Goal: Task Accomplishment & Management: Complete application form

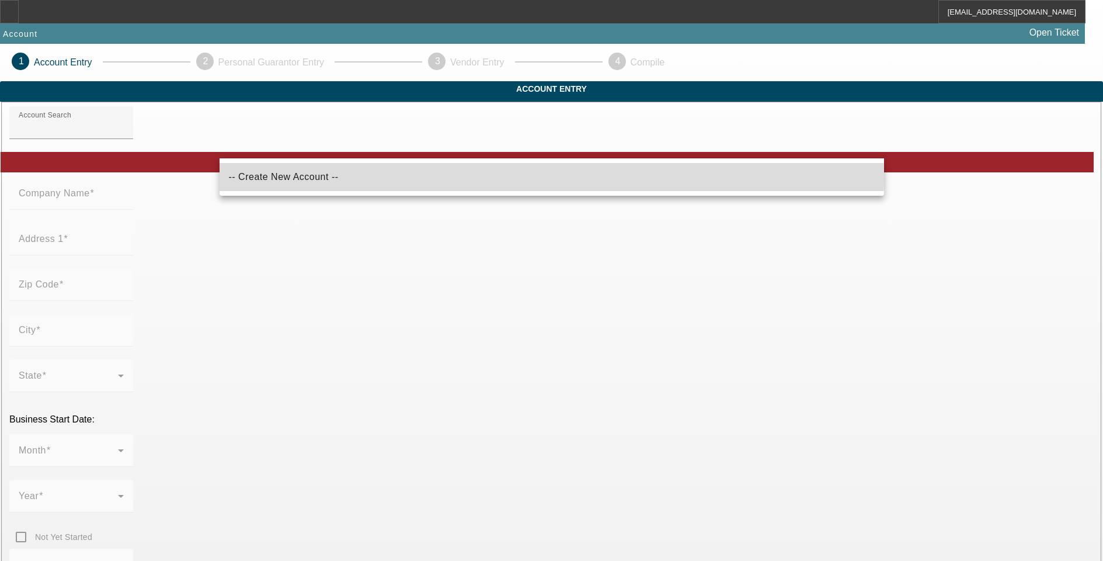
click at [355, 179] on mat-option "-- Create New Account --" at bounding box center [552, 177] width 665 height 28
type input "-- Create New Account --"
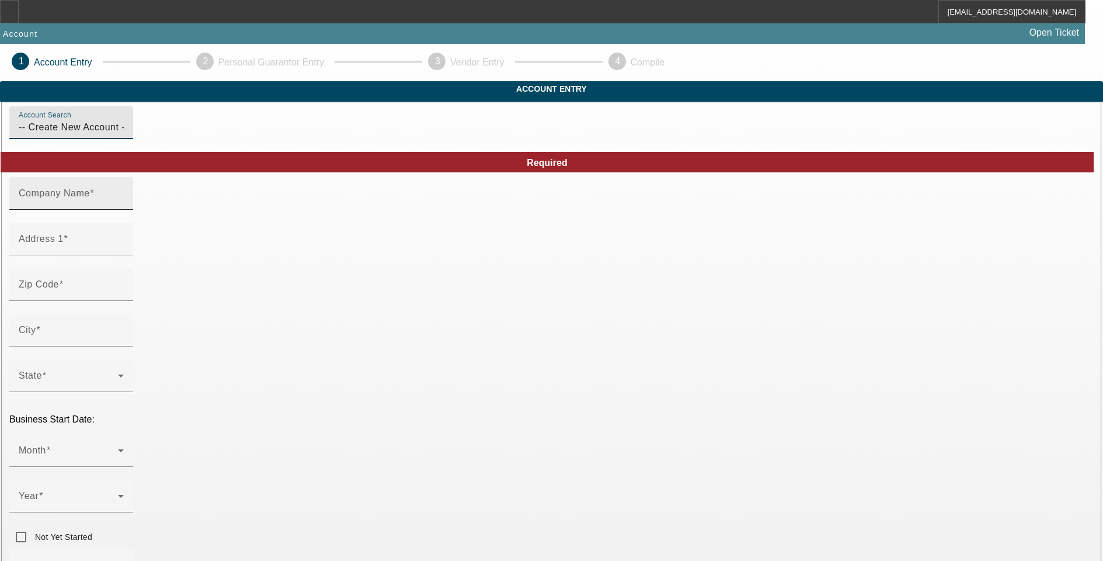
click at [90, 198] on mat-label "Company Name" at bounding box center [54, 193] width 71 height 10
click at [124, 205] on input "Company Name" at bounding box center [71, 198] width 105 height 14
paste input "Greenz Trucking LLC"
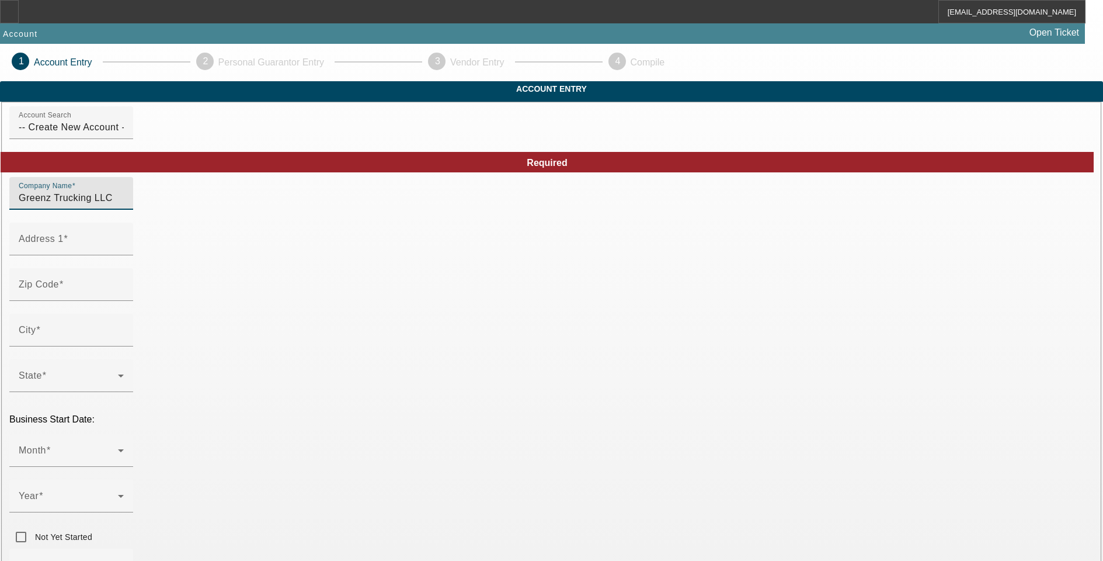
type input "Greenz Trucking LLC"
click at [124, 251] on input "Address 1" at bounding box center [71, 243] width 105 height 14
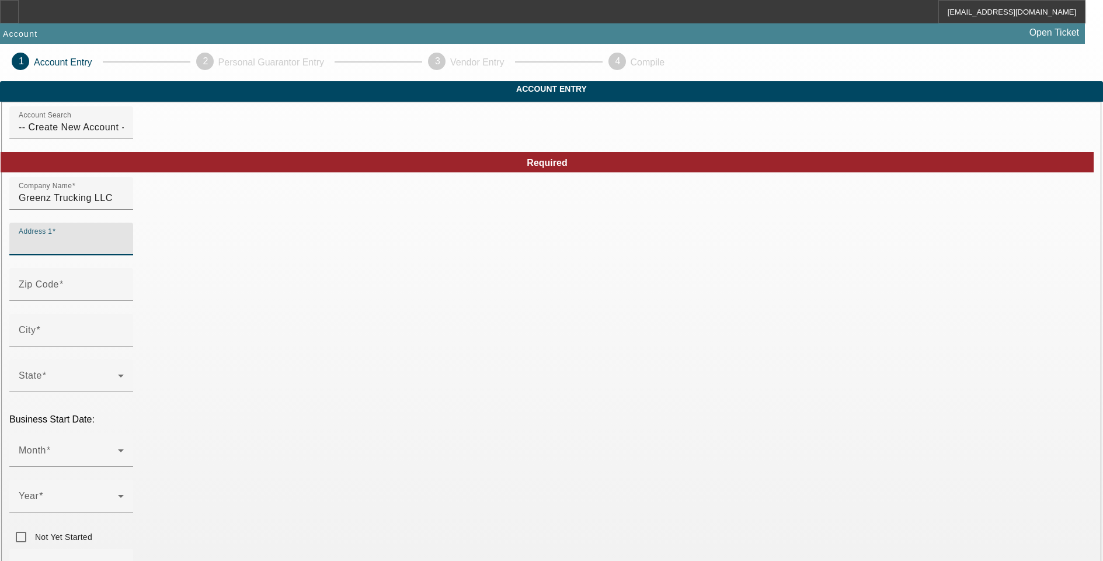
paste input "13721 Skyway"
type input "13721 Skyway"
click at [124, 296] on input "Zip Code" at bounding box center [71, 289] width 105 height 14
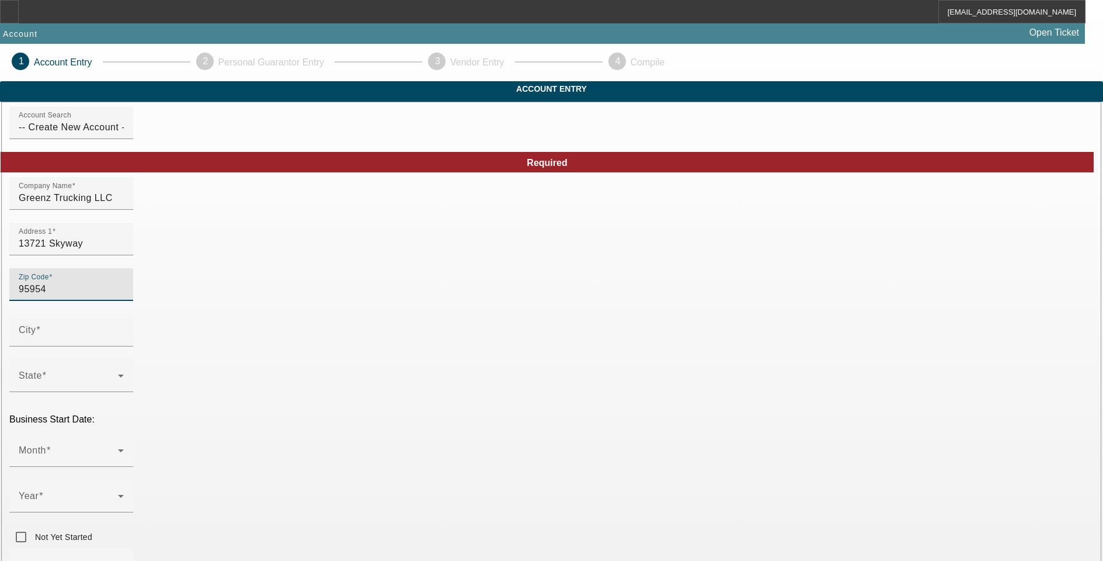
type input "95954"
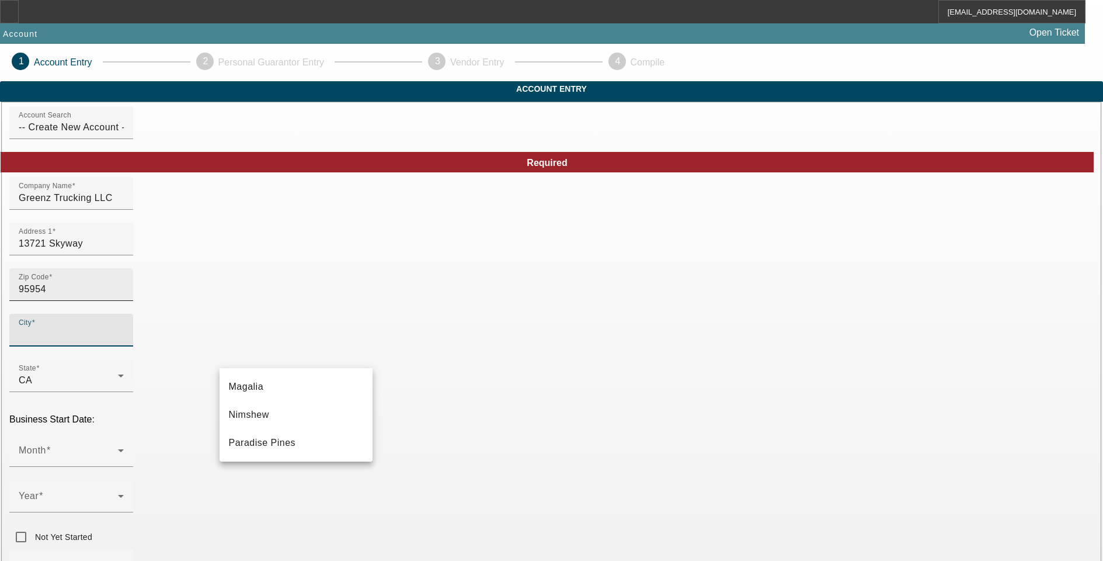
type input "Butte"
click at [259, 384] on mat-option "Magalia" at bounding box center [296, 387] width 153 height 28
type input "Magalia"
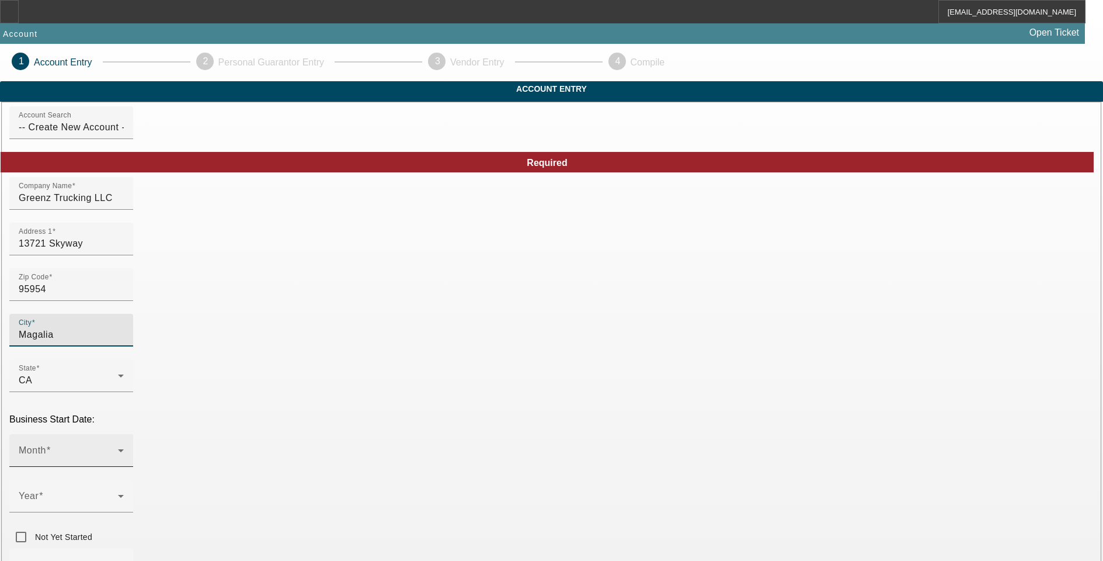
click at [124, 434] on div "Month" at bounding box center [71, 450] width 105 height 33
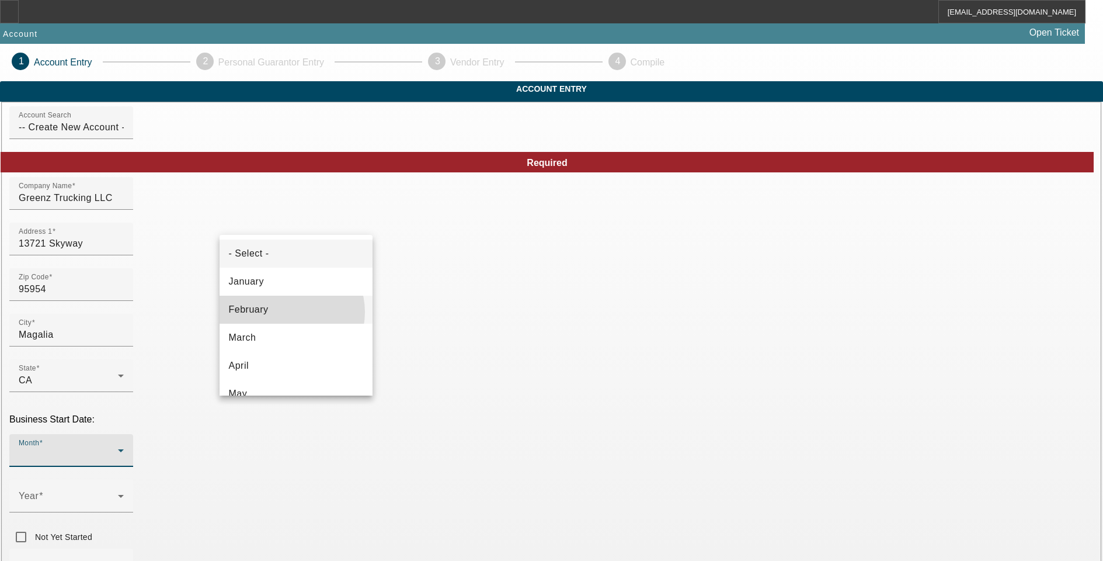
click at [286, 312] on mat-option "February" at bounding box center [296, 309] width 153 height 28
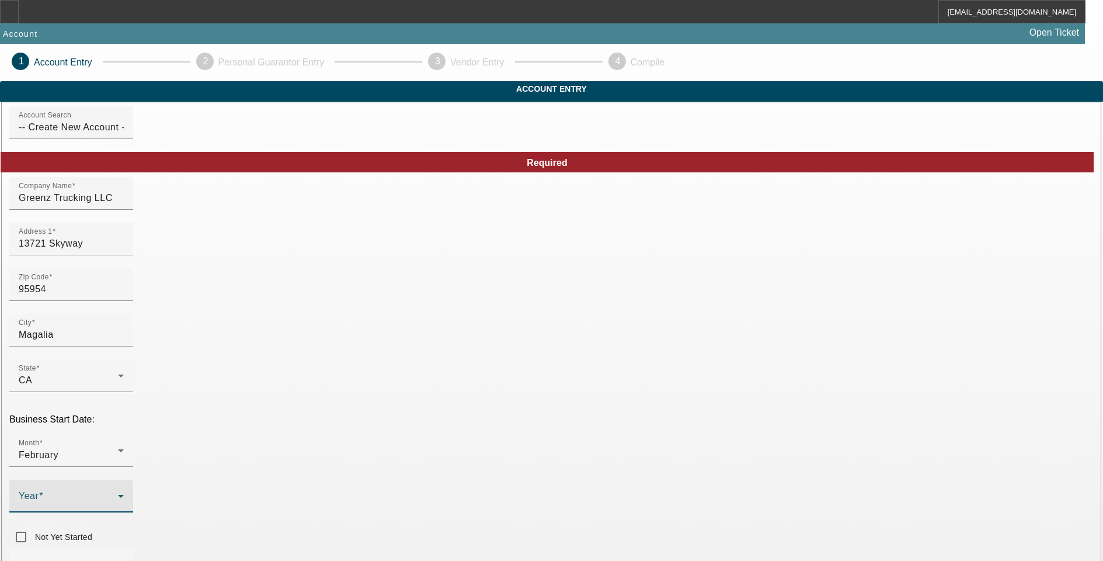
click at [118, 493] on span at bounding box center [68, 500] width 99 height 14
click at [427, 382] on mat-option "2019" at bounding box center [424, 389] width 68 height 28
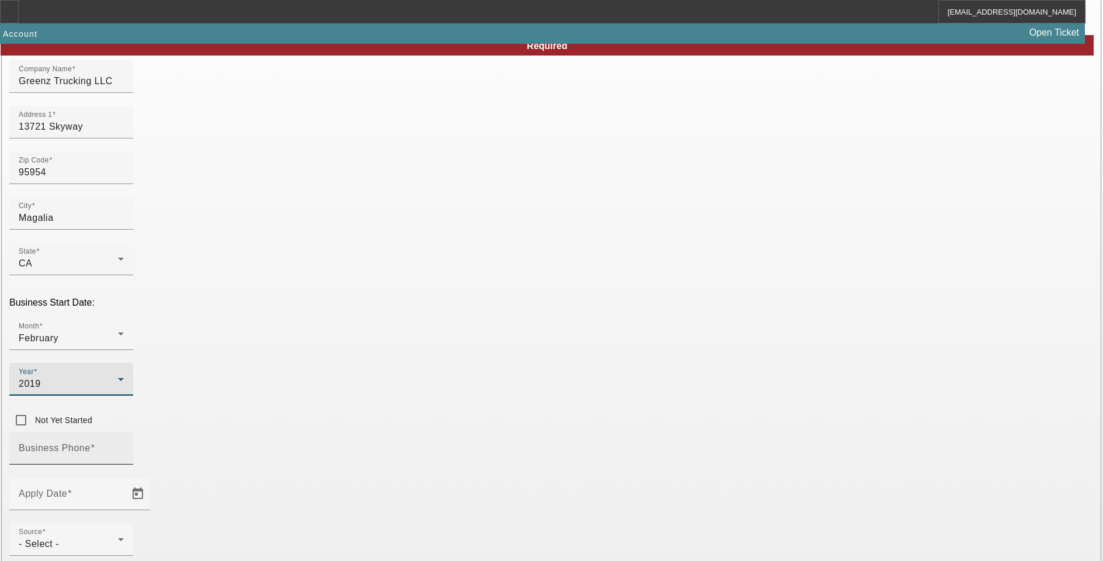
click at [124, 446] on input "Business Phone" at bounding box center [71, 453] width 105 height 14
paste input "(530) 815-5666"
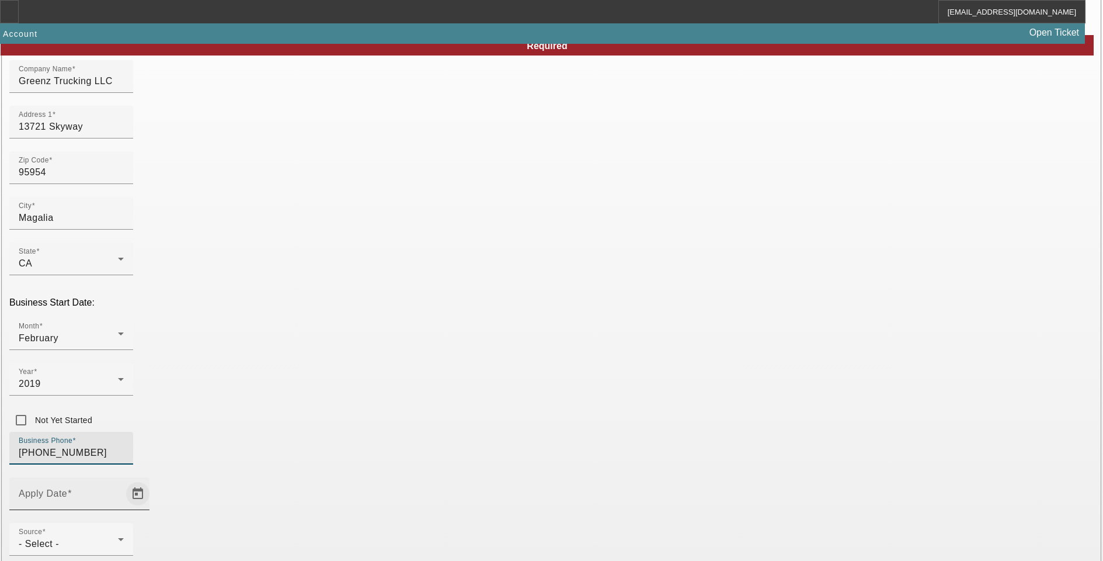
type input "(530) 815-5666"
click at [152, 479] on span "Open calendar" at bounding box center [138, 493] width 28 height 28
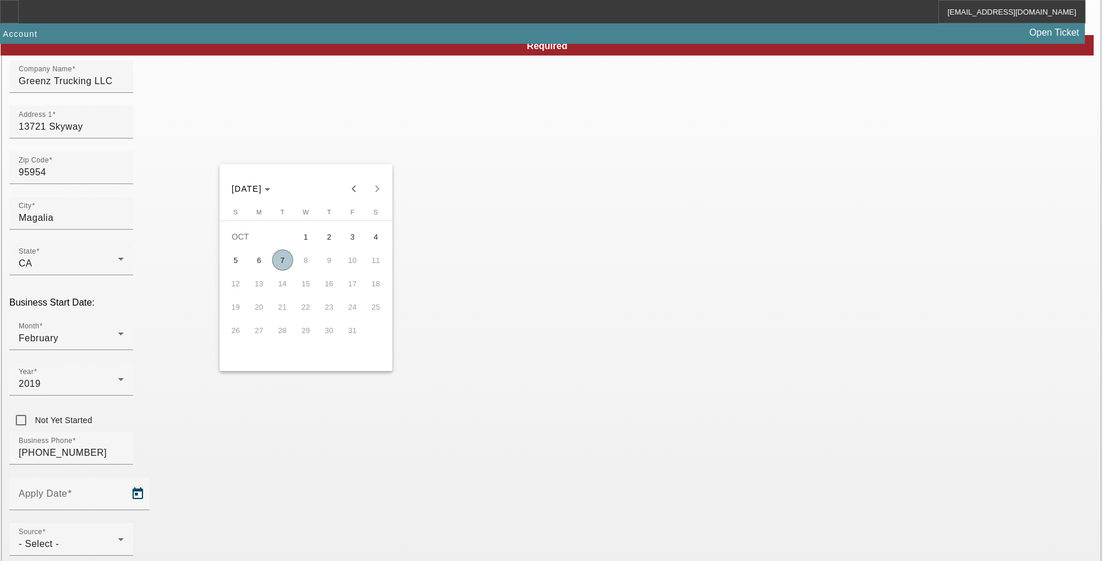
click at [283, 261] on span "7" at bounding box center [282, 259] width 21 height 21
type input "10/7/2025"
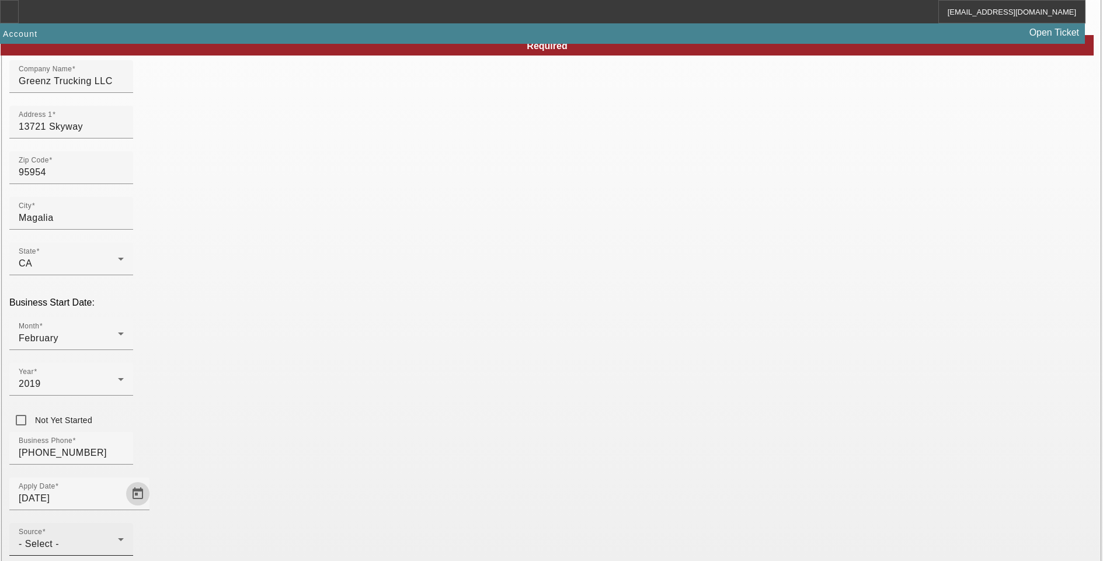
click at [118, 537] on div "- Select -" at bounding box center [68, 544] width 99 height 14
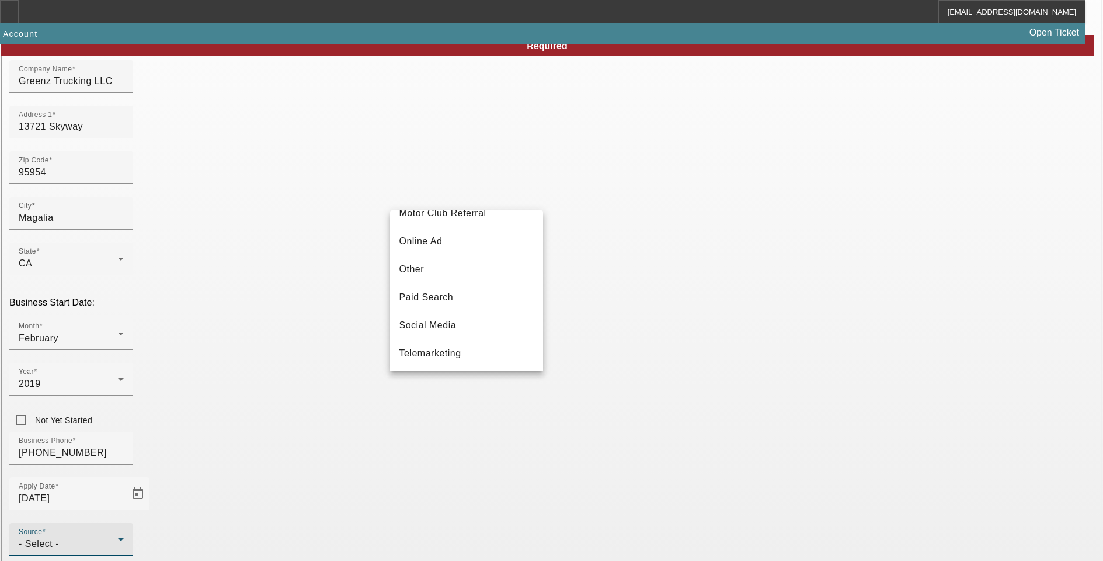
scroll to position [350, 0]
click at [480, 330] on mat-option "Telemarketing" at bounding box center [466, 327] width 153 height 28
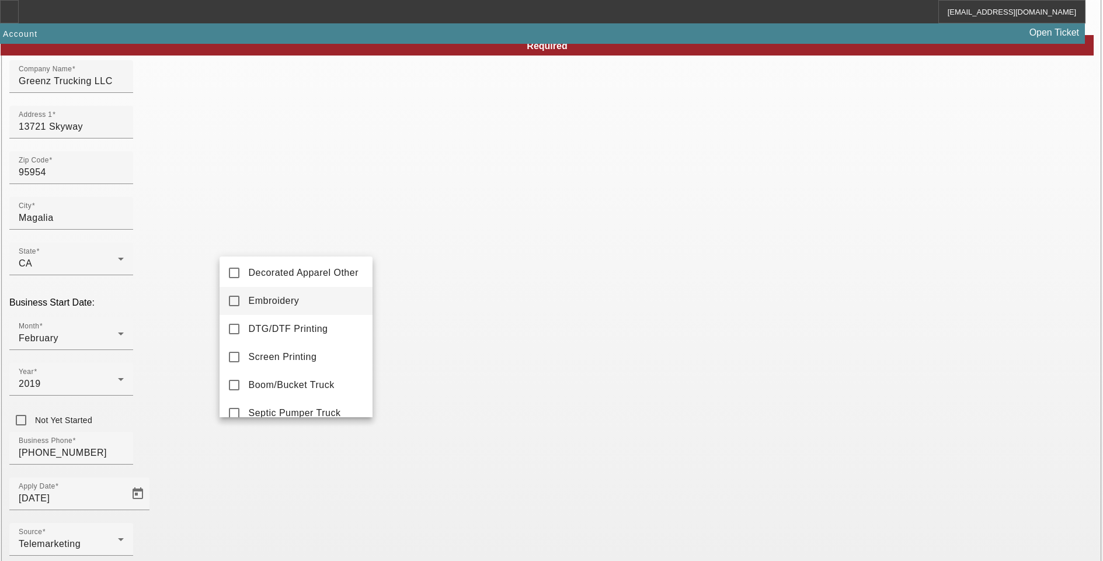
scroll to position [0, 0]
click at [238, 274] on mat-pseudo-checkbox at bounding box center [234, 275] width 11 height 11
click at [305, 351] on span "Commercial Truck Other" at bounding box center [302, 352] width 107 height 14
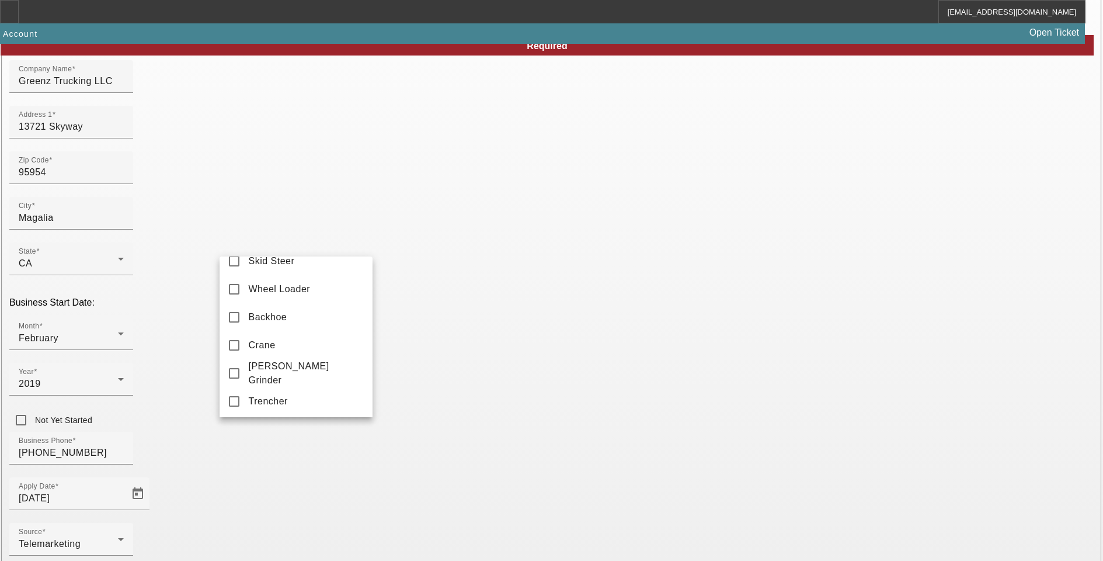
scroll to position [449, 0]
click at [171, 375] on div at bounding box center [551, 280] width 1103 height 561
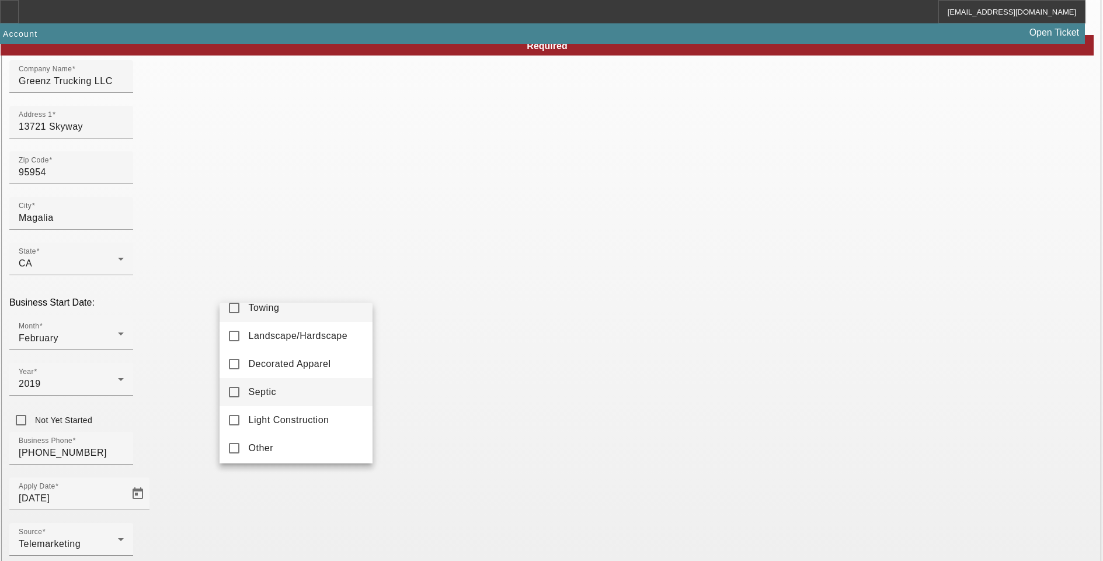
scroll to position [17, 0]
click at [290, 439] on mat-option "Other" at bounding box center [296, 444] width 153 height 28
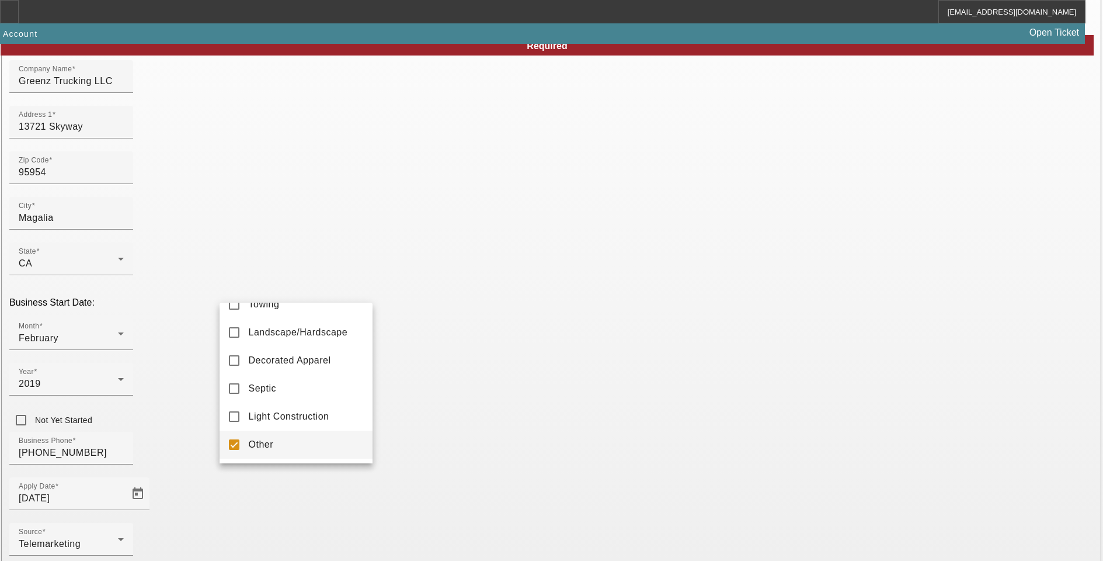
click at [499, 453] on div at bounding box center [551, 280] width 1103 height 561
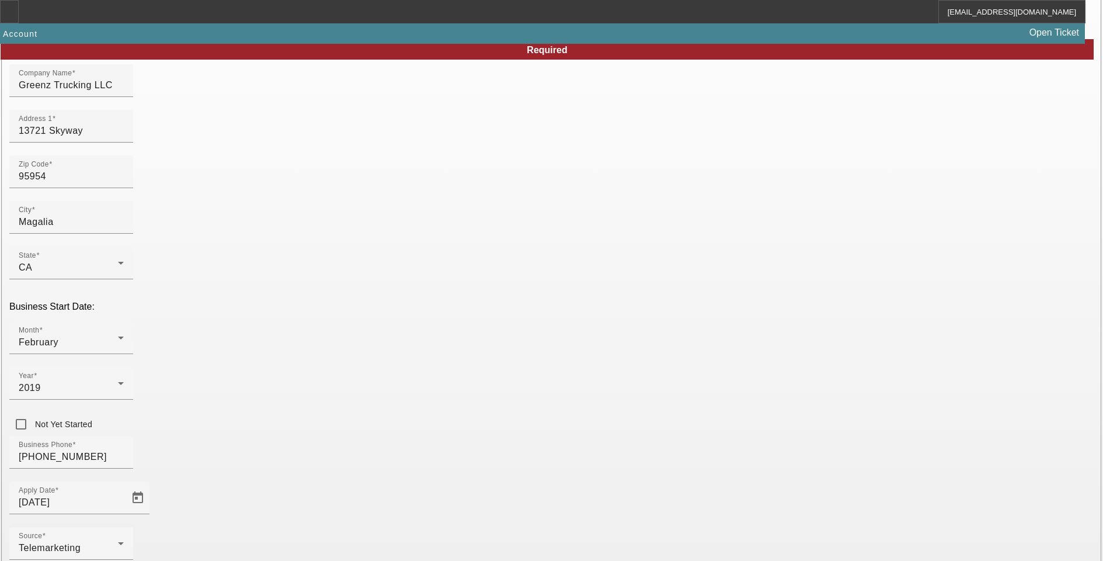
scroll to position [60, 0]
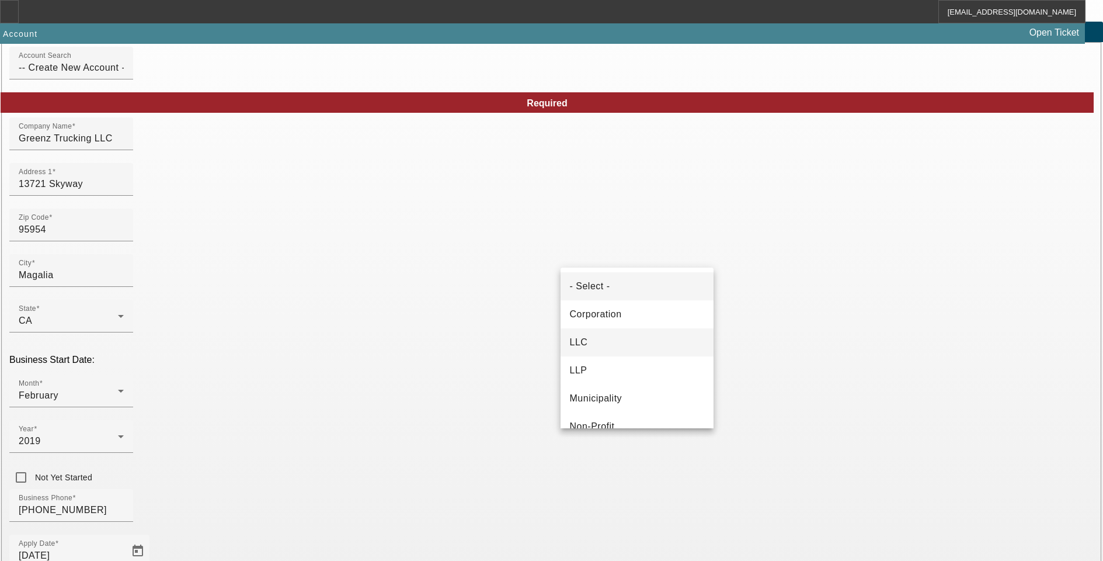
click at [613, 345] on mat-option "LLC" at bounding box center [637, 342] width 153 height 28
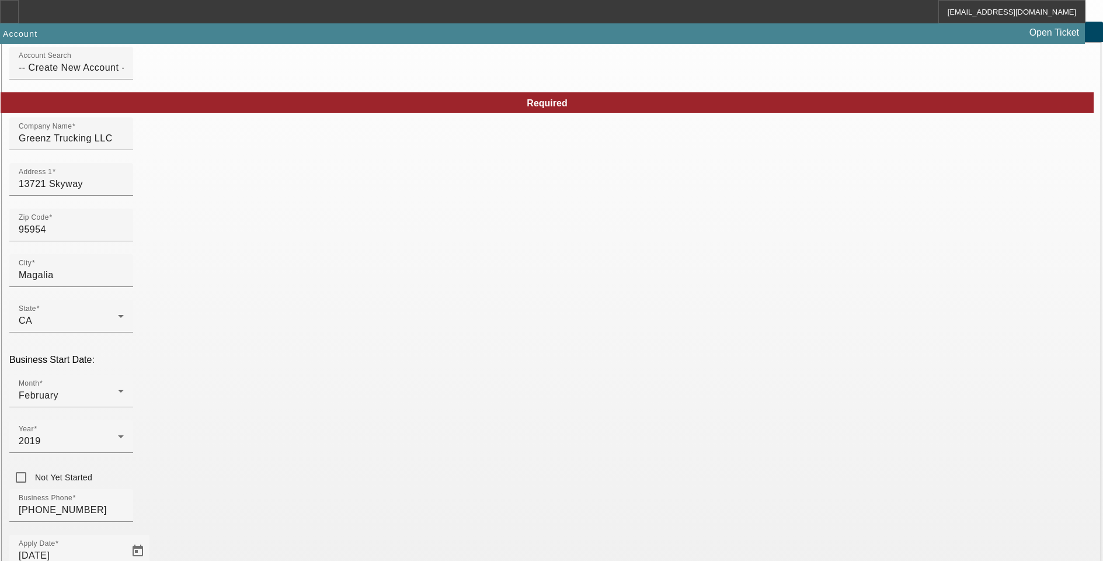
type input "883622017"
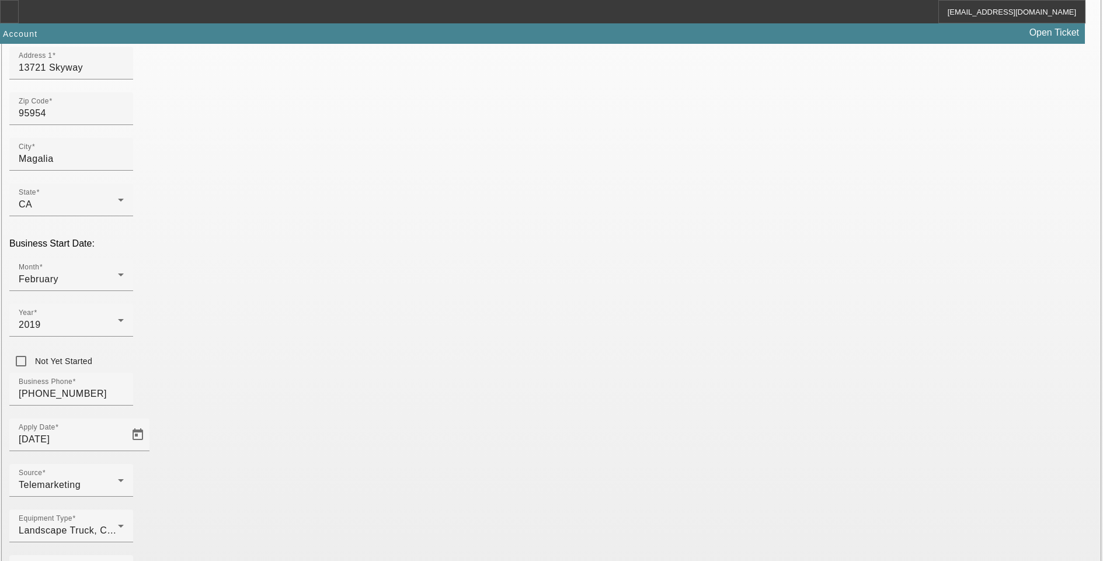
scroll to position [176, 0]
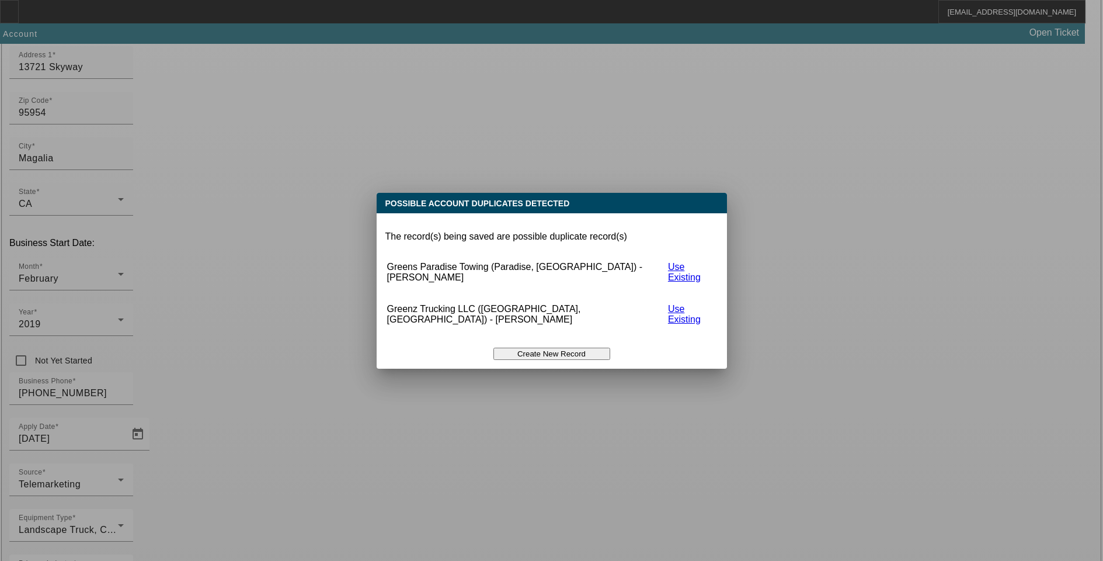
click at [552, 347] on button "Create New Record" at bounding box center [551, 353] width 117 height 12
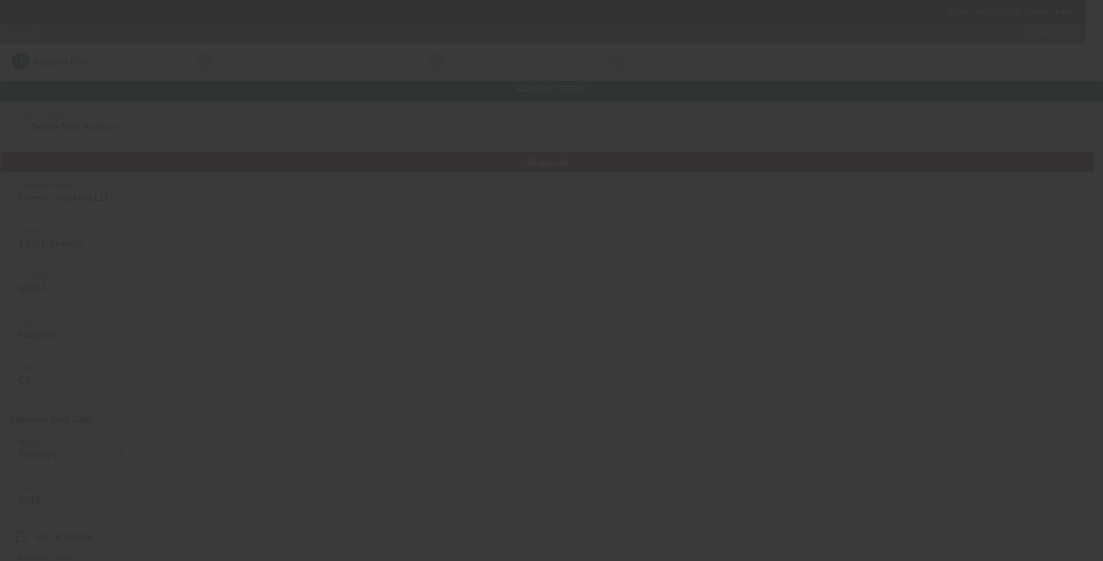
scroll to position [176, 0]
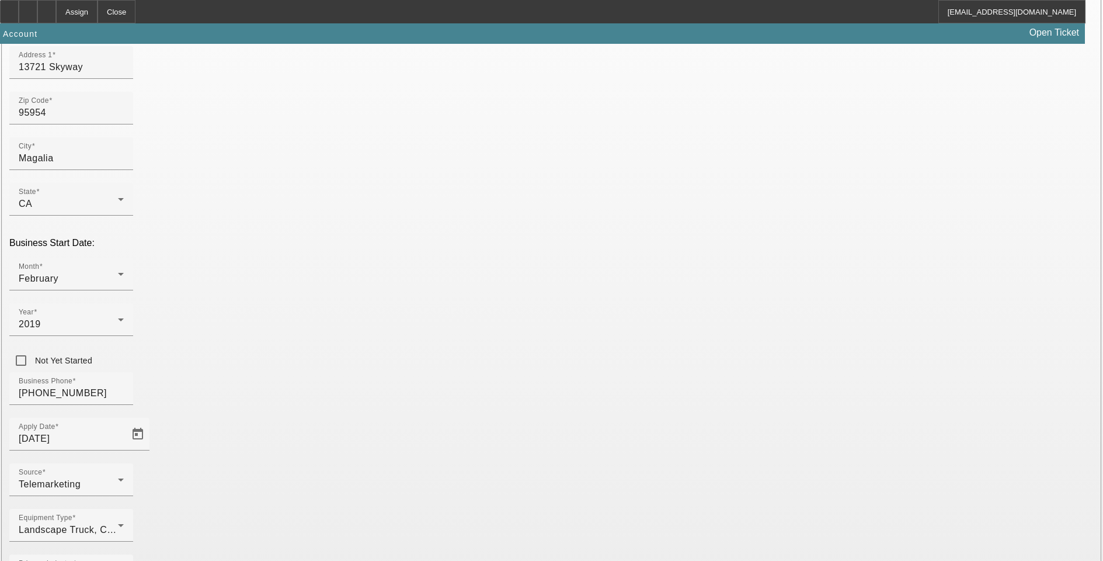
scroll to position [11, 0]
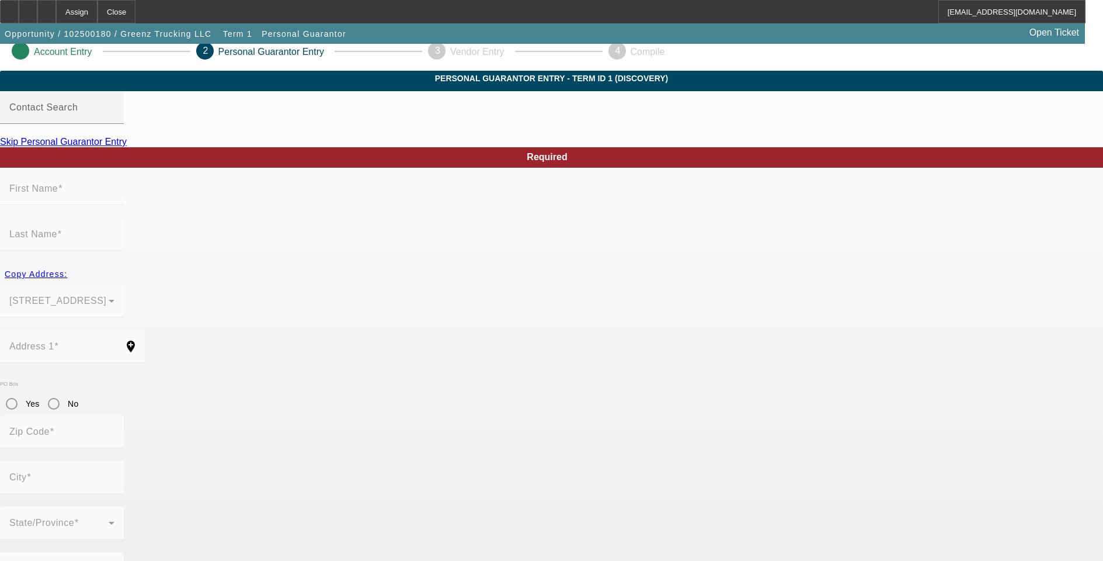
click at [58, 193] on mat-label "First Name" at bounding box center [33, 188] width 48 height 10
click at [78, 112] on mat-label "Contact Search" at bounding box center [43, 107] width 68 height 10
click at [114, 119] on input "Contact Search" at bounding box center [61, 112] width 105 height 14
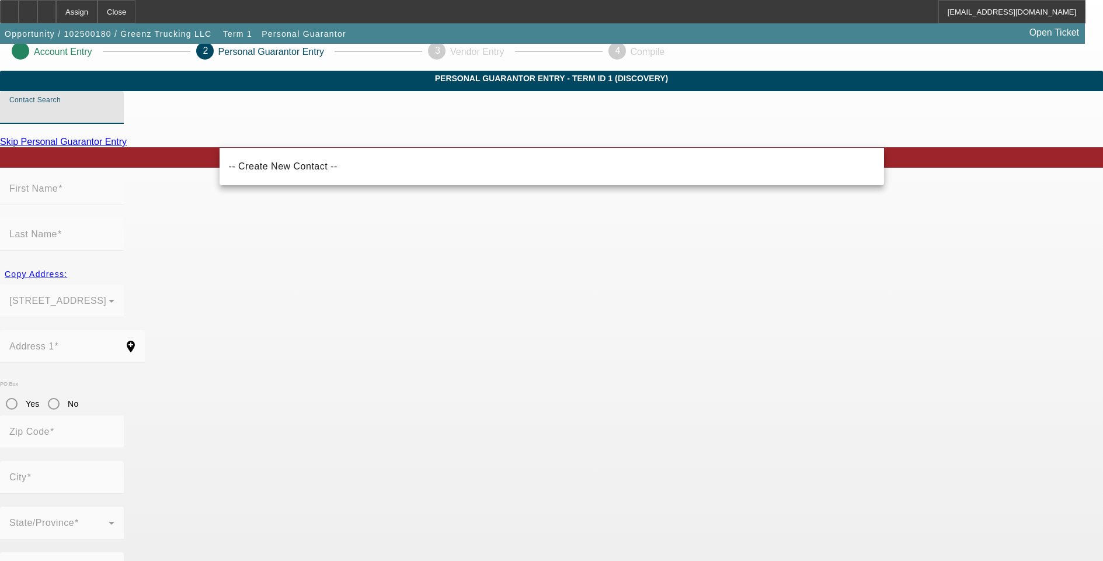
click at [58, 193] on mat-label "First Name" at bounding box center [33, 188] width 48 height 10
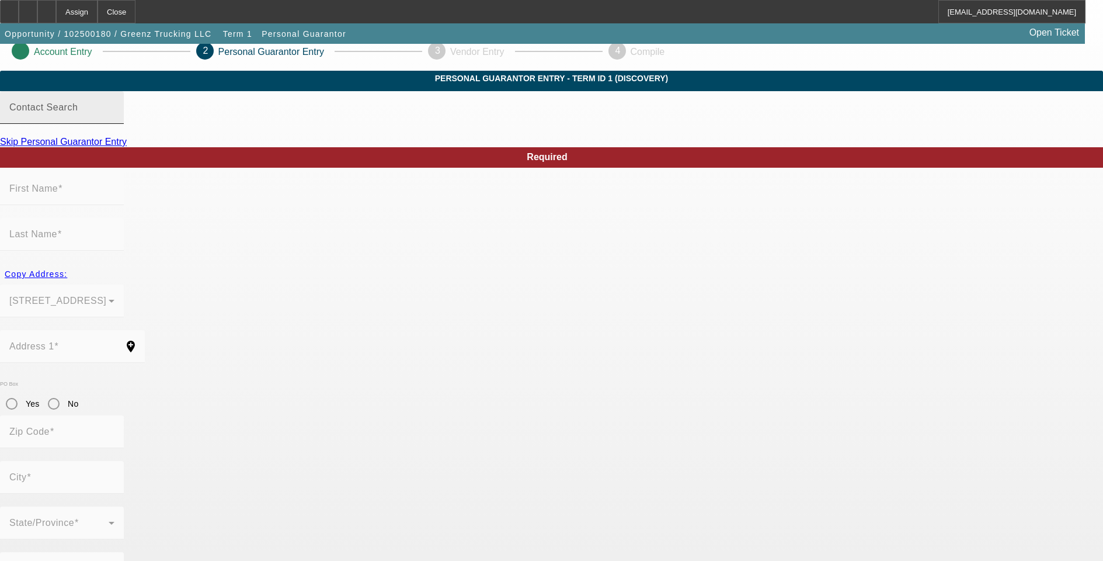
click at [78, 112] on mat-label "Contact Search" at bounding box center [43, 107] width 68 height 10
click at [114, 119] on input "Contact Search" at bounding box center [61, 112] width 105 height 14
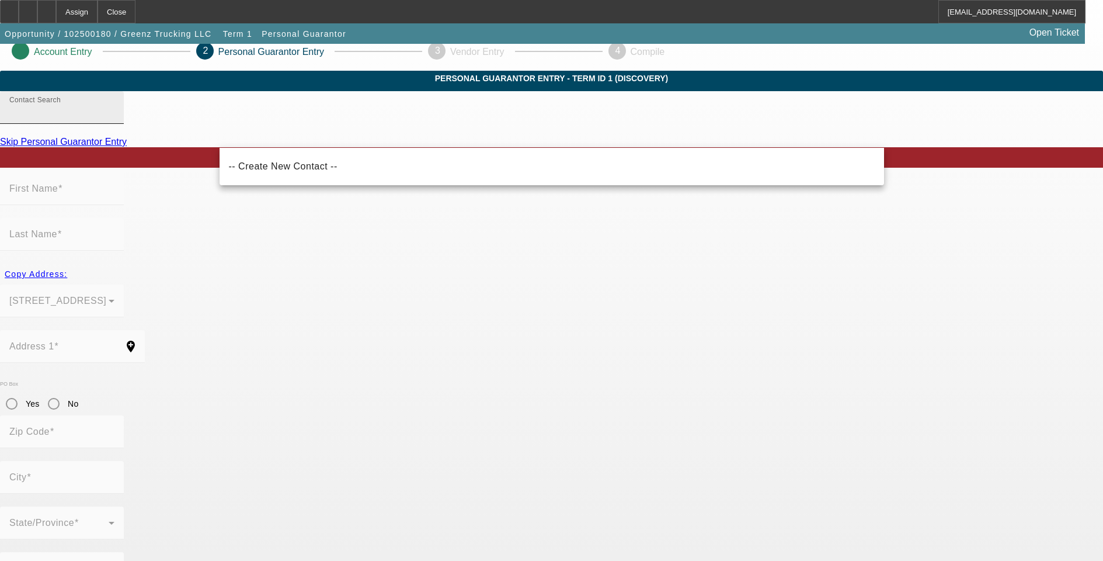
click at [61, 104] on mat-label "Contact Search" at bounding box center [34, 100] width 51 height 8
click at [114, 119] on input "Contact Search" at bounding box center [61, 112] width 105 height 14
click at [114, 119] on input "Philip Anthony" at bounding box center [61, 112] width 105 height 14
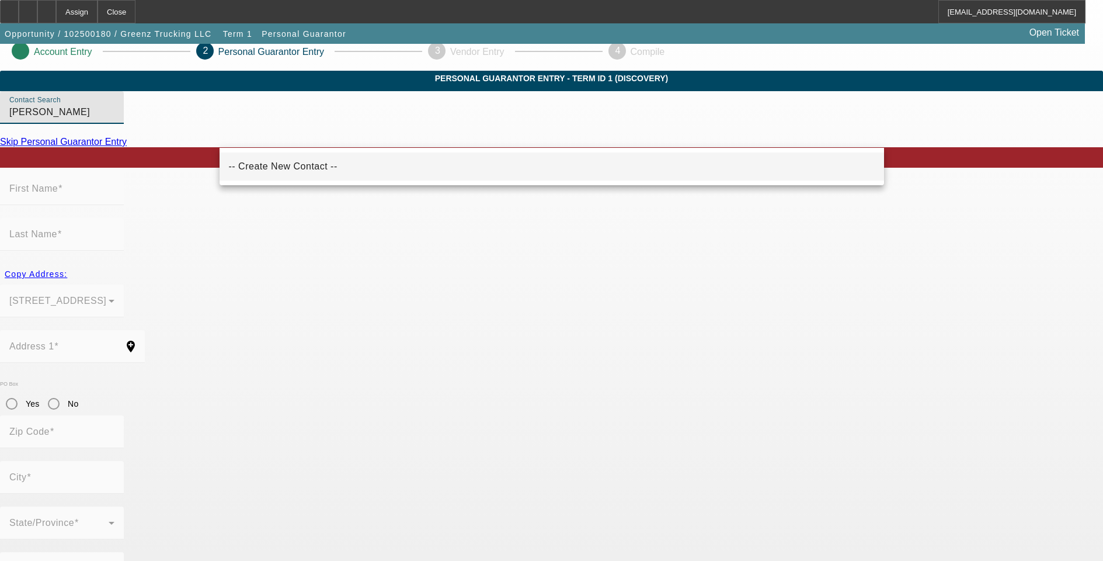
click at [305, 172] on span "-- Create New Contact --" at bounding box center [283, 166] width 109 height 14
type input "-- Create New Contact --"
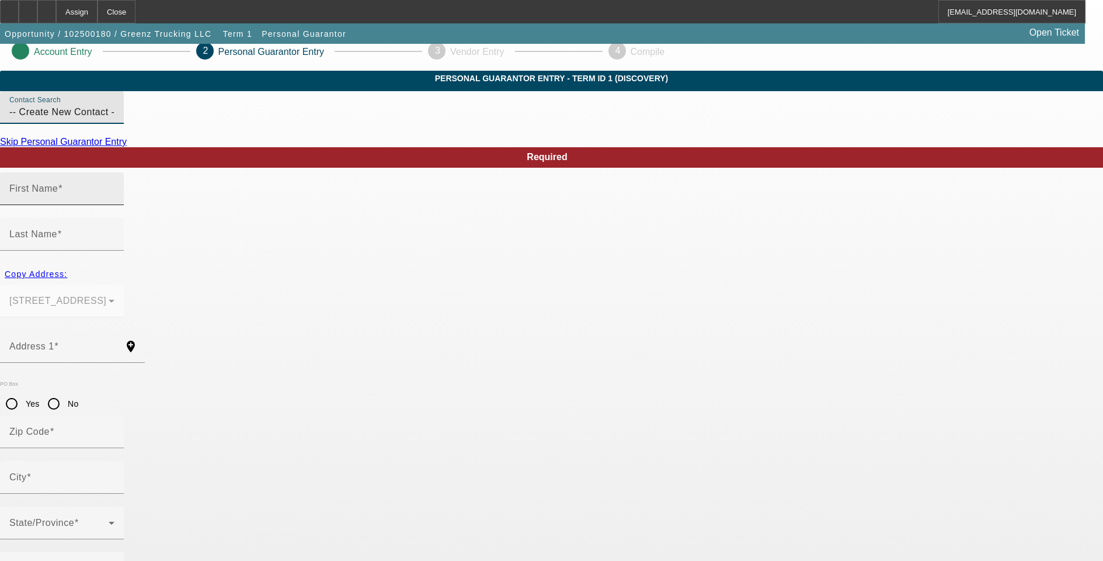
click at [114, 200] on input "First Name" at bounding box center [61, 193] width 105 height 14
click at [114, 200] on input "[PERSON_NAME]" at bounding box center [61, 193] width 105 height 14
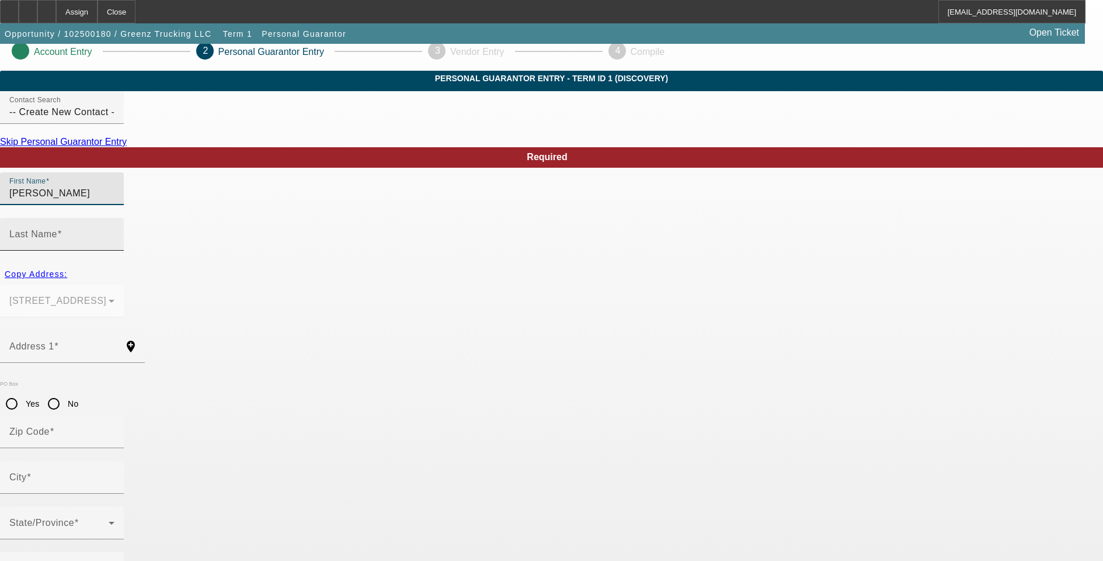
type input "Phillip"
click at [114, 232] on input "Last Name" at bounding box center [61, 239] width 105 height 14
paste input "Anthony"
type input "Anthony"
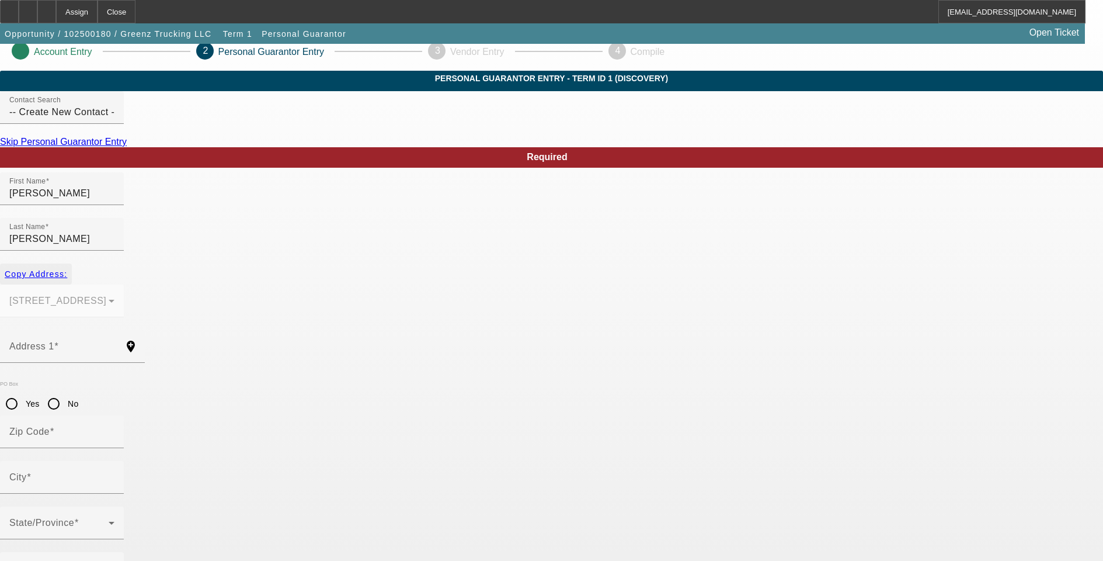
click at [67, 269] on span "Copy Address:" at bounding box center [36, 273] width 62 height 9
type input "13721 Skyway"
type input "95954"
type input "Magalia"
click at [81, 560] on mat-label "Business Phone" at bounding box center [45, 568] width 72 height 10
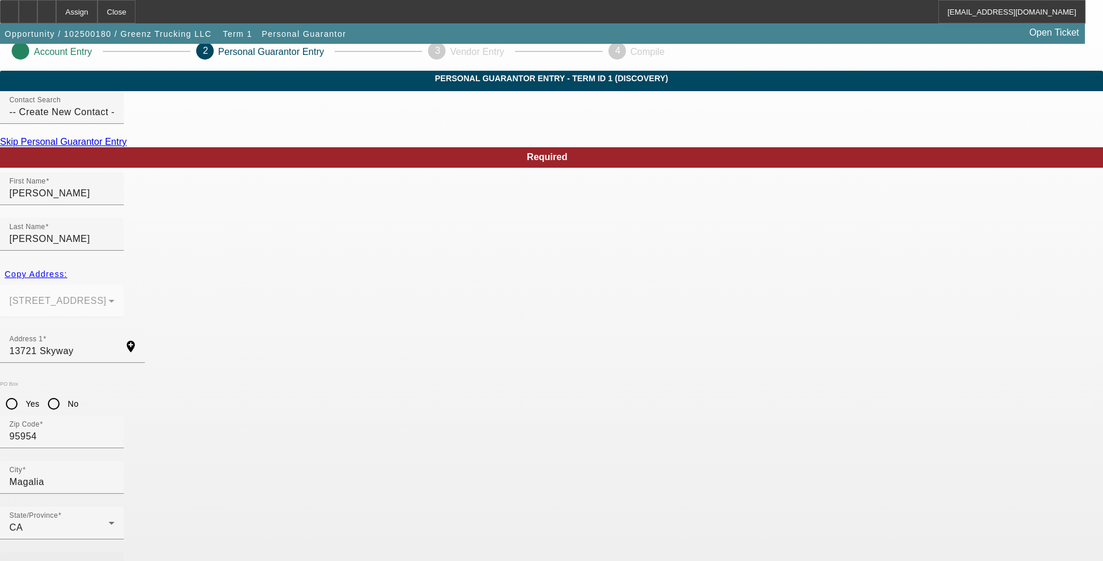
paste input "(530) 815-5666"
type input "(530) 815-5666"
type input "100"
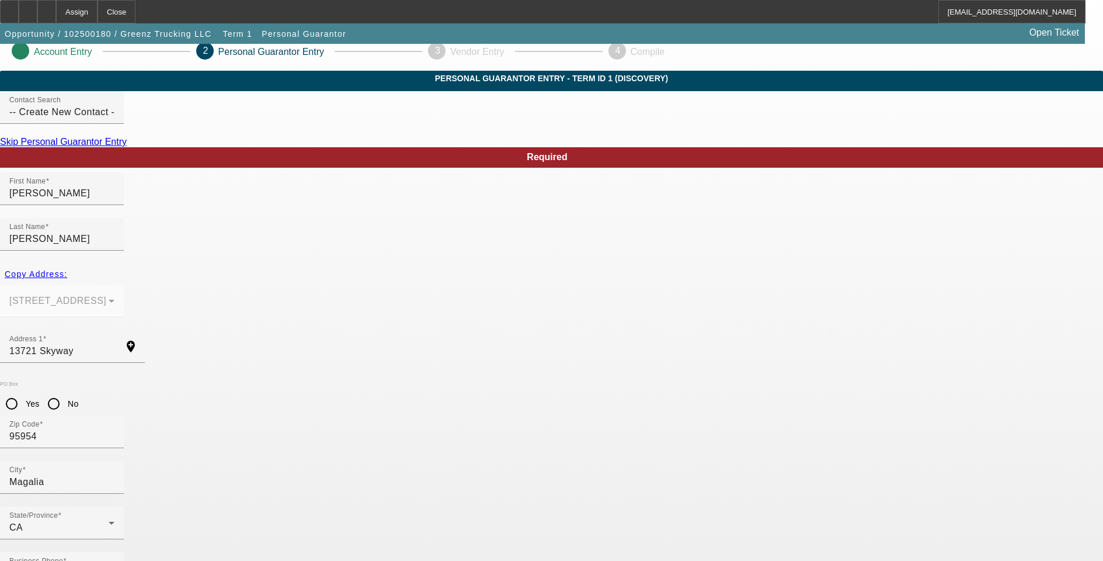
paste input "greenztrucking1@gmail.com"
type input "greenztrucking1@gmail.com"
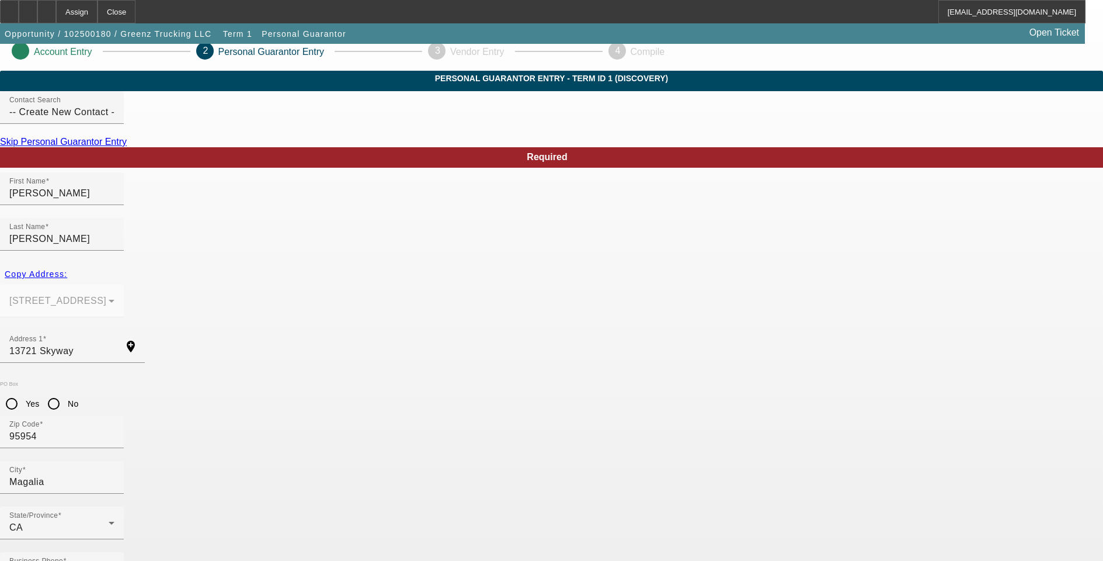
type input "553-15-7333"
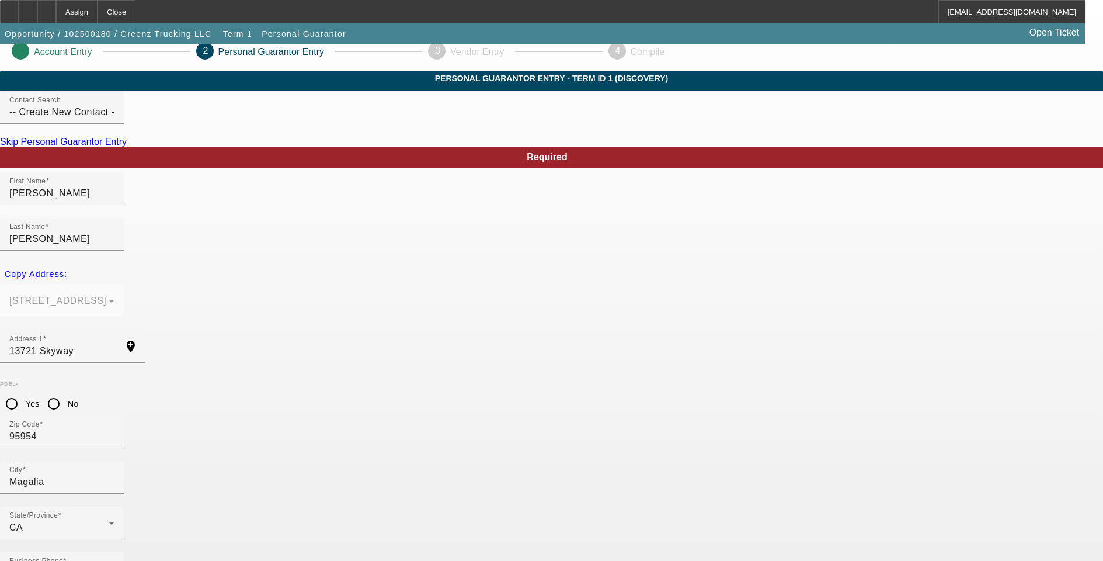
click at [606, 396] on mat-option "Yes" at bounding box center [609, 392] width 96 height 28
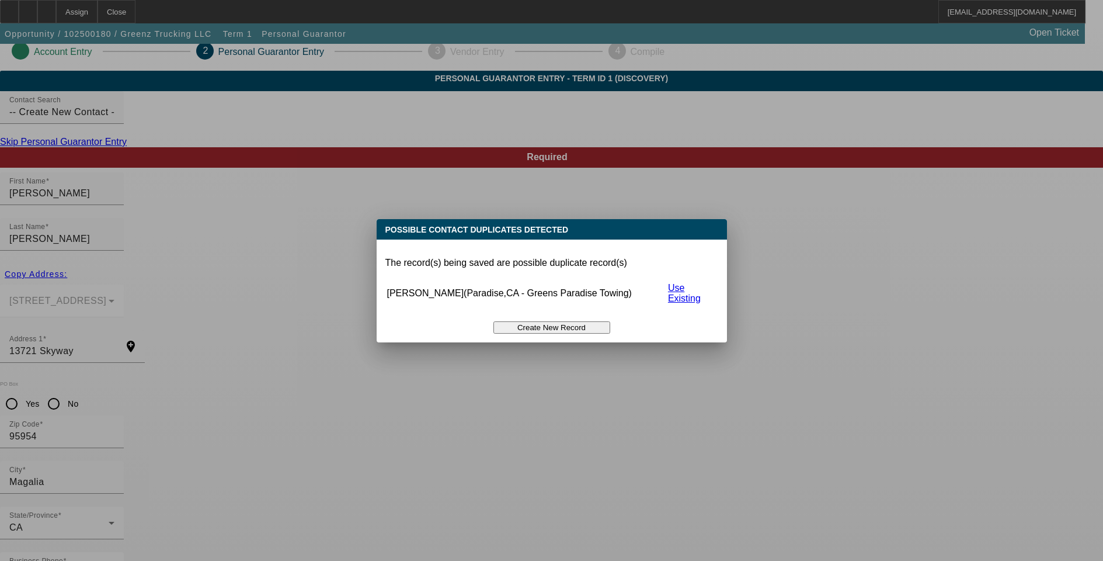
click at [559, 322] on button "Create New Record" at bounding box center [551, 327] width 117 height 12
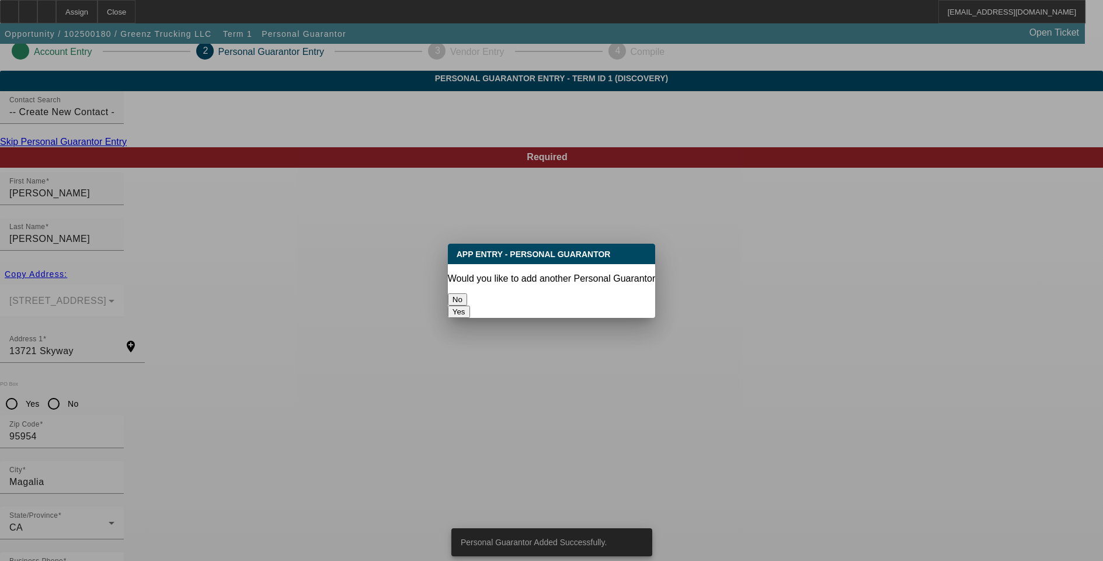
click at [467, 299] on button "No" at bounding box center [457, 299] width 19 height 12
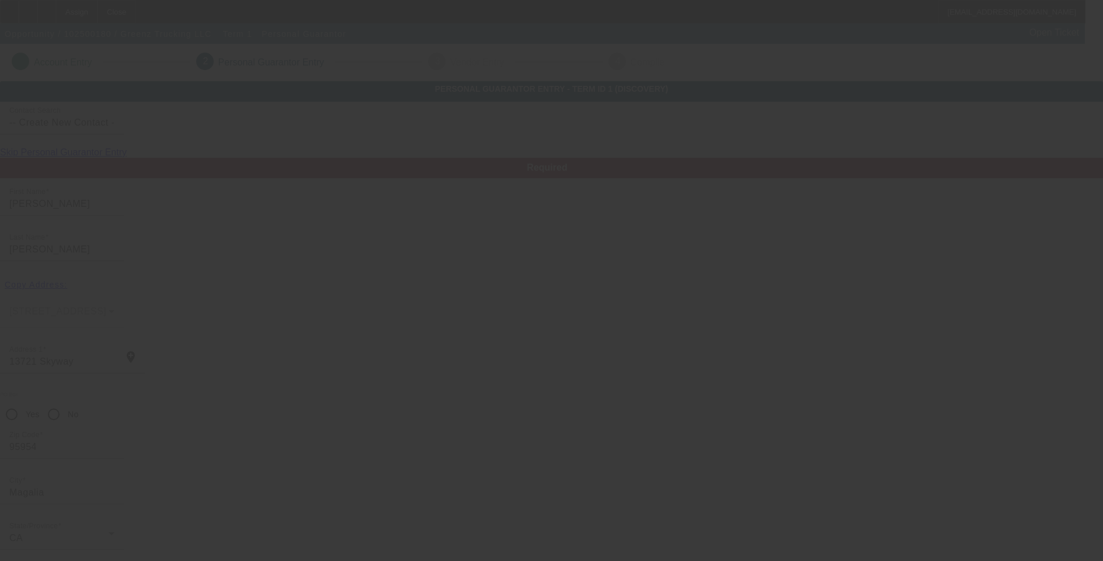
scroll to position [11, 0]
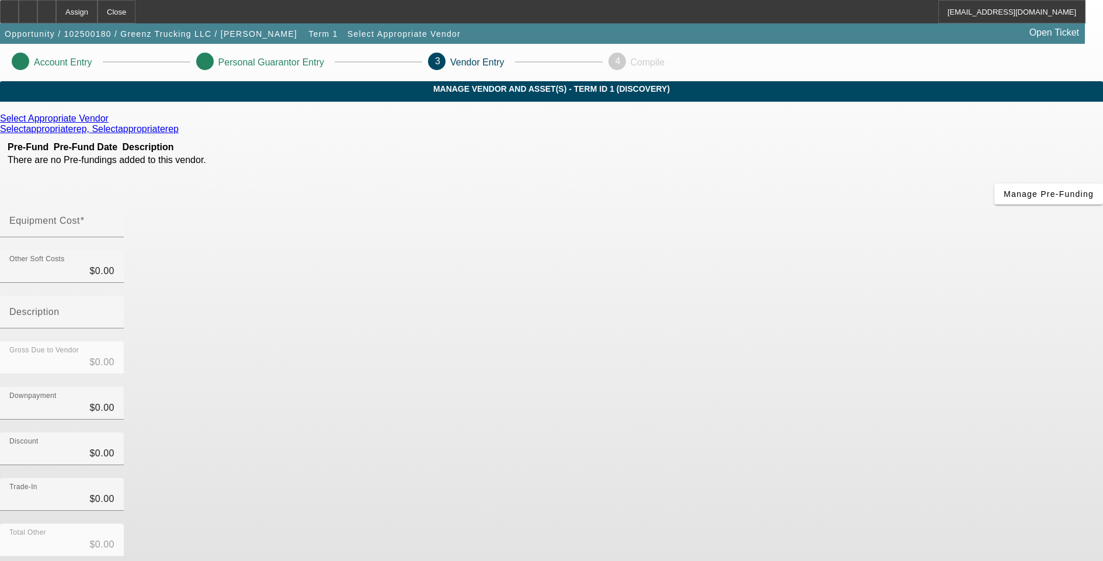
click at [109, 124] on link "Select Appropriate Vendor" at bounding box center [54, 118] width 109 height 11
click at [112, 123] on icon at bounding box center [112, 118] width 0 height 10
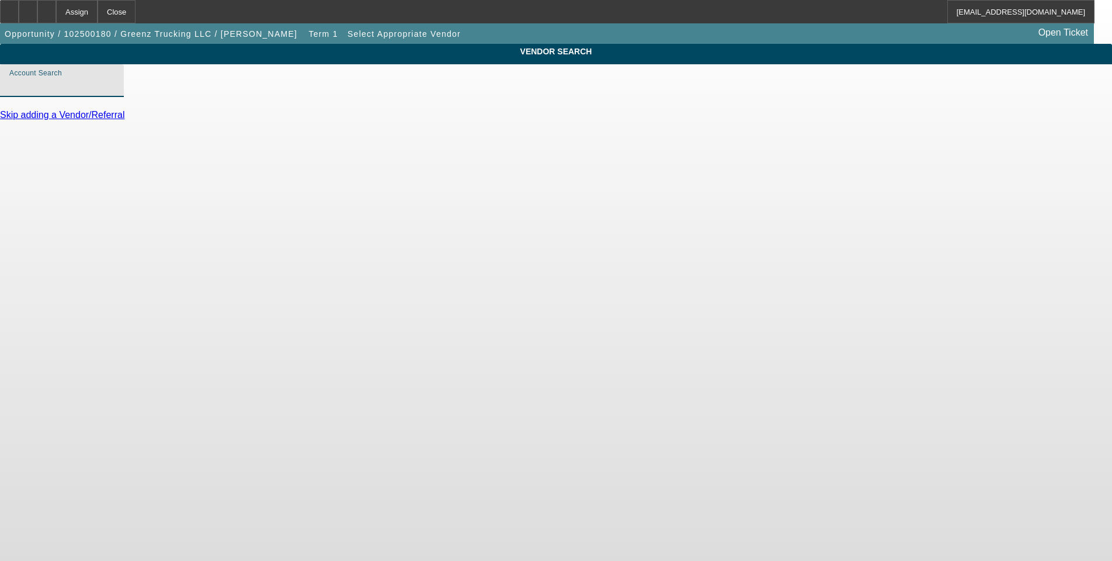
click at [114, 92] on input "Account Search" at bounding box center [61, 85] width 105 height 14
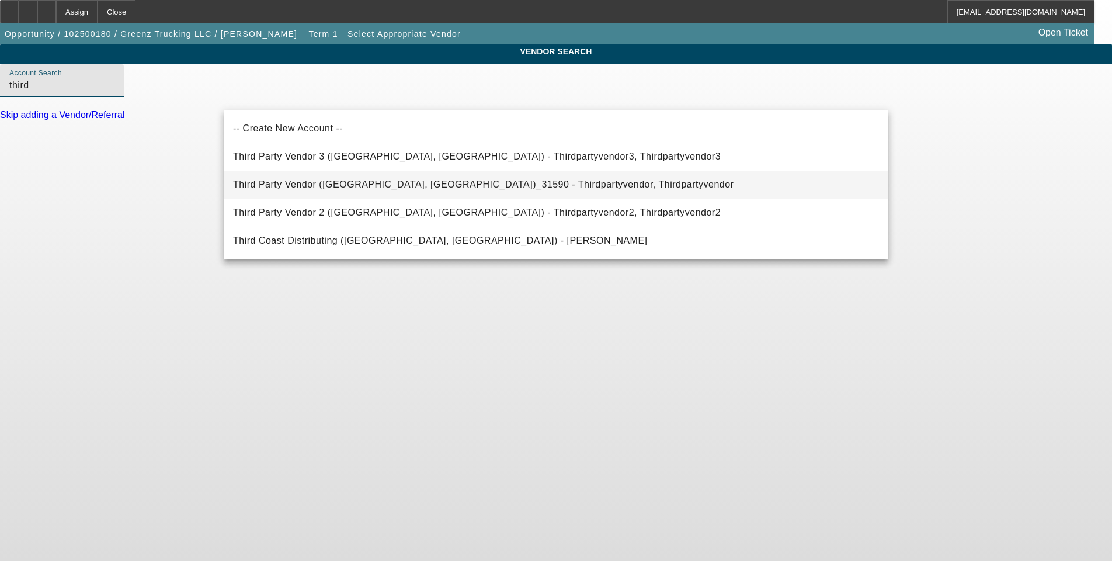
click at [373, 175] on mat-option "Third Party Vendor (Northbrook, IL)_31590 - Thirdpartyvendor, Thirdpartyvendor" at bounding box center [556, 185] width 665 height 28
type input "Third Party Vendor (Northbrook, IL)_31590 - Thirdpartyvendor, Thirdpartyvendor"
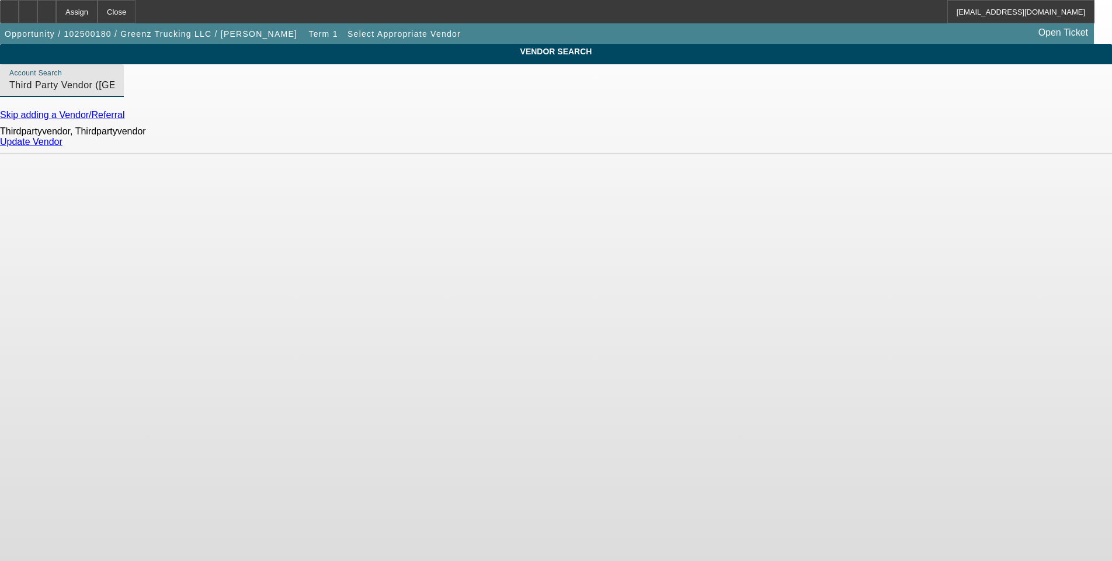
click at [62, 147] on link "Update Vendor" at bounding box center [31, 142] width 62 height 10
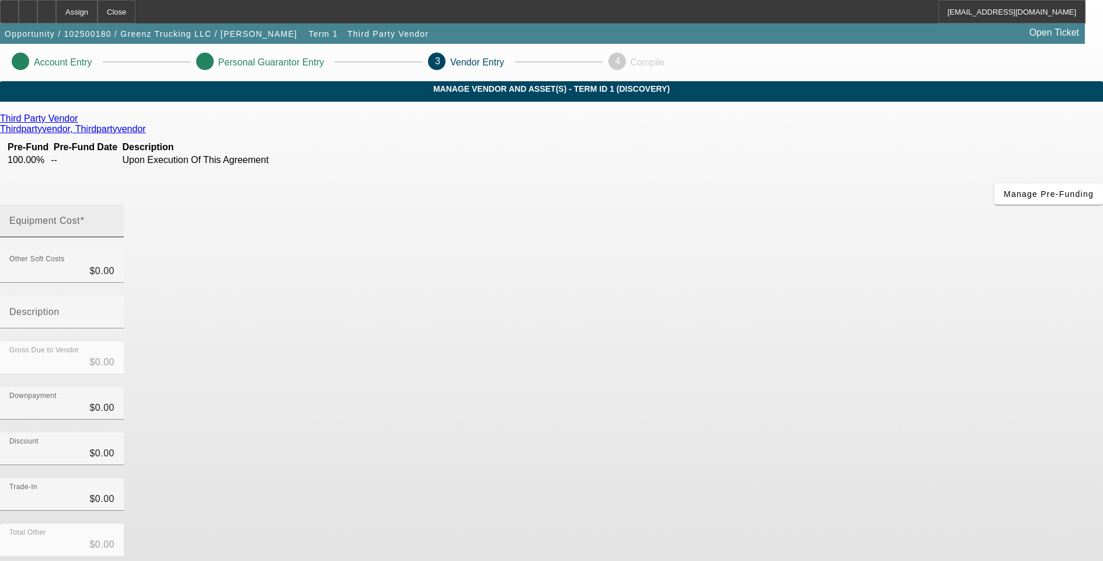
click at [80, 215] on mat-label "Equipment Cost" at bounding box center [44, 220] width 71 height 10
click at [114, 218] on input "Equipment Cost" at bounding box center [61, 225] width 105 height 14
type input "6"
type input "$6.00"
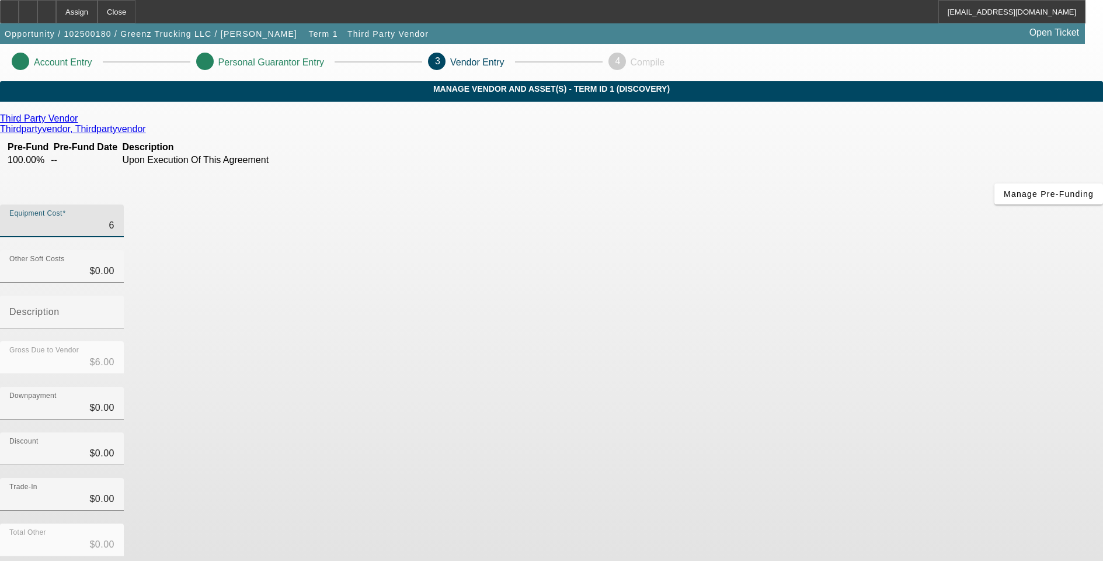
type input "63"
type input "$63.00"
type input "630"
type input "$630.00"
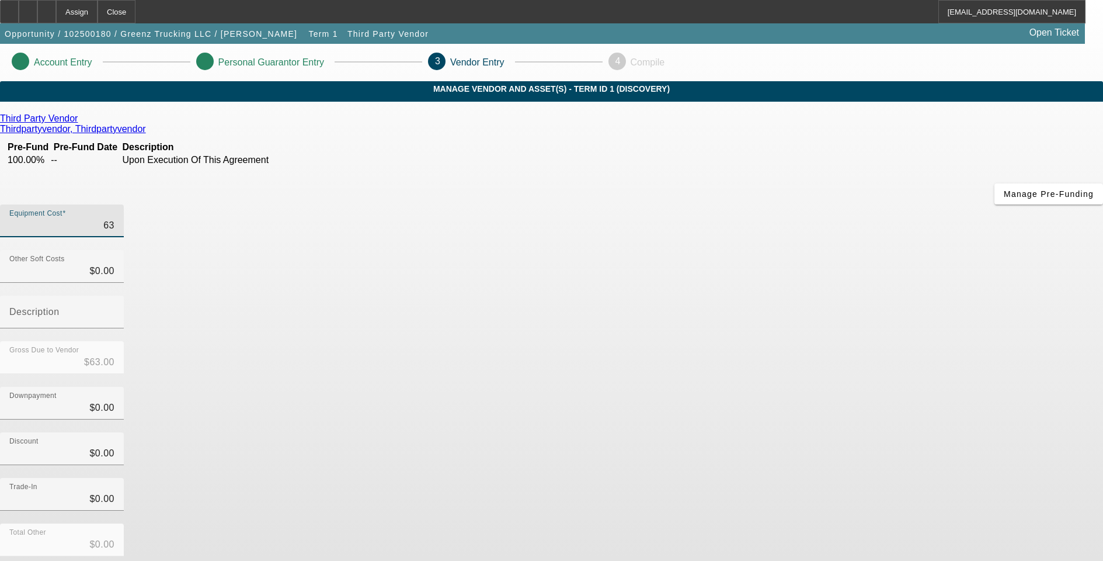
type input "$630.00"
type input "6300"
type input "$6,300.00"
type input "63000"
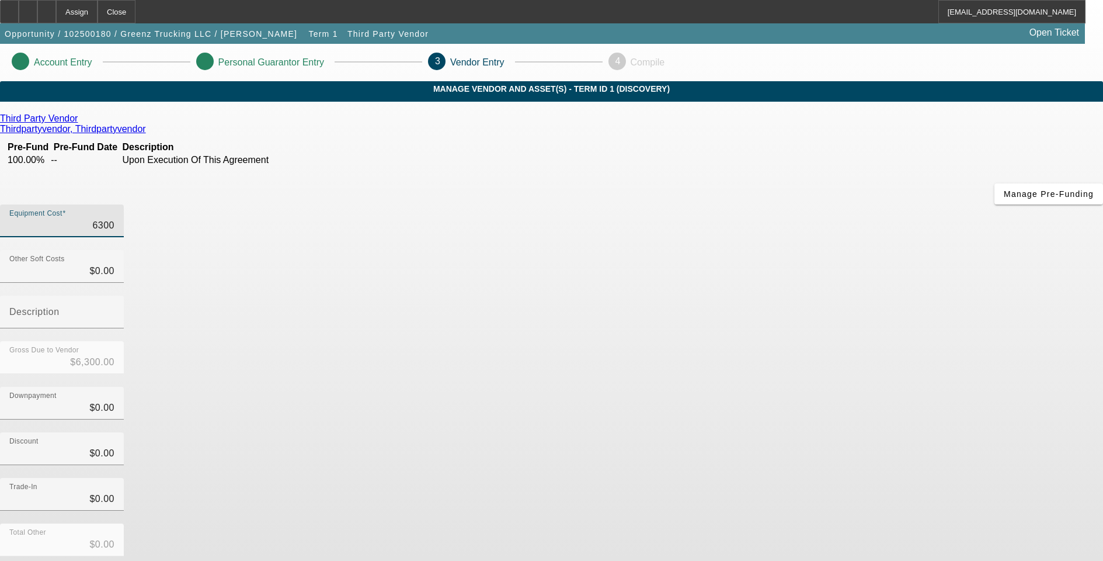
type input "$63,000.00"
click at [823, 387] on div "Downpayment $0.00" at bounding box center [551, 410] width 1103 height 46
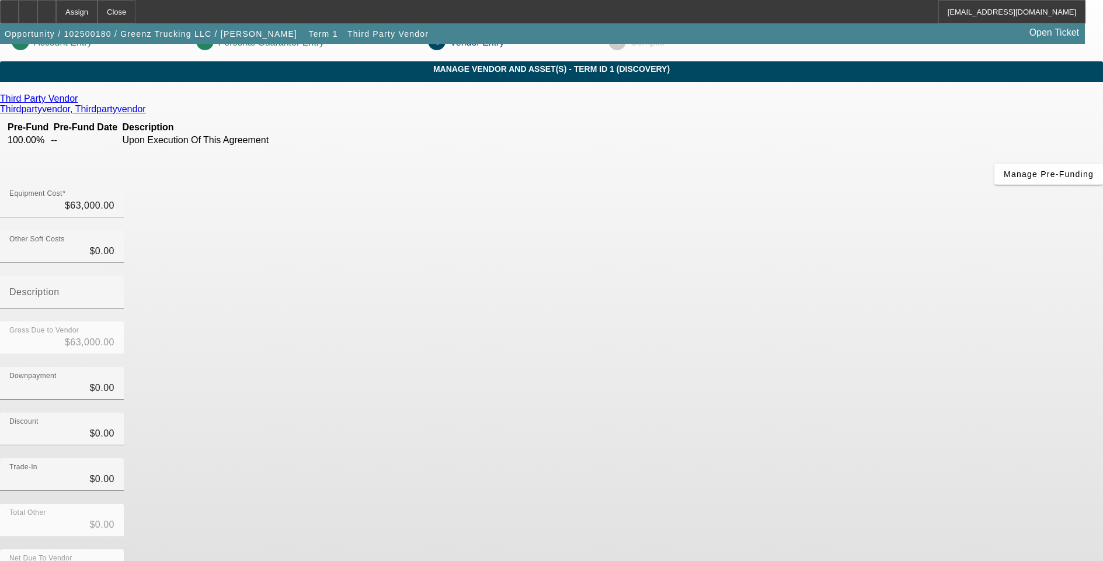
scroll to position [31, 0]
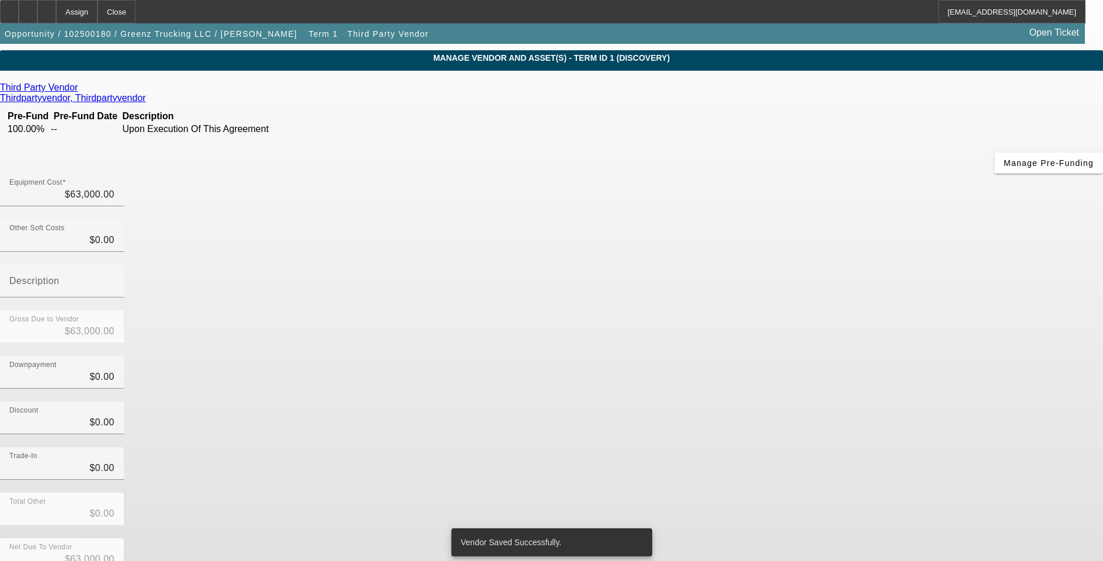
scroll to position [0, 0]
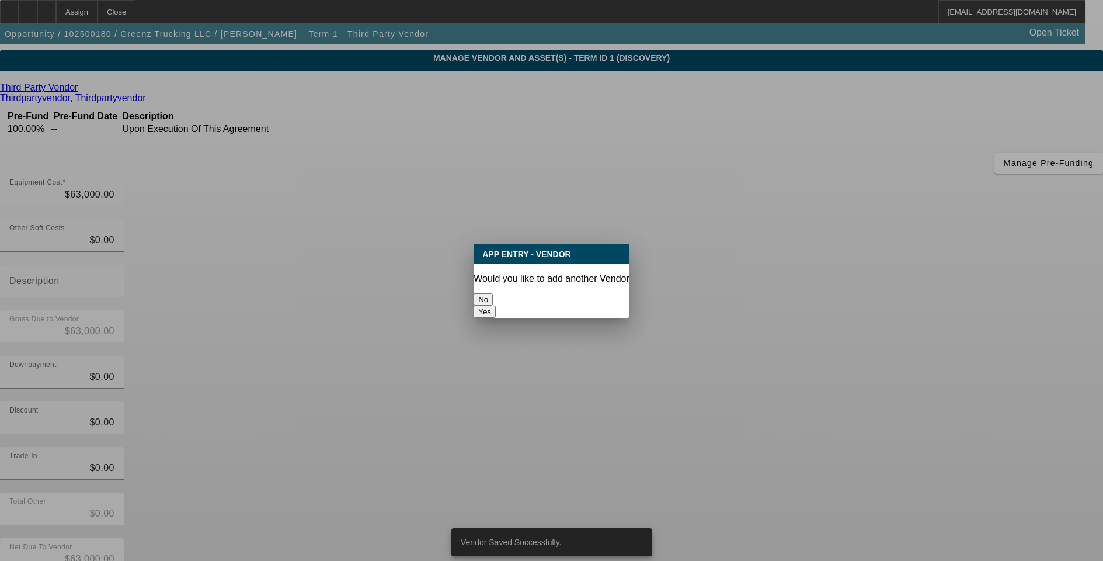
click at [493, 300] on button "No" at bounding box center [483, 299] width 19 height 12
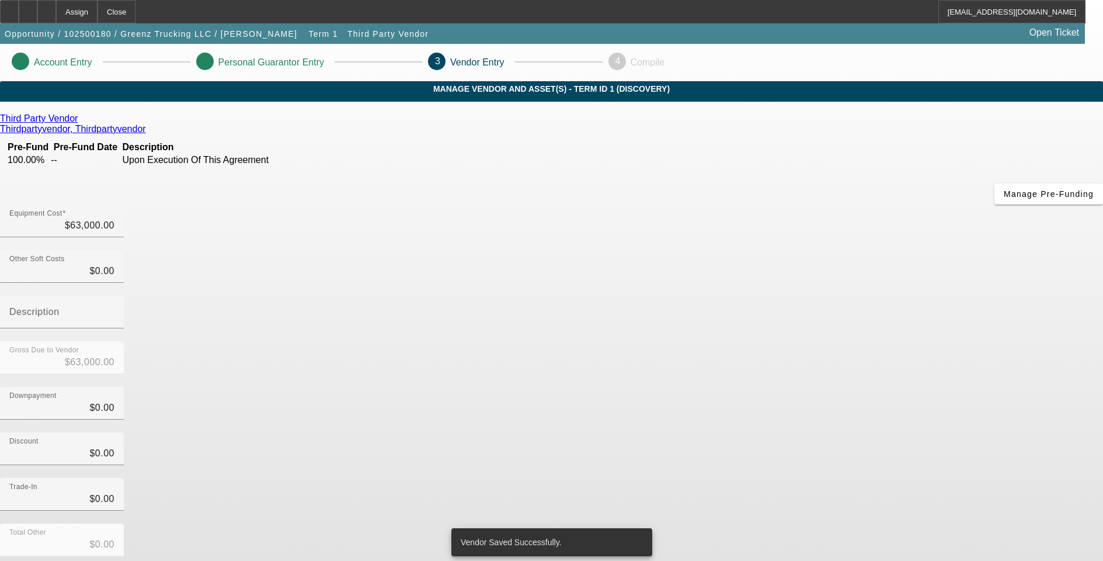
scroll to position [31, 0]
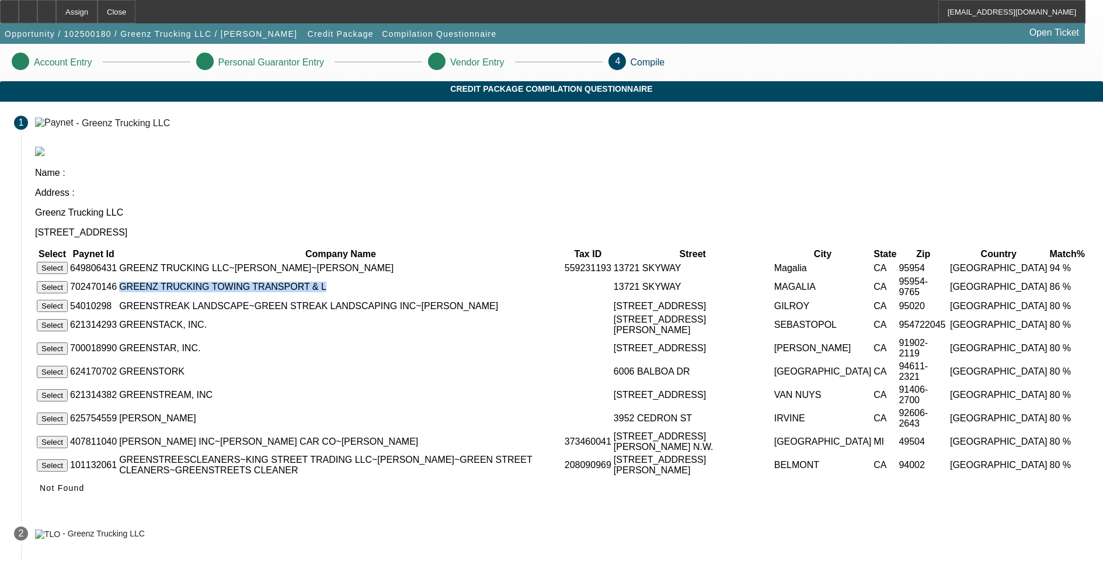
drag, startPoint x: 352, startPoint y: 234, endPoint x: 537, endPoint y: 237, distance: 184.5
click at [537, 276] on td "GREENZ TRUCKING TOWING TRANSPORT & L" at bounding box center [341, 287] width 444 height 22
drag, startPoint x: 537, startPoint y: 237, endPoint x: 499, endPoint y: 232, distance: 37.7
copy td "GREENZ TRUCKING TOWING TRANSPORT & L"
click at [161, 249] on app-compilation-stepper "Account Entry Personal Guarantor Entry Vendor Entry 4 Compile Credit Package Co…" at bounding box center [551, 320] width 1103 height 552
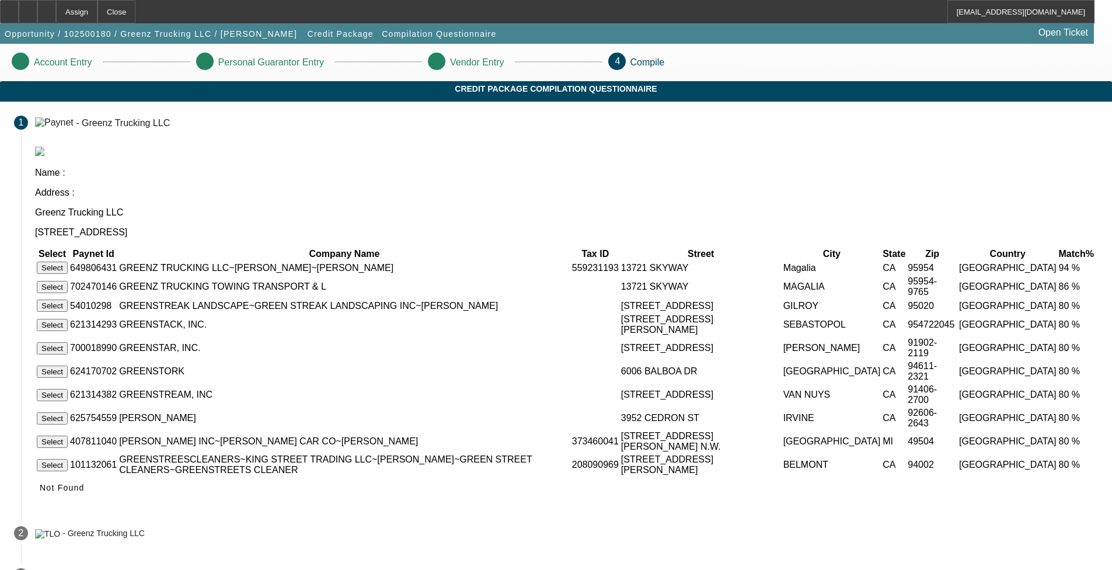
click at [68, 262] on button "Select" at bounding box center [52, 268] width 31 height 12
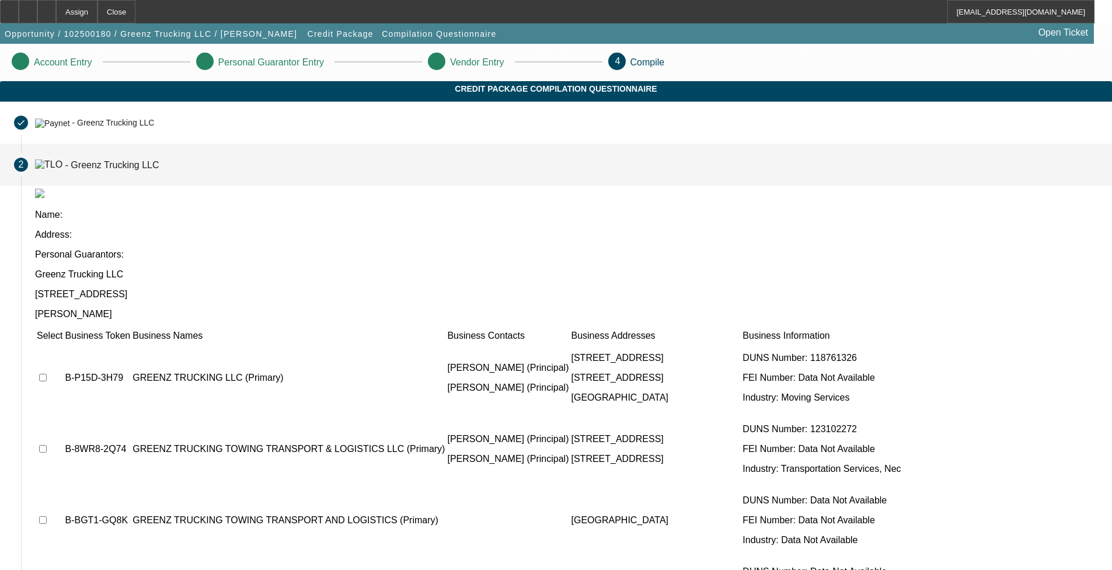
click at [47, 374] on input "checkbox" at bounding box center [43, 378] width 8 height 8
checkbox input "true"
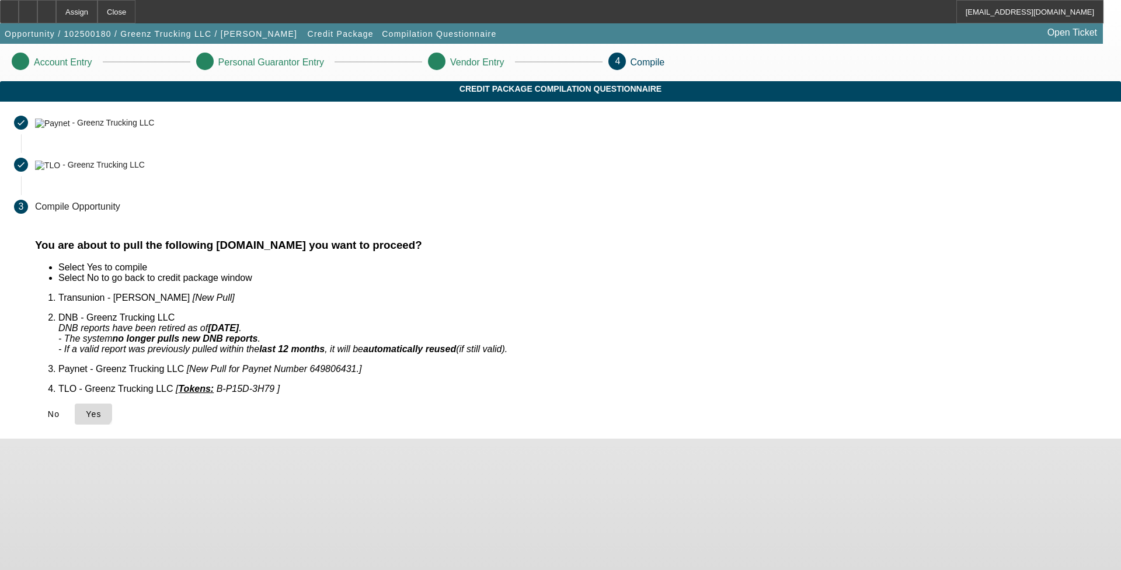
click at [86, 409] on icon at bounding box center [86, 413] width 0 height 9
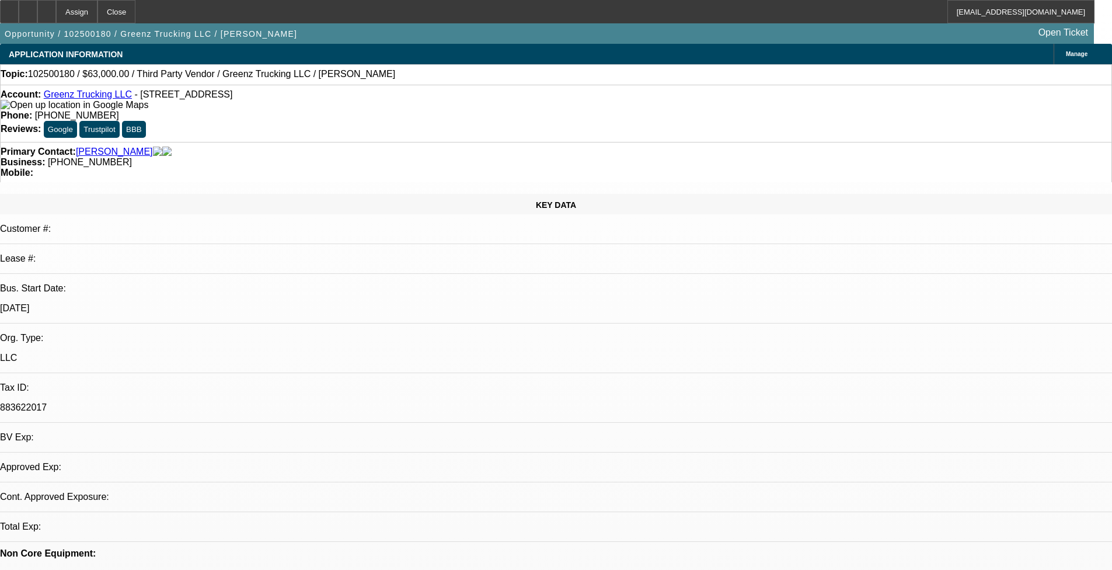
select select "0"
select select "2"
select select "0.1"
select select "4"
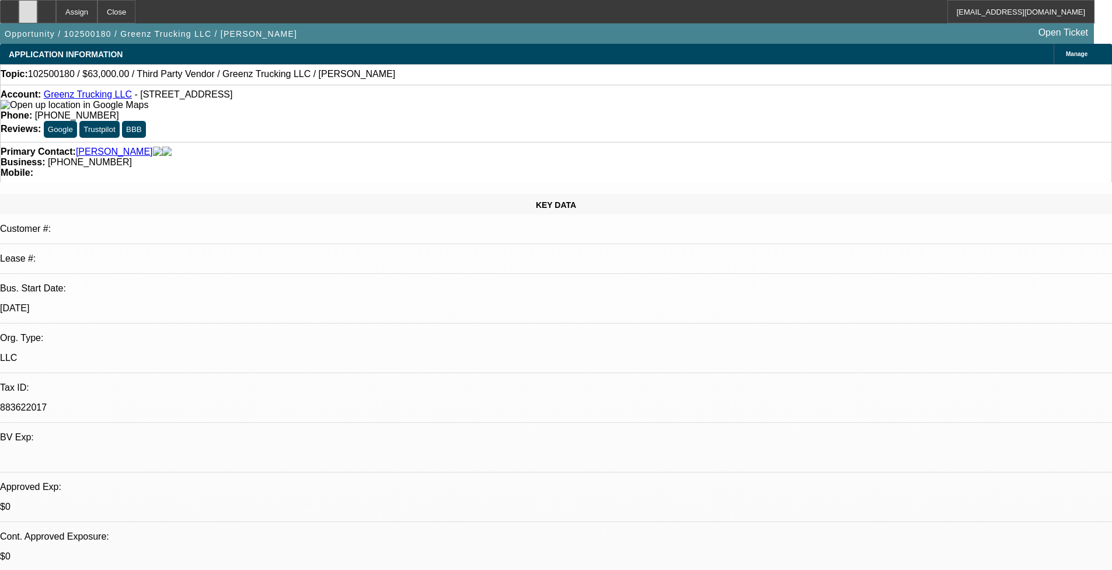
click at [37, 16] on div at bounding box center [28, 11] width 19 height 23
click at [47, 8] on icon at bounding box center [47, 8] width 0 height 0
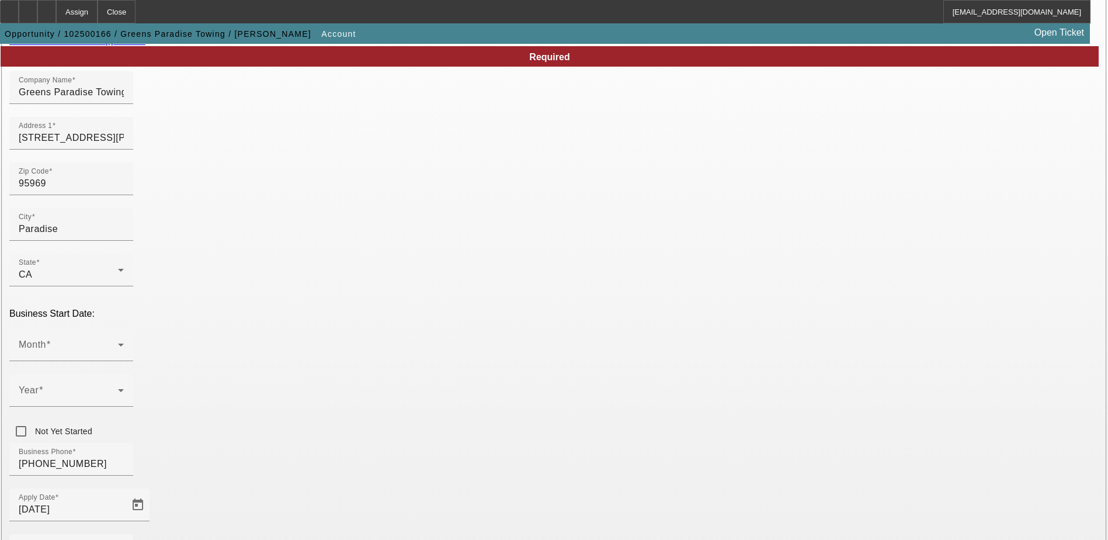
scroll to position [117, 0]
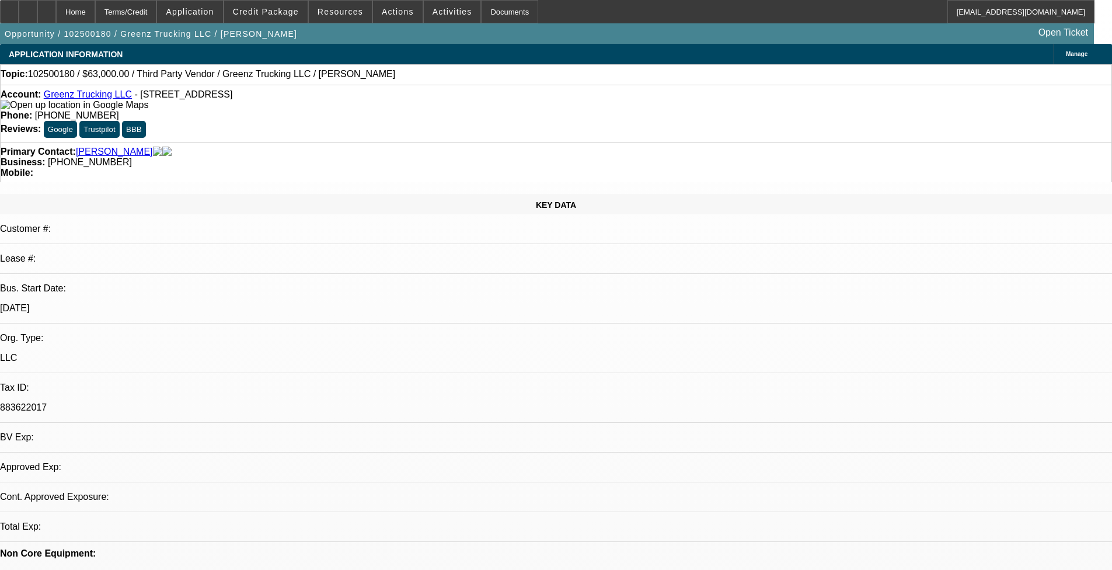
select select "0"
select select "2"
select select "0.1"
select select "4"
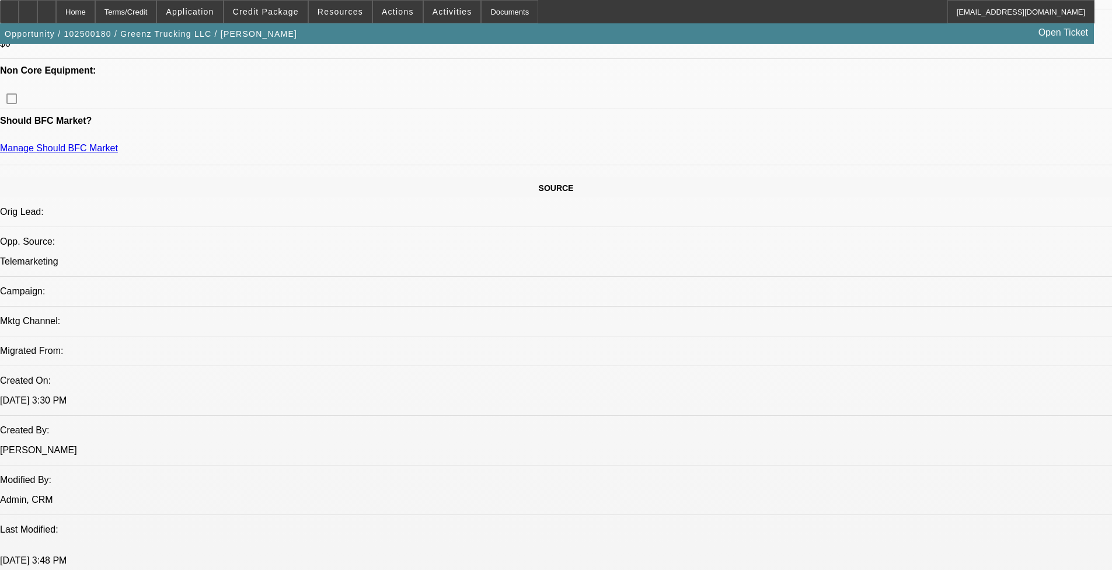
scroll to position [584, 0]
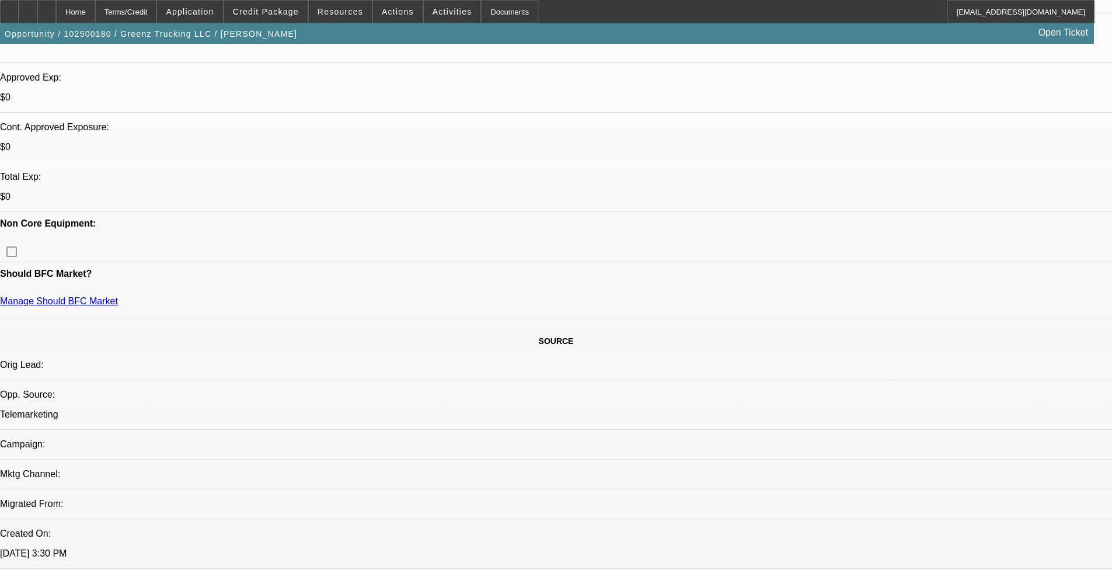
scroll to position [409, 0]
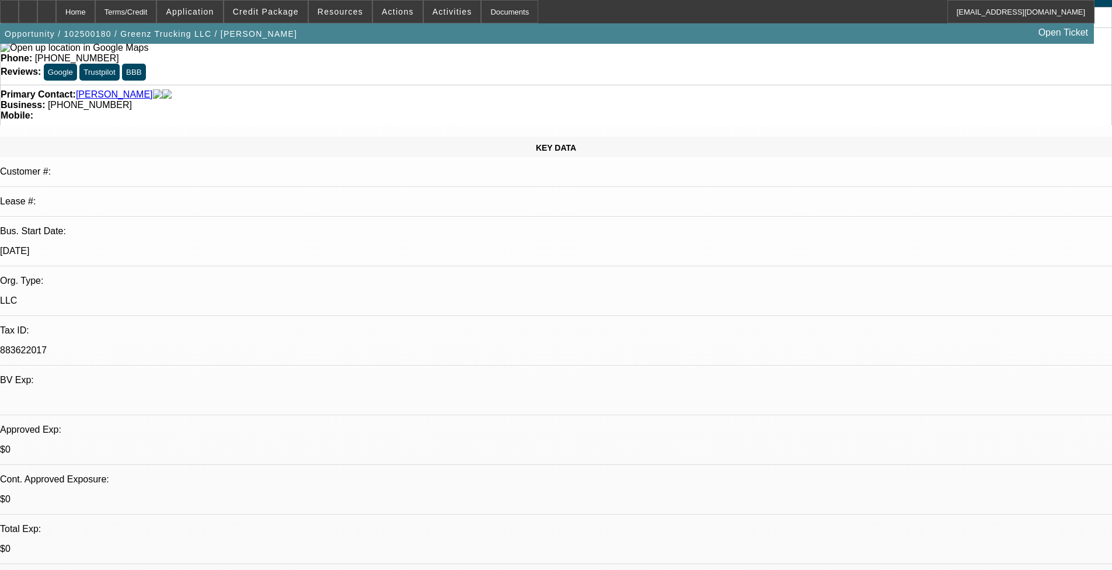
scroll to position [0, 0]
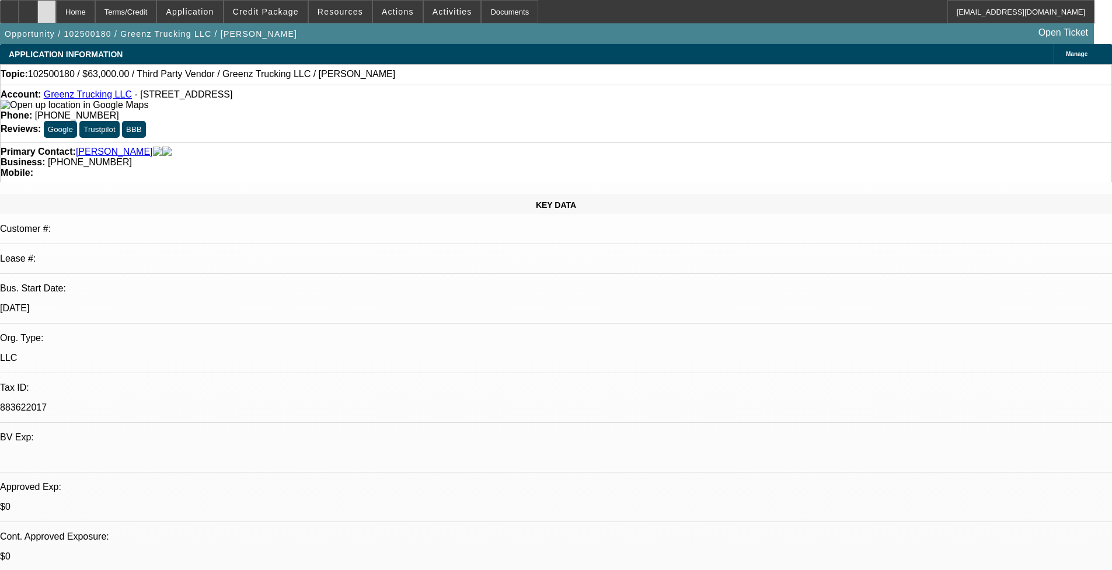
click at [56, 12] on div at bounding box center [46, 11] width 19 height 23
select select "0"
select select "2"
select select "0.1"
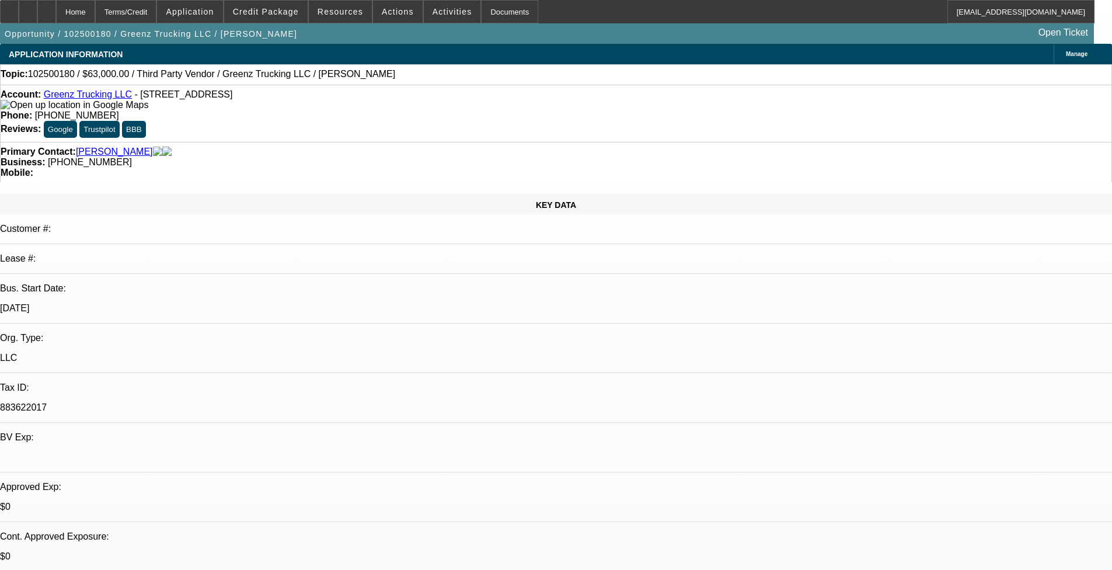
select select "4"
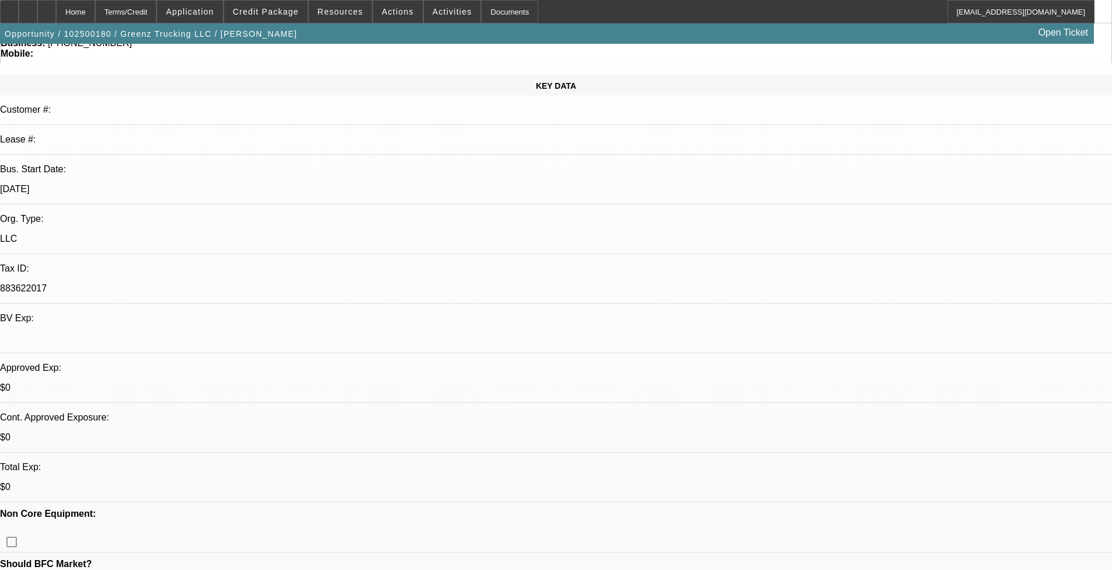
scroll to position [117, 0]
click at [56, 9] on div at bounding box center [46, 11] width 19 height 23
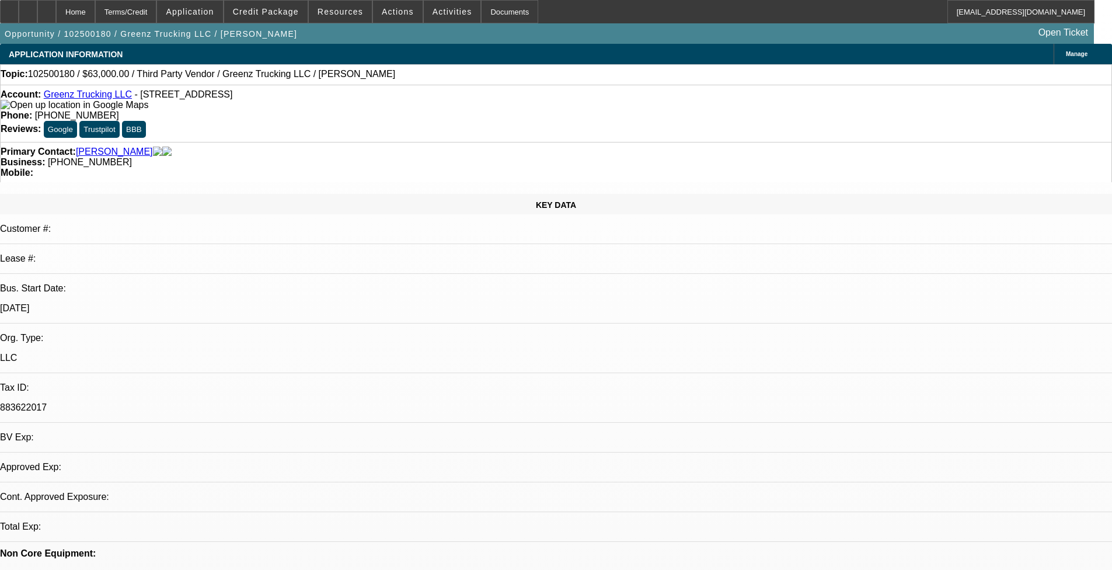
select select "0"
select select "2"
select select "0.1"
select select "4"
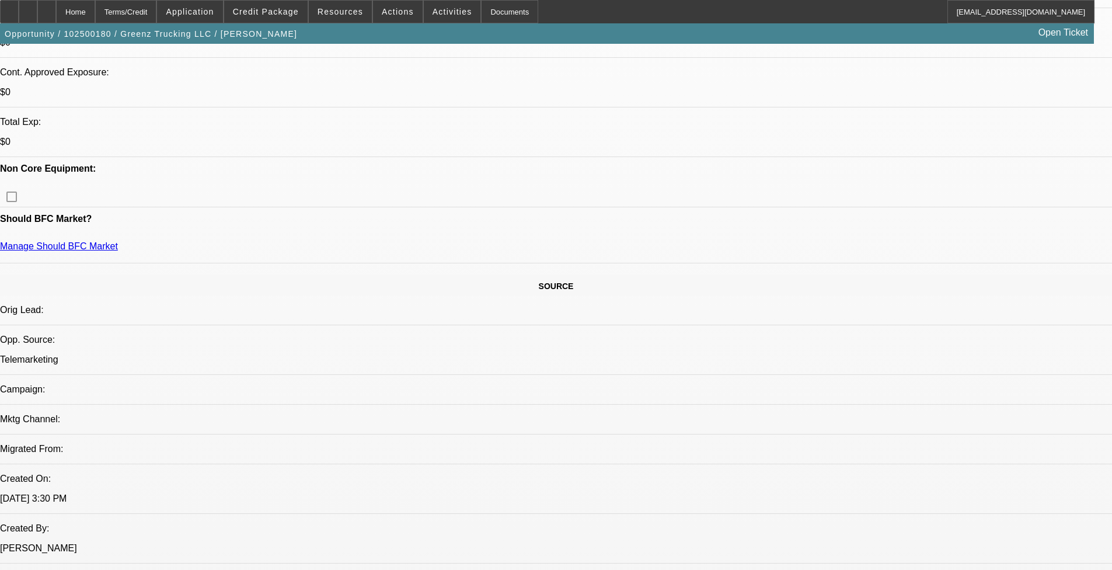
scroll to position [467, 0]
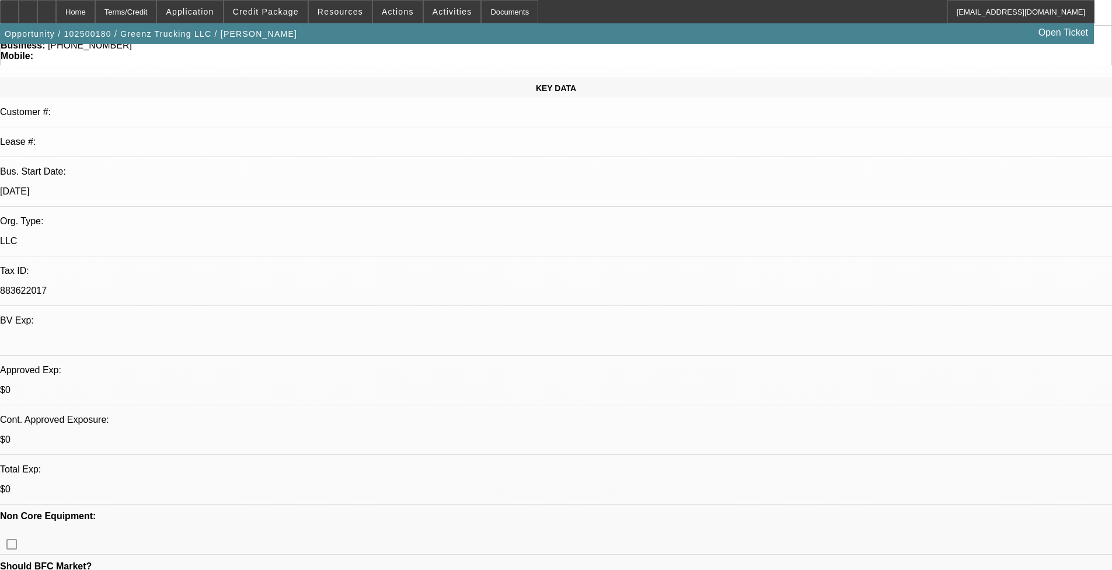
scroll to position [0, 0]
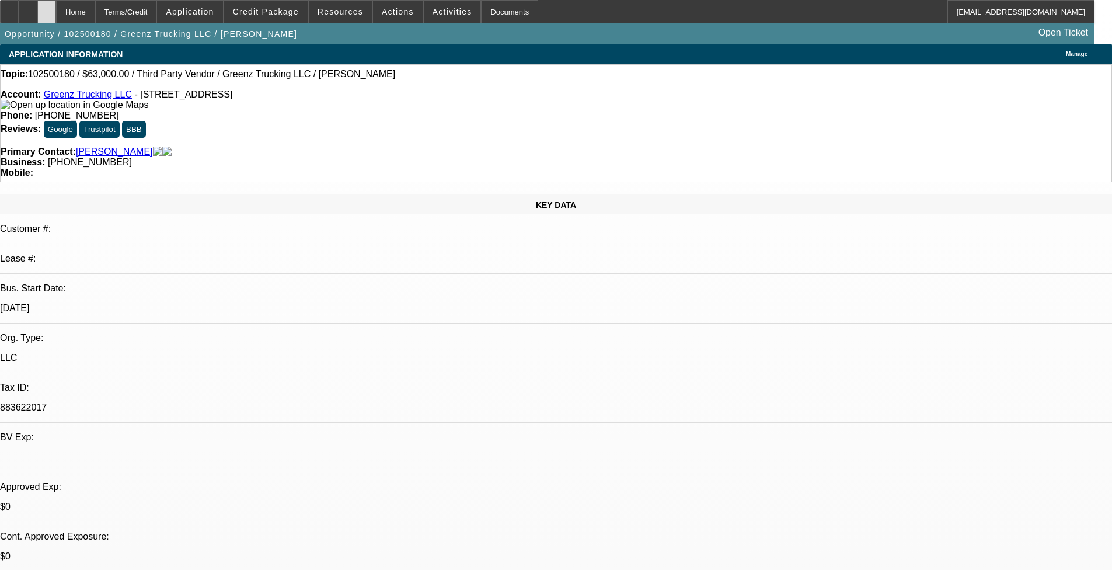
click at [56, 20] on div at bounding box center [46, 11] width 19 height 23
select select "0"
select select "2"
select select "0.1"
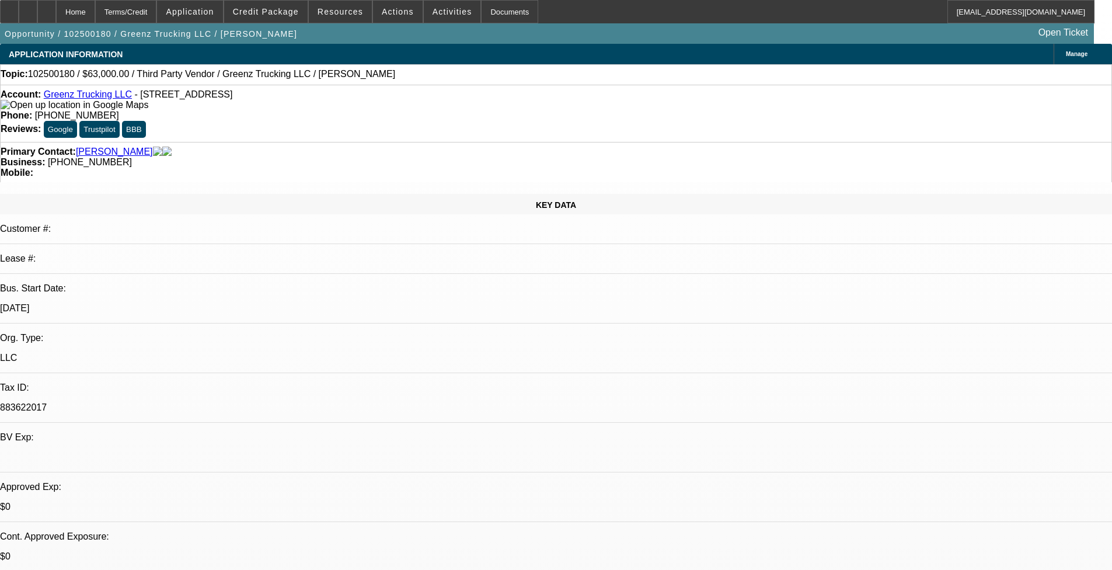
select select "4"
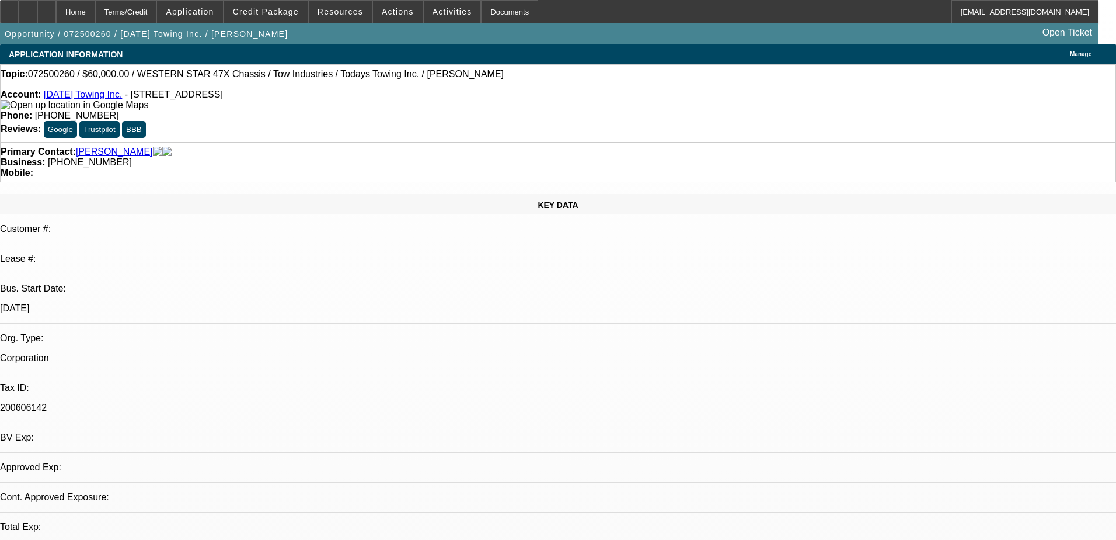
select select "0"
select select "6"
select select "0"
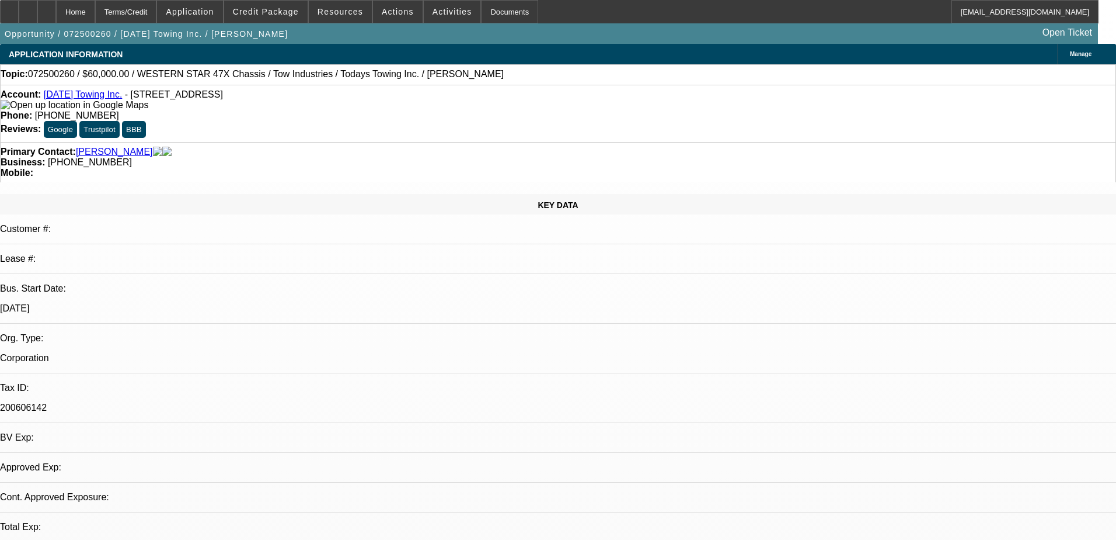
select select "0"
select select "6"
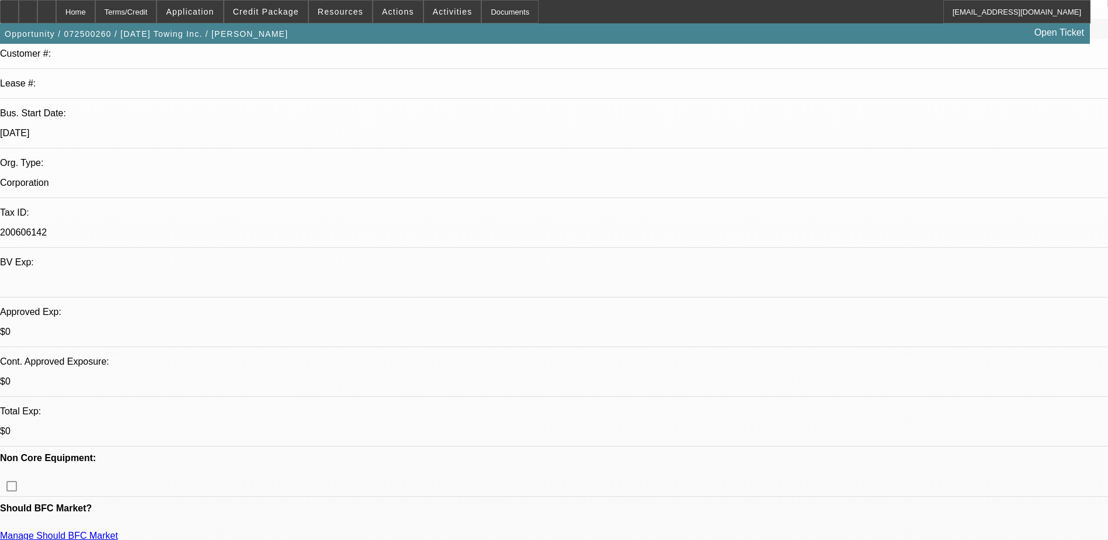
scroll to position [58, 0]
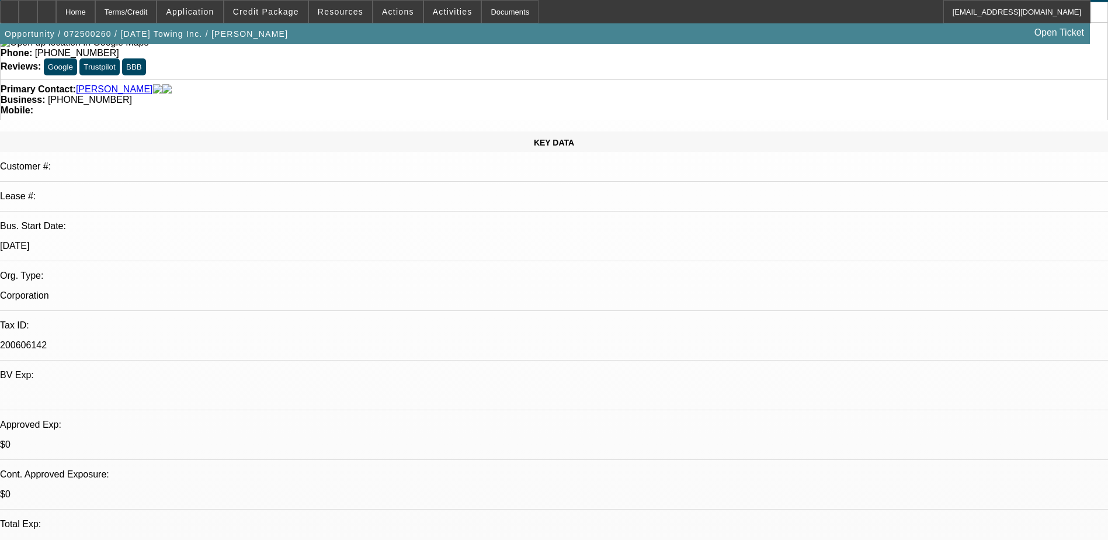
scroll to position [0, 0]
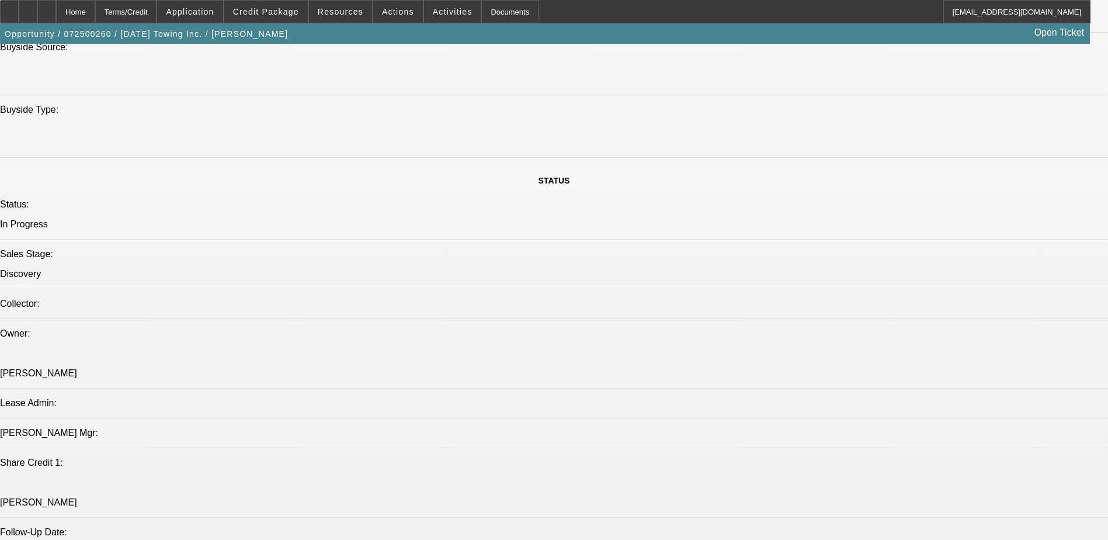
scroll to position [1109, 0]
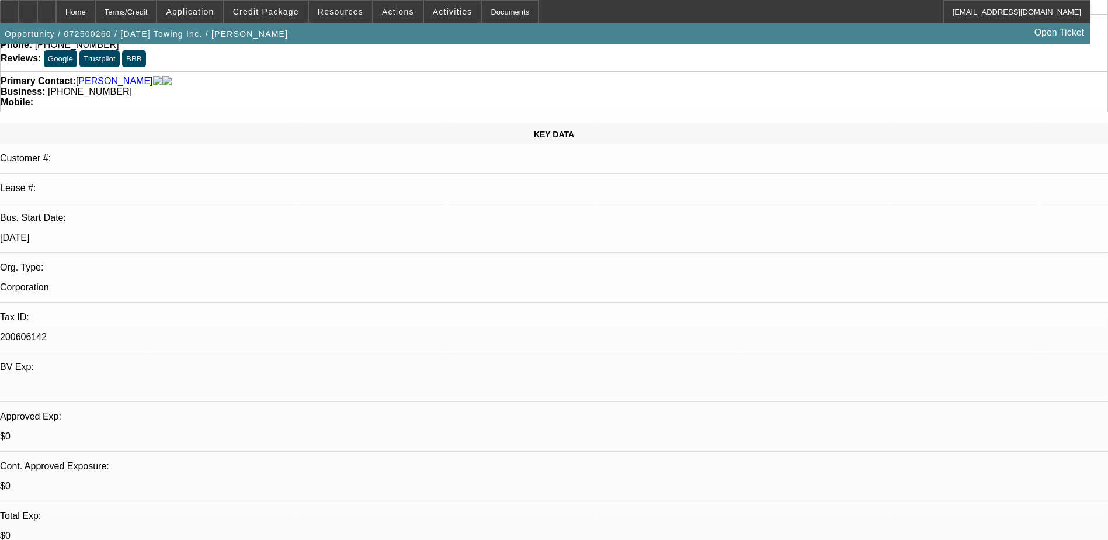
scroll to position [0, 0]
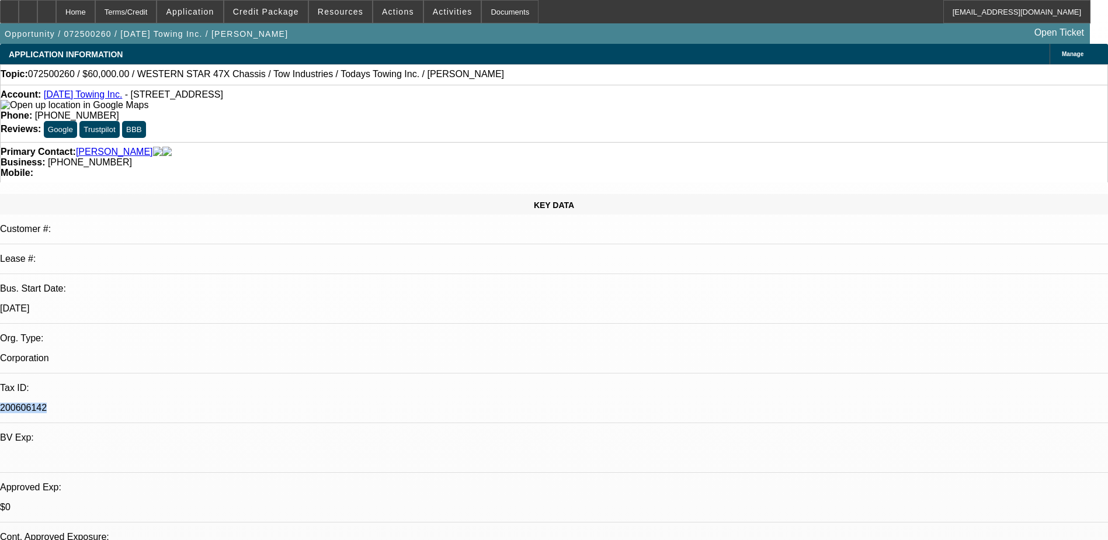
drag, startPoint x: 138, startPoint y: 243, endPoint x: 190, endPoint y: 247, distance: 51.5
click at [190, 402] on p "200606142" at bounding box center [554, 407] width 1108 height 11
drag, startPoint x: 190, startPoint y: 247, endPoint x: 169, endPoint y: 244, distance: 20.6
copy p "200606142"
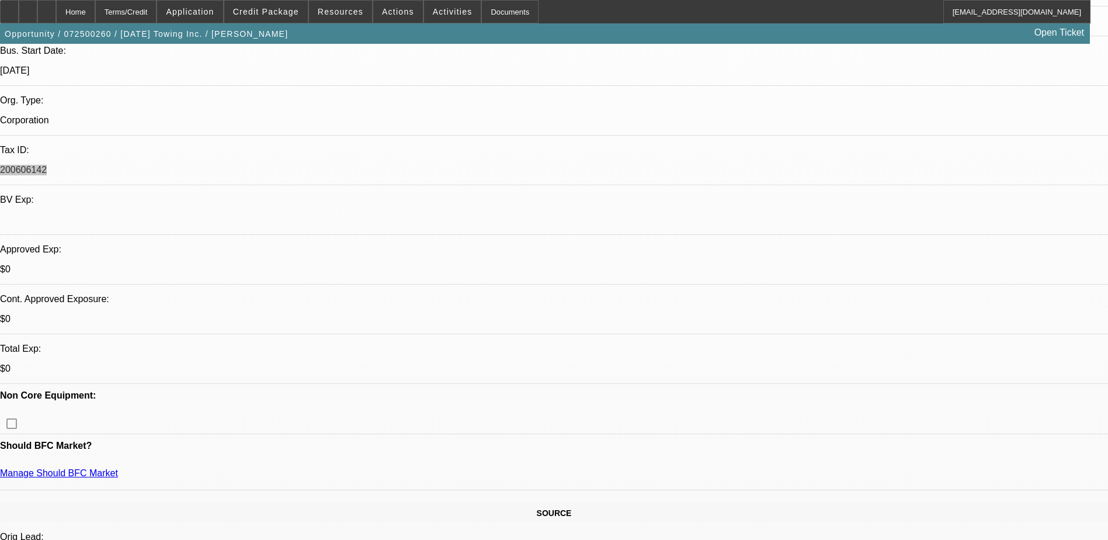
scroll to position [350, 0]
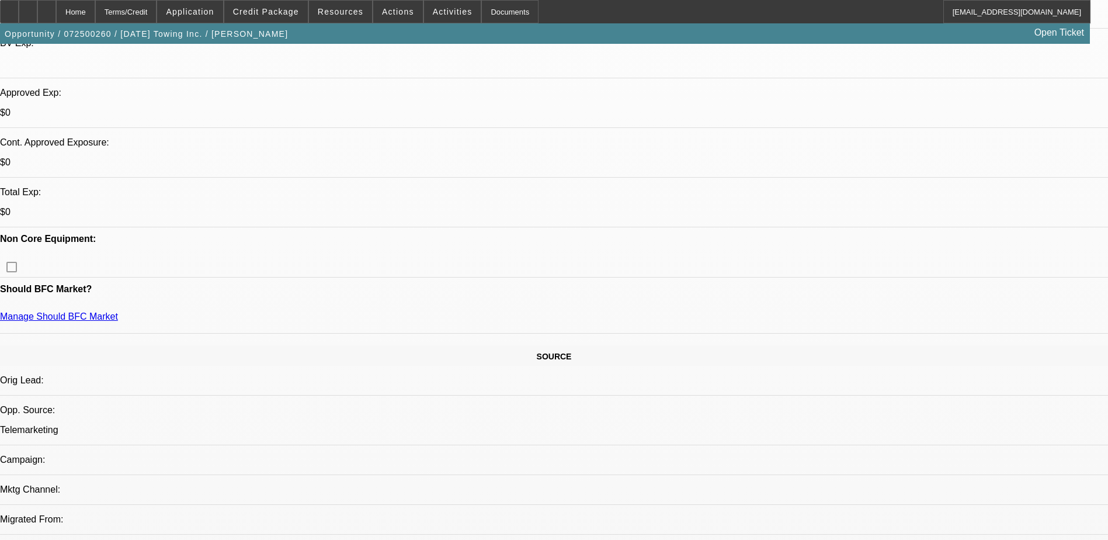
scroll to position [467, 0]
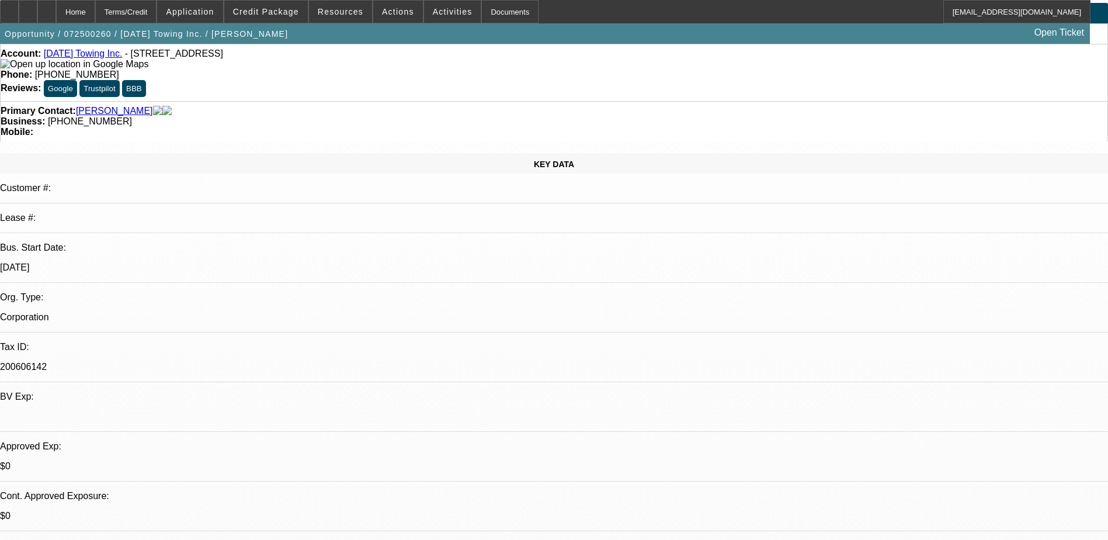
scroll to position [0, 0]
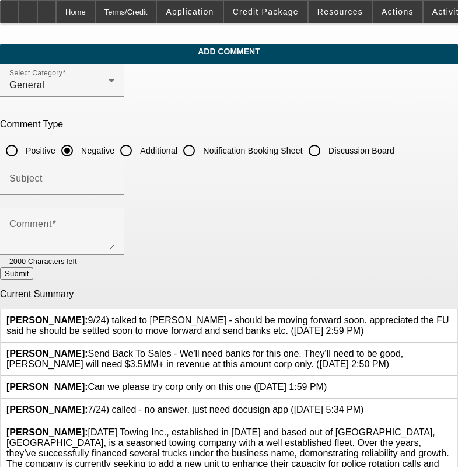
click at [161, 309] on div "Hernandez, Edgar: 9/24) talked to Miguel - should be moving forward soon. appre…" at bounding box center [229, 325] width 457 height 33
click at [163, 315] on span "Hernandez, Edgar: 9/24) talked to Miguel - should be moving forward soon. appre…" at bounding box center [227, 325] width 443 height 20
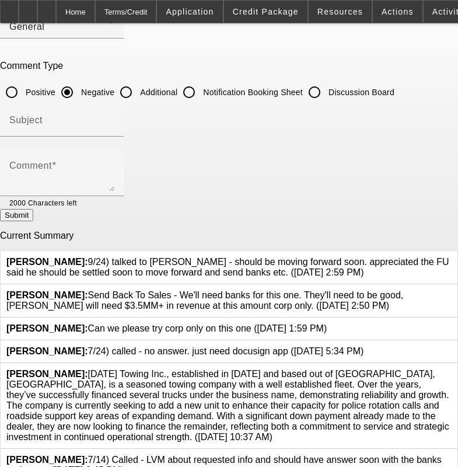
click at [207, 257] on span "Hernandez, Edgar: 9/24) talked to Miguel - should be moving forward soon. appre…" at bounding box center [227, 267] width 443 height 20
click at [103, 257] on span "Hernandez, Edgar: 9/24) talked to Miguel - should be moving forward soon. appre…" at bounding box center [227, 267] width 443 height 20
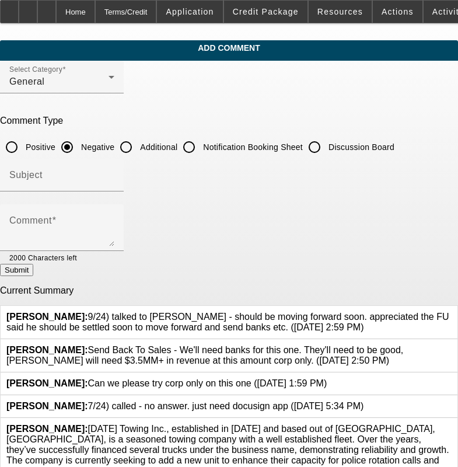
scroll to position [0, 0]
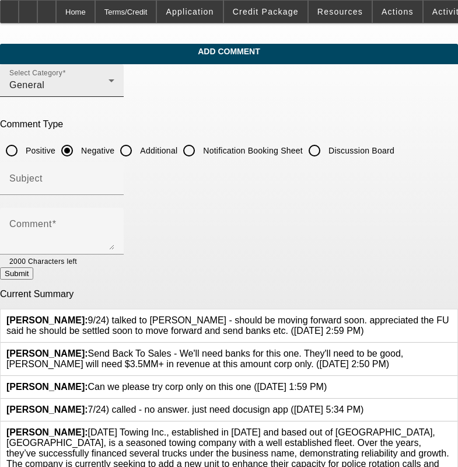
click at [109, 92] on div "General" at bounding box center [58, 85] width 99 height 14
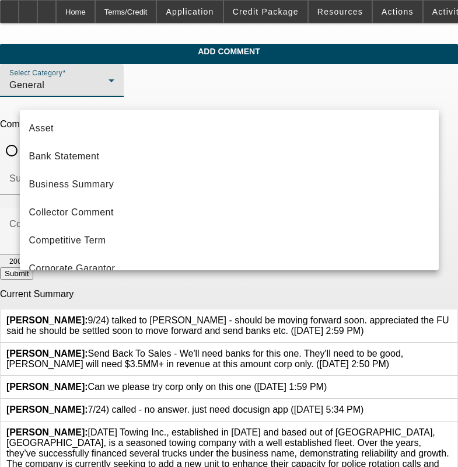
click at [162, 71] on div at bounding box center [229, 233] width 458 height 467
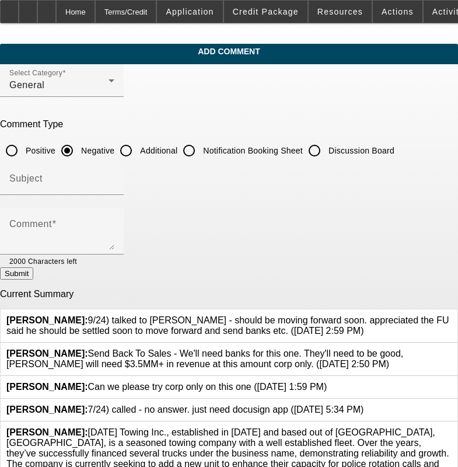
click at [259, 328] on div "Hernandez, Edgar: 9/24) talked to Miguel - should be moving forward soon. appre…" at bounding box center [229, 325] width 446 height 21
click at [241, 318] on div "Hernandez, Edgar: 9/24) talked to Miguel - should be moving forward soon. appre…" at bounding box center [229, 325] width 446 height 21
click at [67, 315] on b "Hernandez, Edgar:" at bounding box center [47, 320] width 82 height 10
click at [96, 183] on input "Subject" at bounding box center [61, 183] width 105 height 14
click at [145, 277] on div "Submit" at bounding box center [229, 273] width 458 height 12
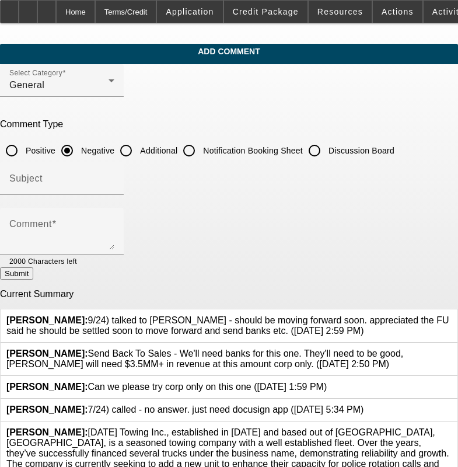
click at [326, 147] on input "Discussion Board" at bounding box center [314, 150] width 23 height 23
radio input "true"
click at [336, 321] on div "Hernandez, Edgar: 9/24) talked to Miguel - should be moving forward soon. appre…" at bounding box center [229, 325] width 446 height 21
drag, startPoint x: 323, startPoint y: 314, endPoint x: 294, endPoint y: 314, distance: 29.2
click at [296, 315] on span "Hernandez, Edgar: 9/24) talked to Miguel - should be moving forward soon. appre…" at bounding box center [227, 325] width 443 height 20
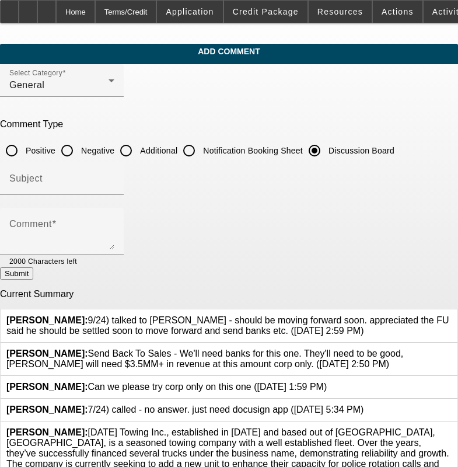
drag, startPoint x: 238, startPoint y: 310, endPoint x: 187, endPoint y: 295, distance: 52.5
click at [187, 295] on p "Current Summary" at bounding box center [229, 294] width 458 height 11
click at [224, 54] on span "Add Comment" at bounding box center [229, 51] width 441 height 9
click at [114, 89] on div "Select Category General" at bounding box center [61, 80] width 105 height 33
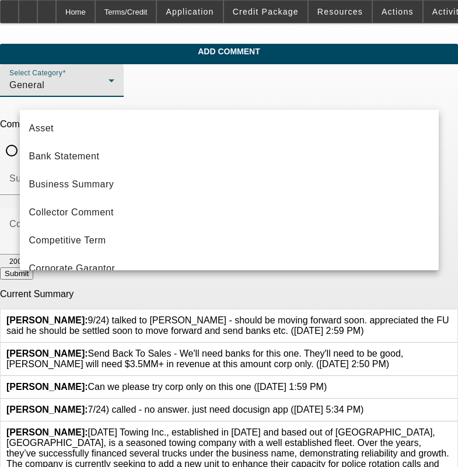
click at [17, 309] on div at bounding box center [229, 233] width 458 height 467
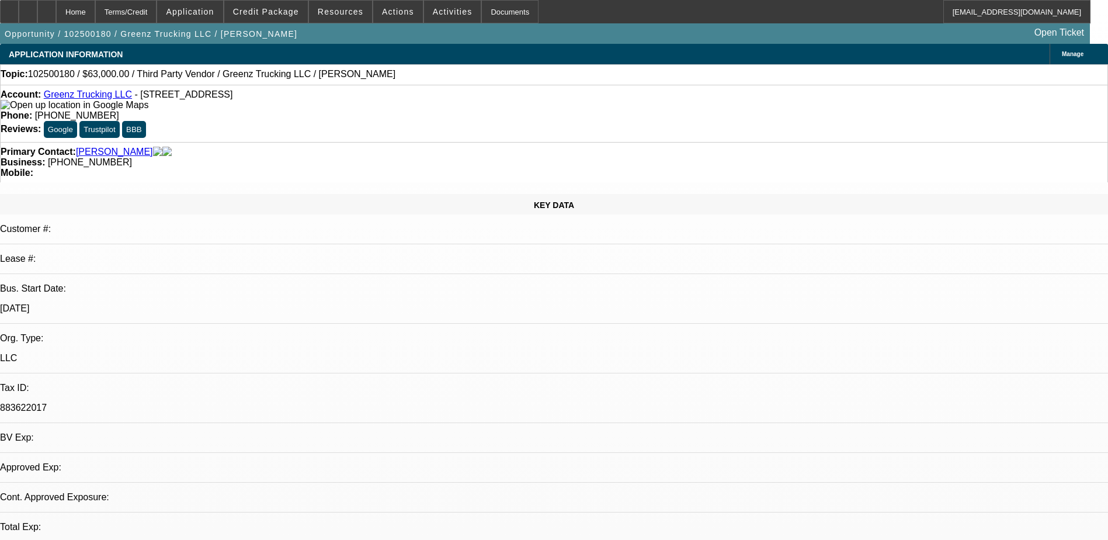
select select "0"
select select "2"
select select "0.1"
select select "4"
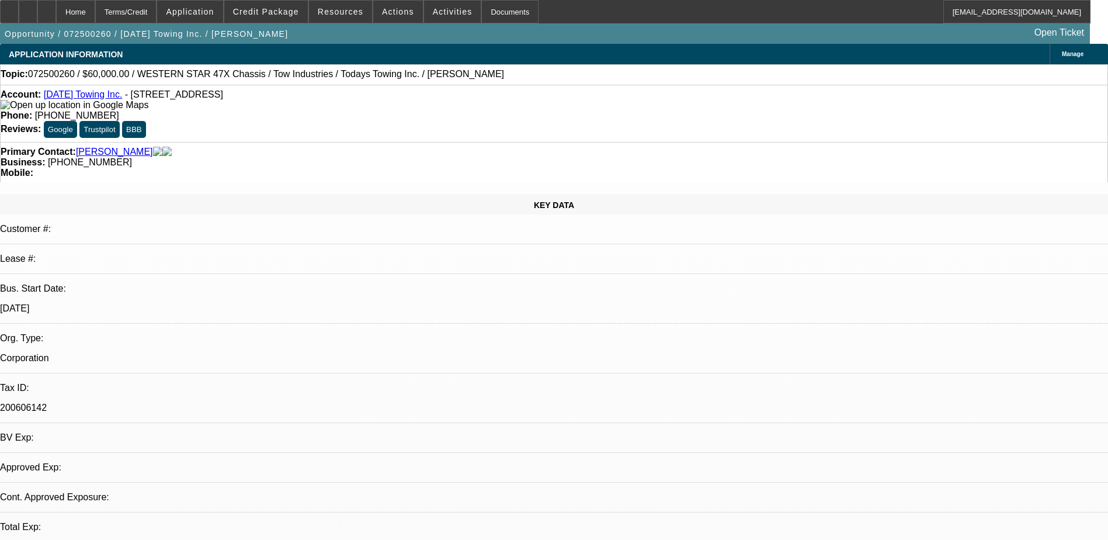
select select "0"
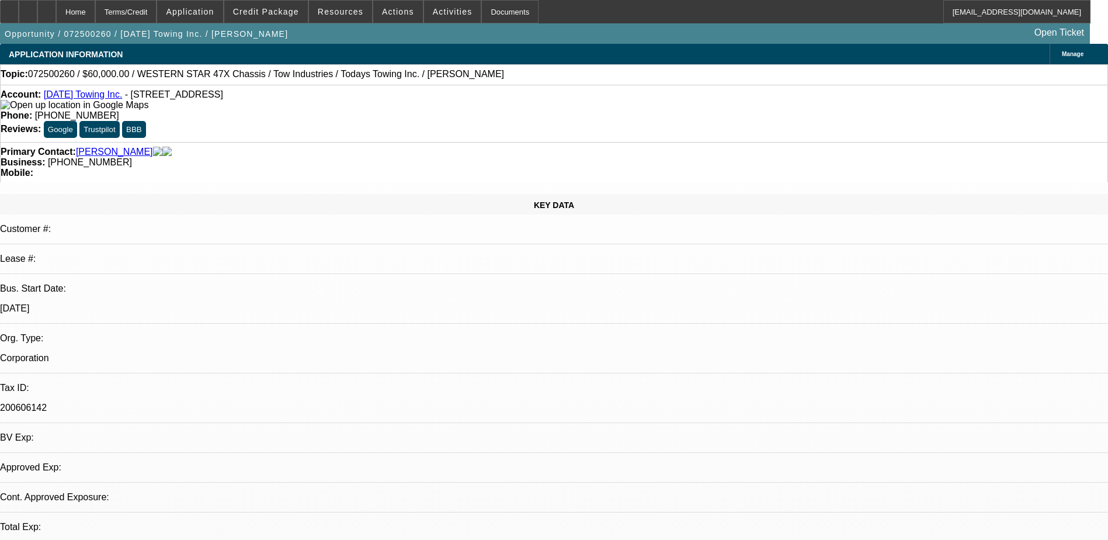
select select "0"
select select "1"
select select "6"
select select "1"
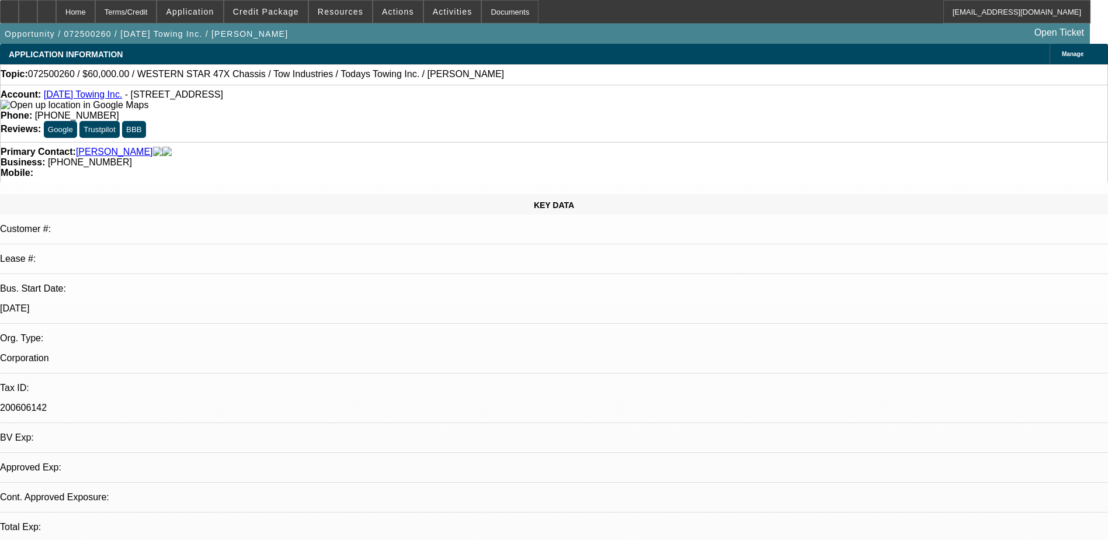
select select "1"
select select "6"
click at [166, 402] on p "200606142" at bounding box center [554, 407] width 1108 height 11
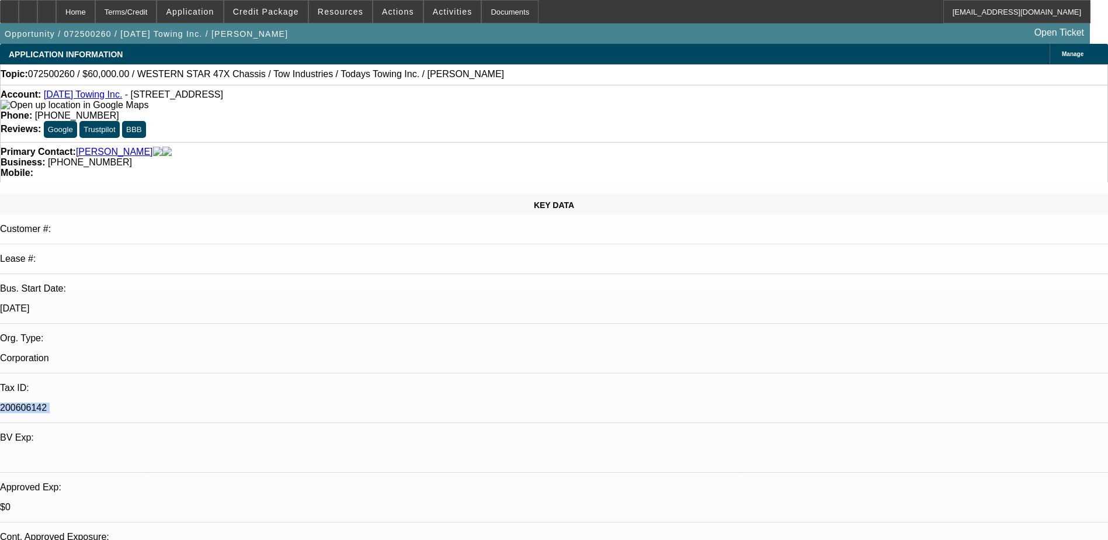
copy div "200606142"
click at [84, 98] on link "[DATE] Towing Inc." at bounding box center [83, 94] width 79 height 10
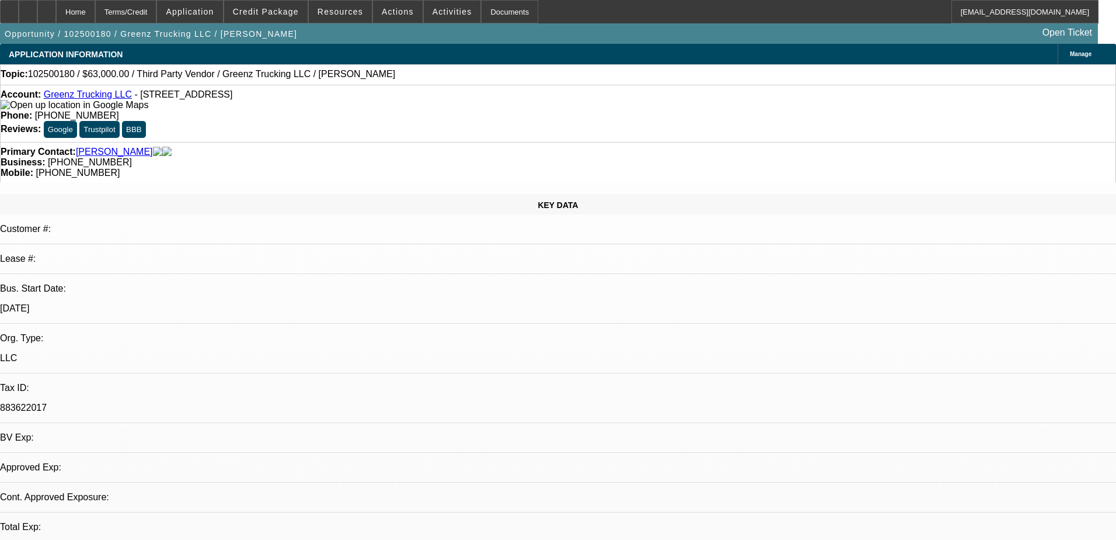
select select "0"
select select "2"
select select "0.1"
select select "4"
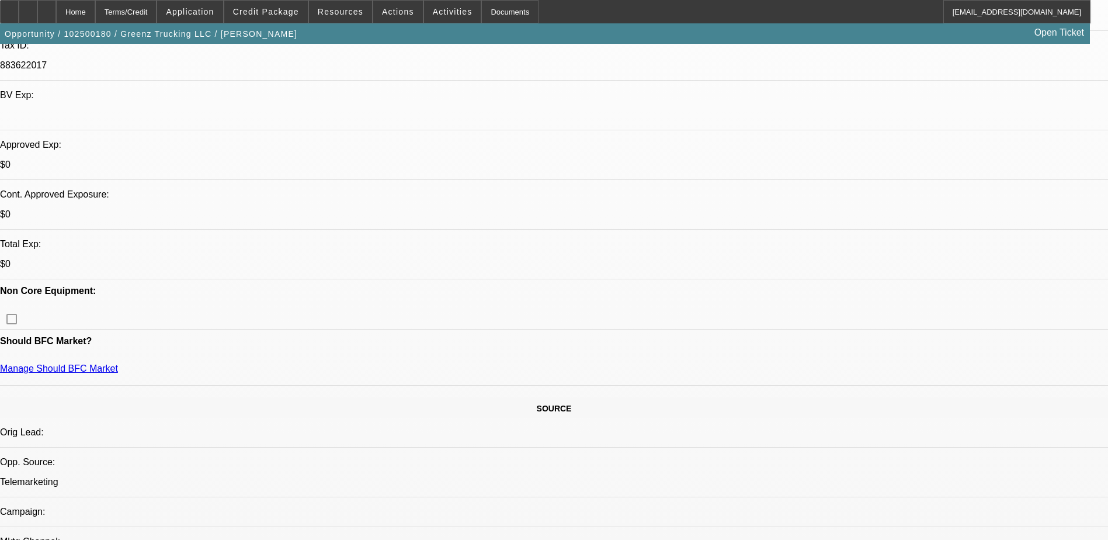
scroll to position [409, 0]
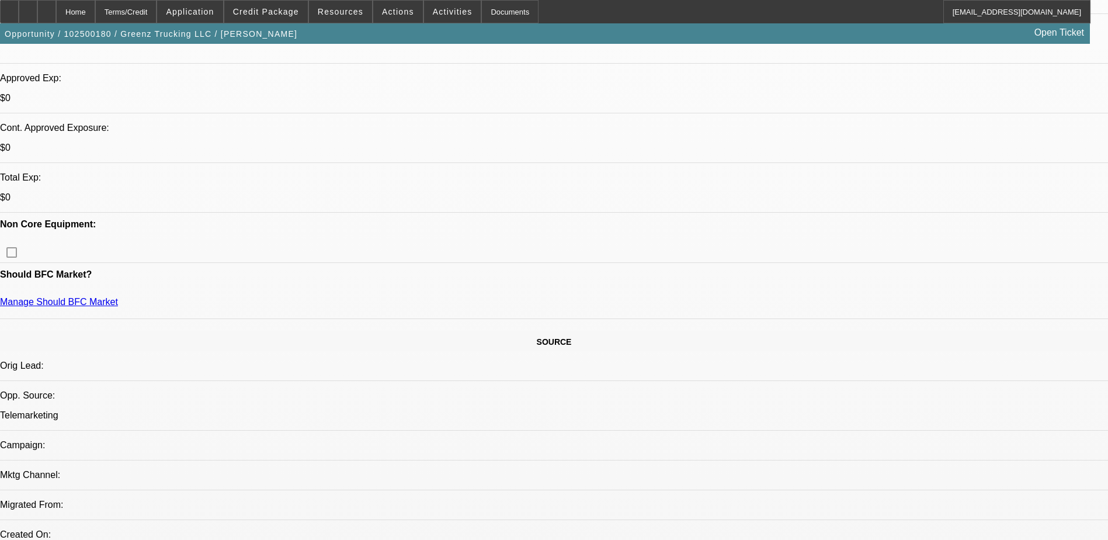
radio input "true"
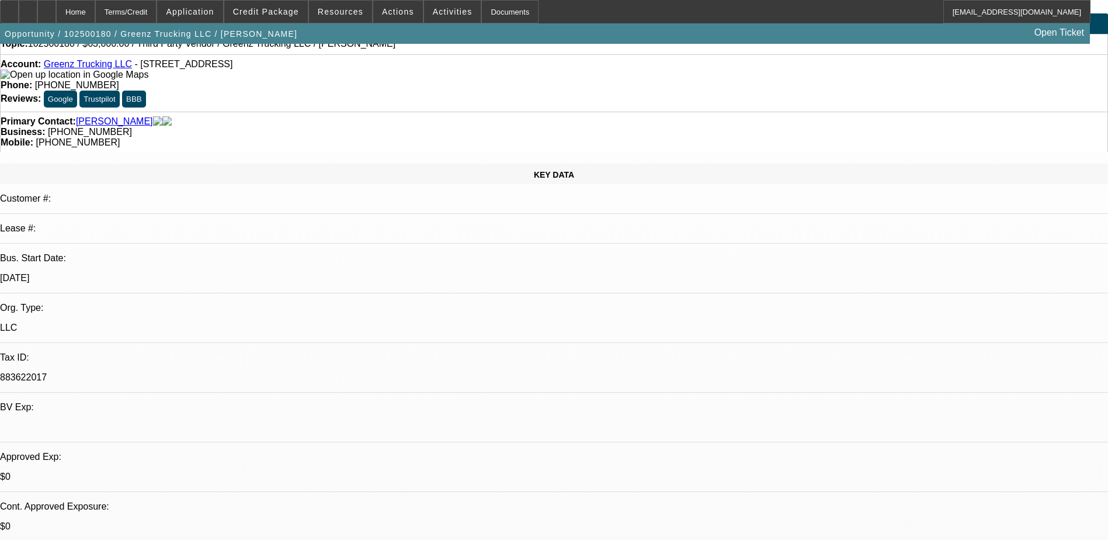
scroll to position [0, 0]
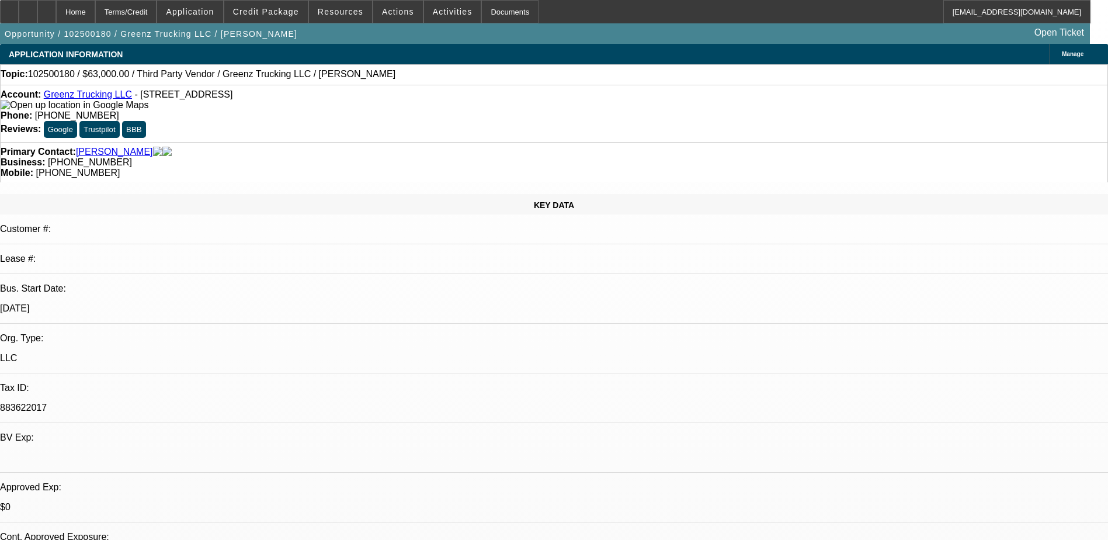
type textarea "10/7) transfer truck - private party deal - wanted 100% financing - was origina…"
radio input "true"
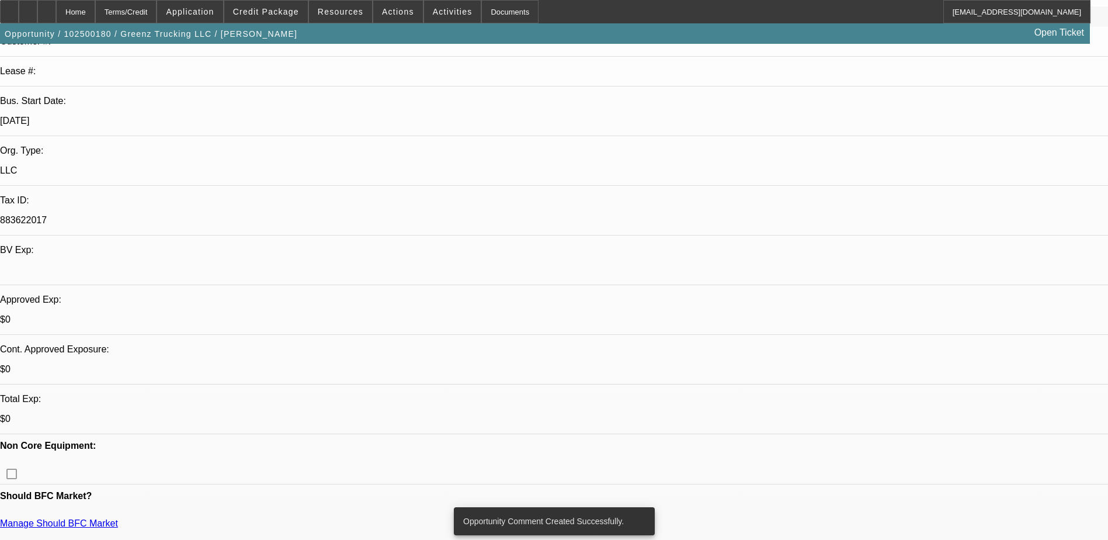
scroll to position [350, 0]
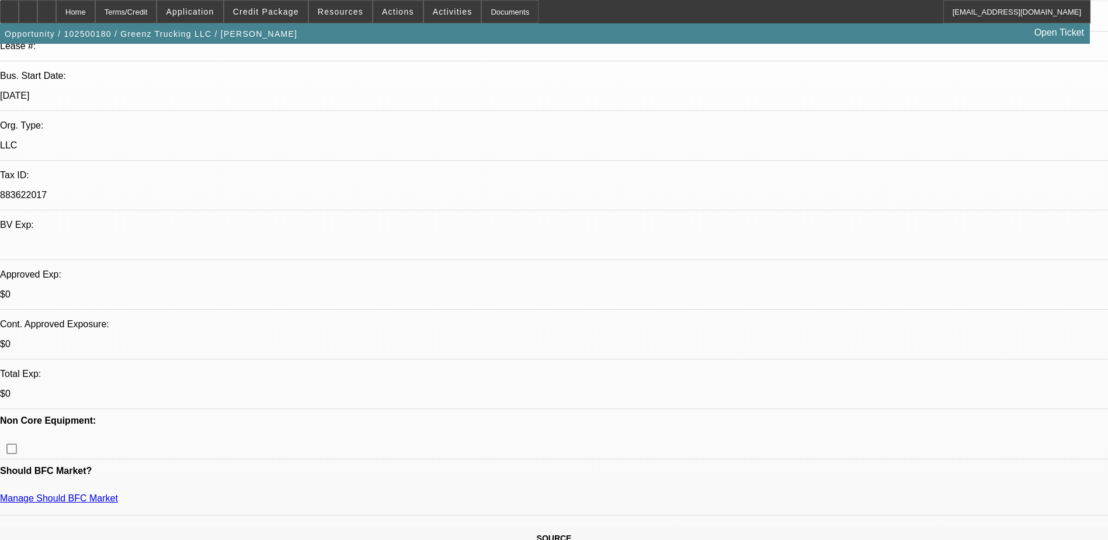
scroll to position [117, 0]
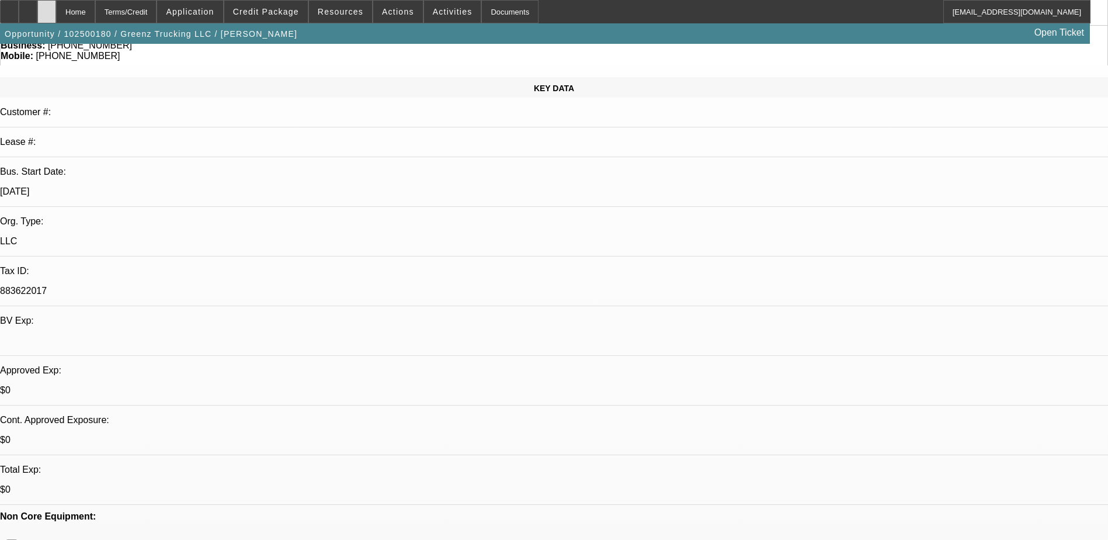
click at [56, 7] on div at bounding box center [46, 11] width 19 height 23
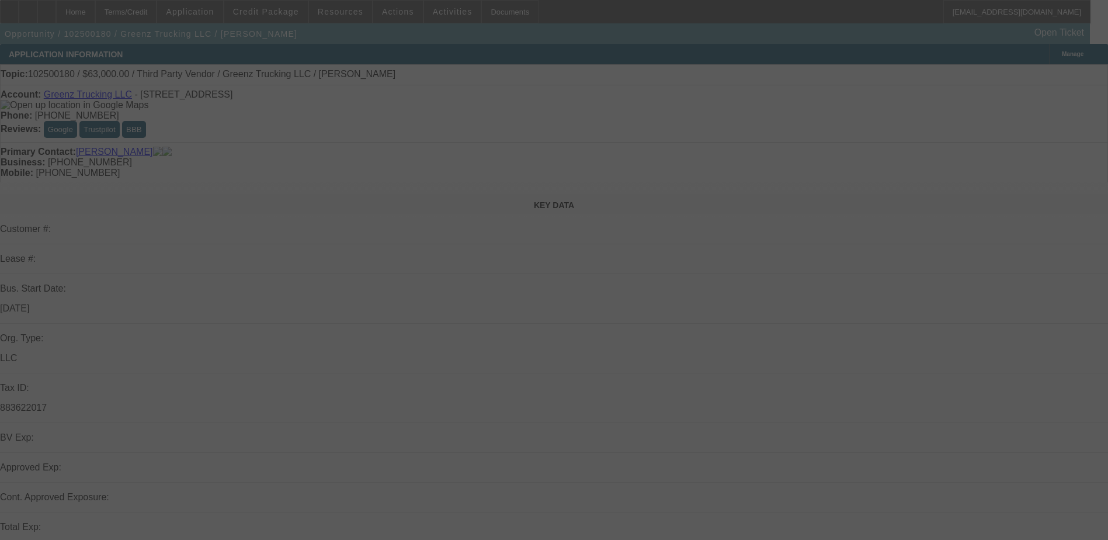
select select "0"
select select "2"
select select "0.1"
select select "4"
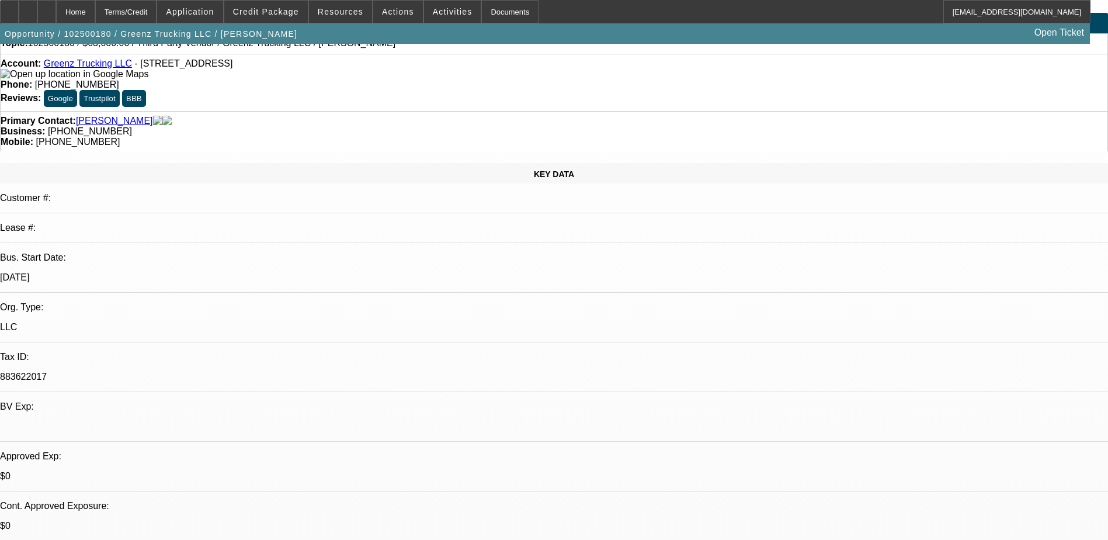
scroll to position [58, 0]
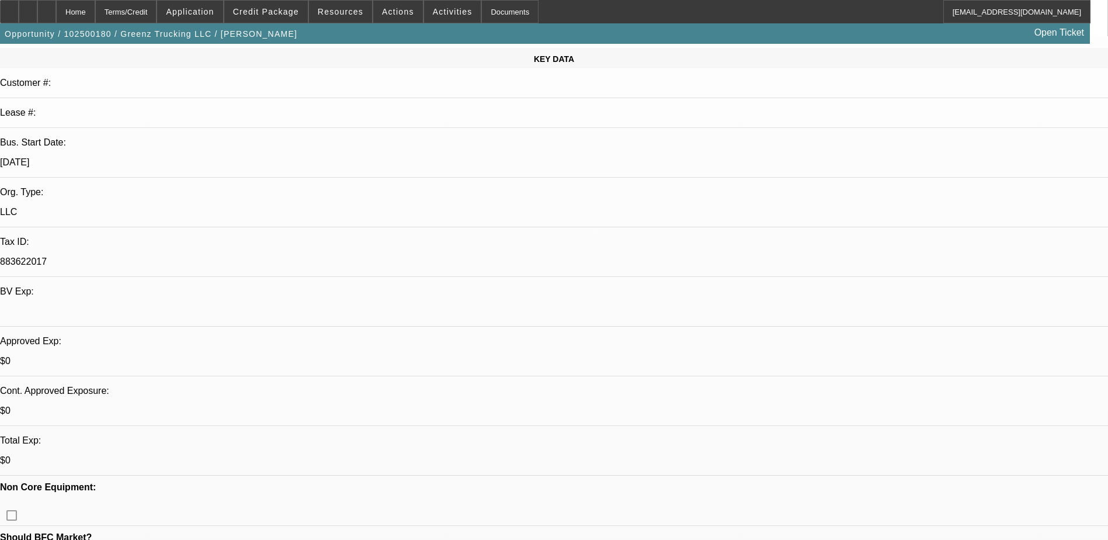
scroll to position [234, 0]
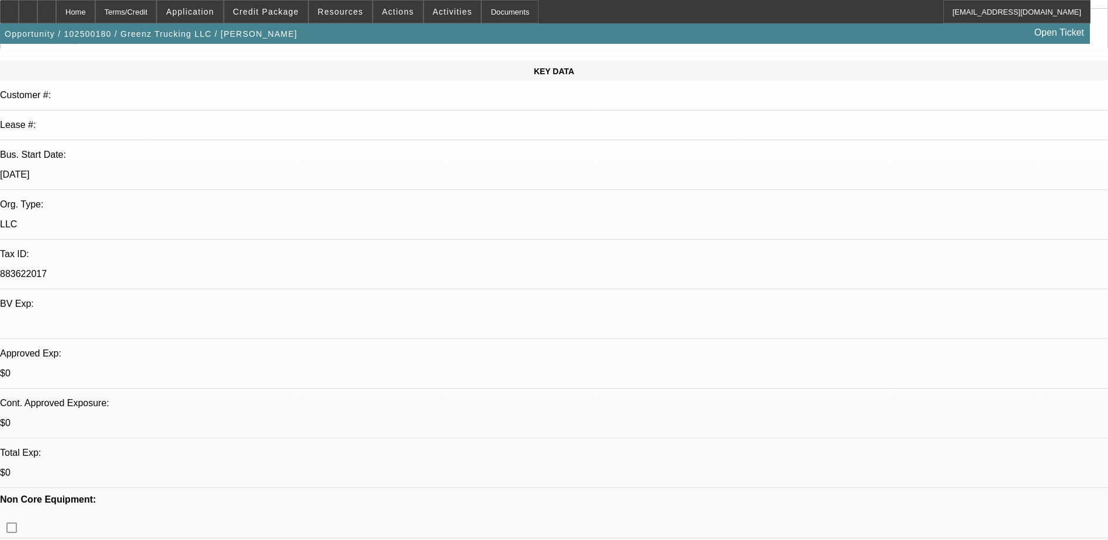
scroll to position [0, 0]
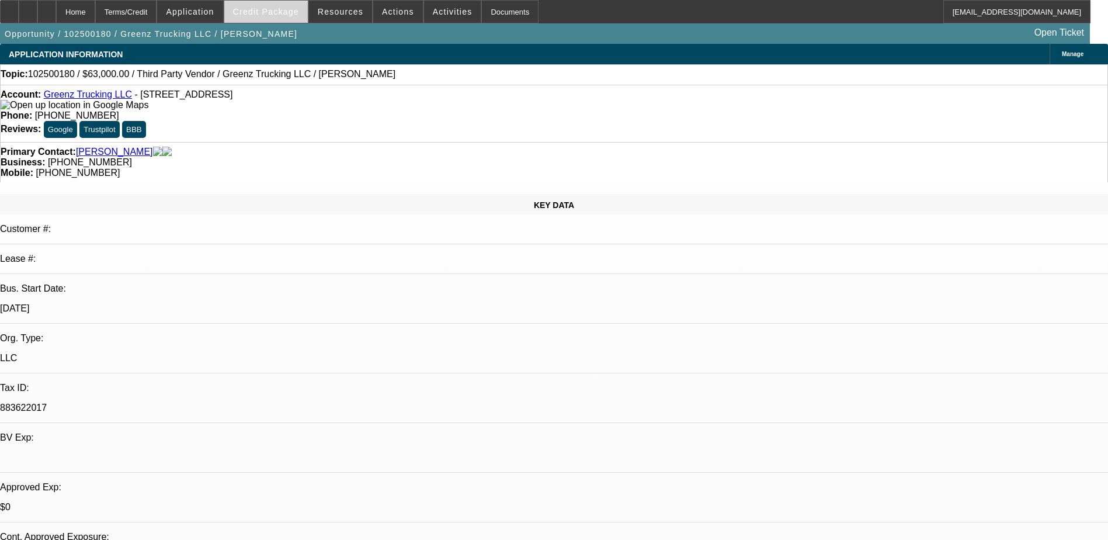
click at [270, 14] on span "Credit Package" at bounding box center [266, 11] width 66 height 9
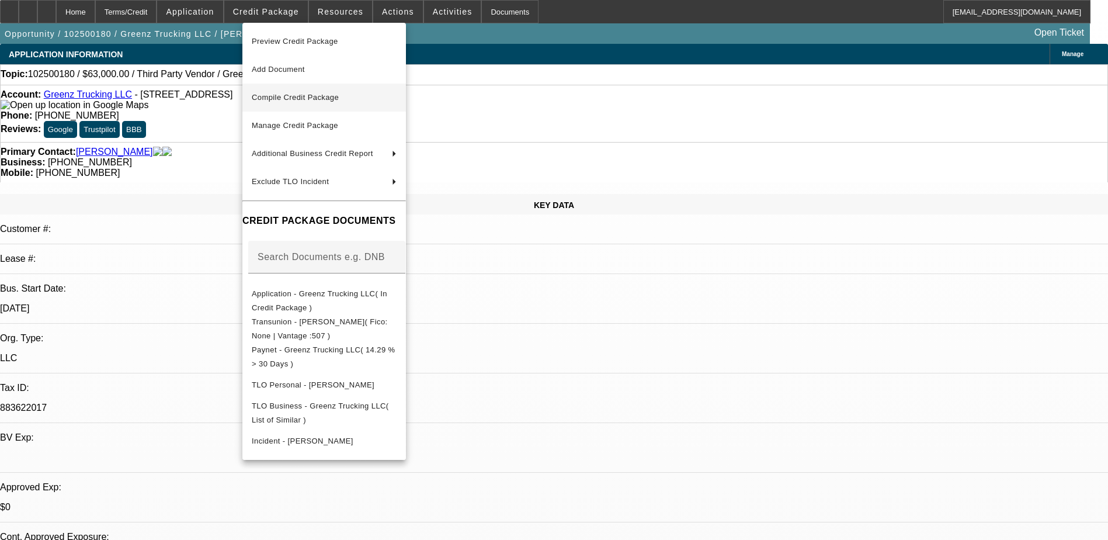
click at [321, 98] on span "Compile Credit Package" at bounding box center [295, 97] width 87 height 9
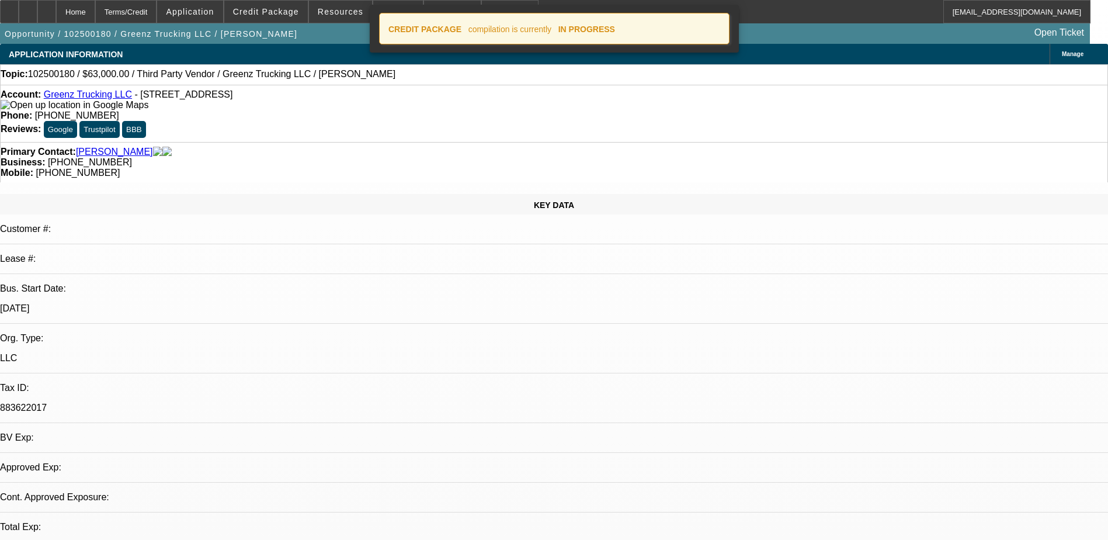
select select "0"
select select "2"
select select "0.1"
select select "4"
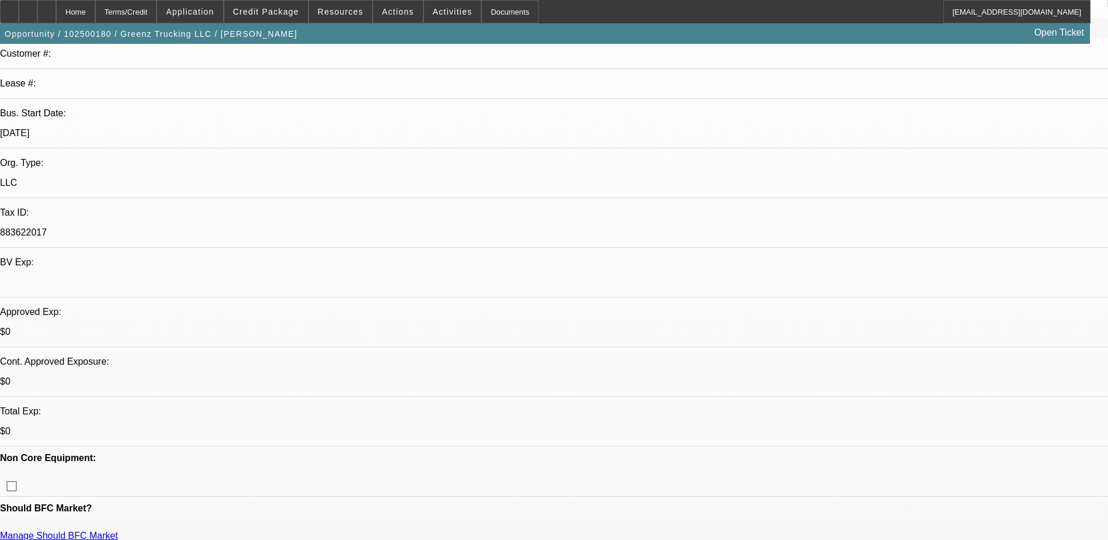
scroll to position [234, 0]
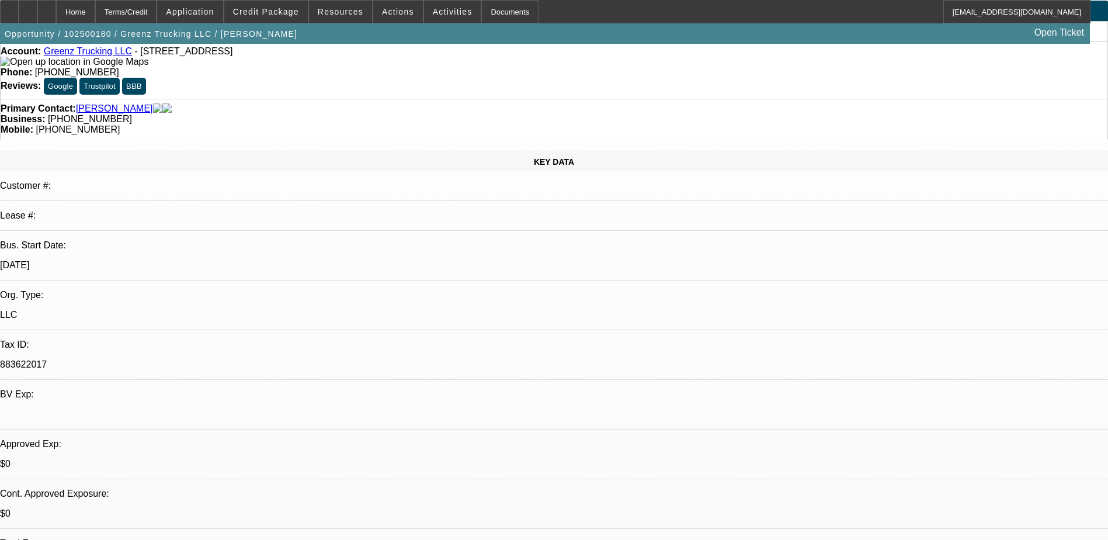
scroll to position [117, 0]
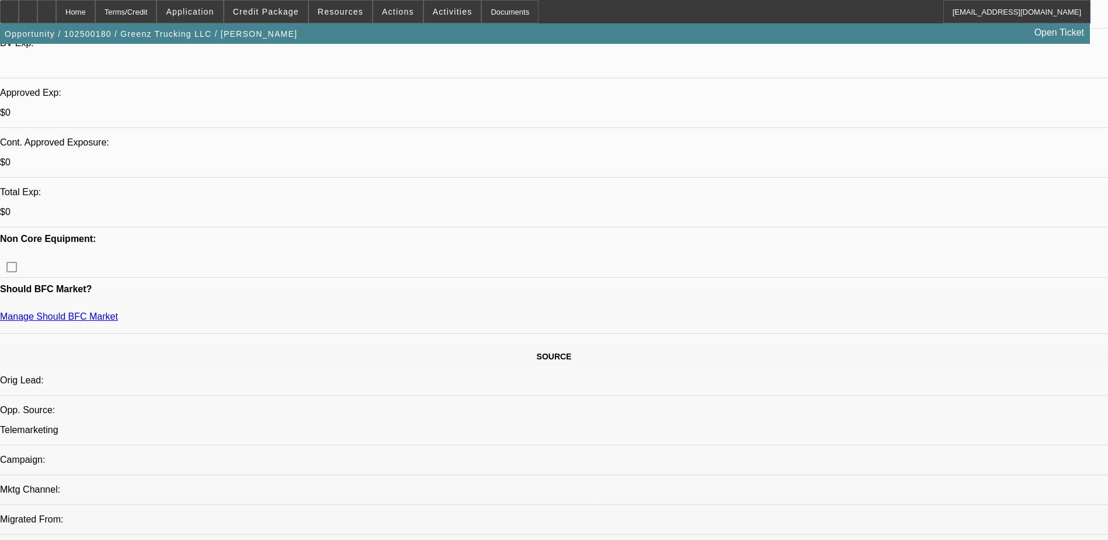
scroll to position [467, 0]
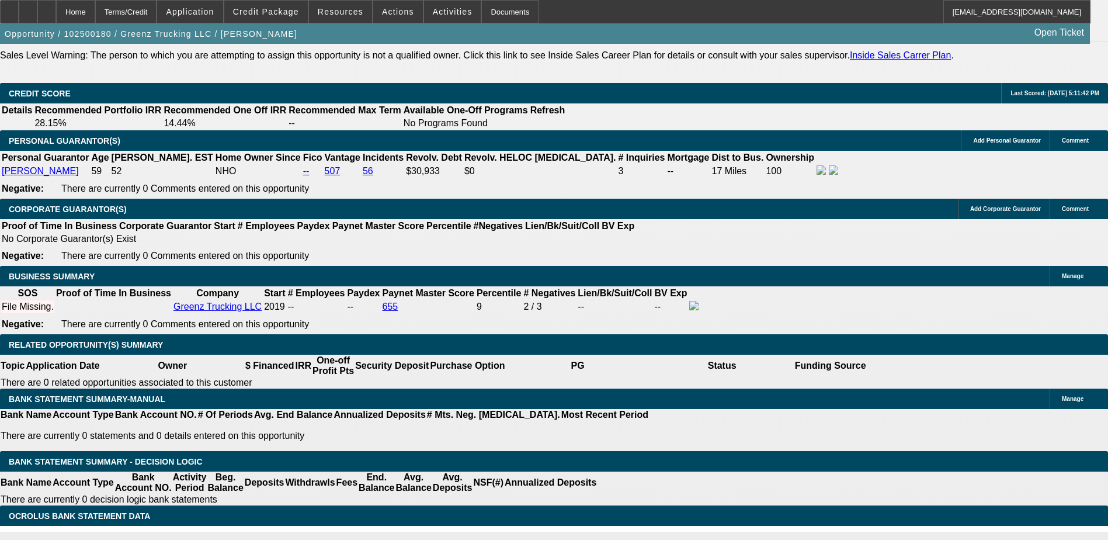
scroll to position [1635, 0]
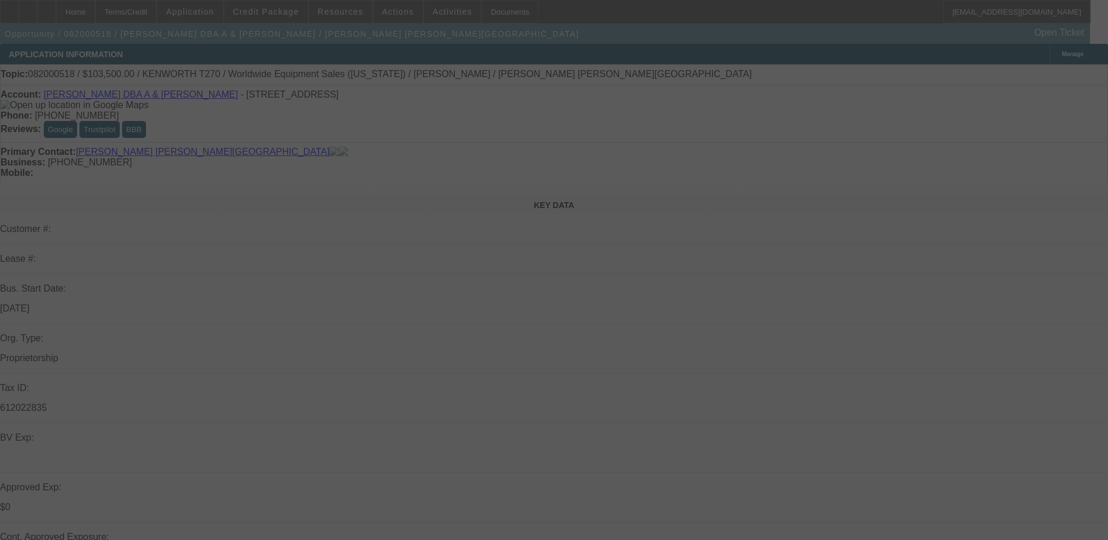
select select "0.1"
select select "0"
select select "0.1"
select select "0"
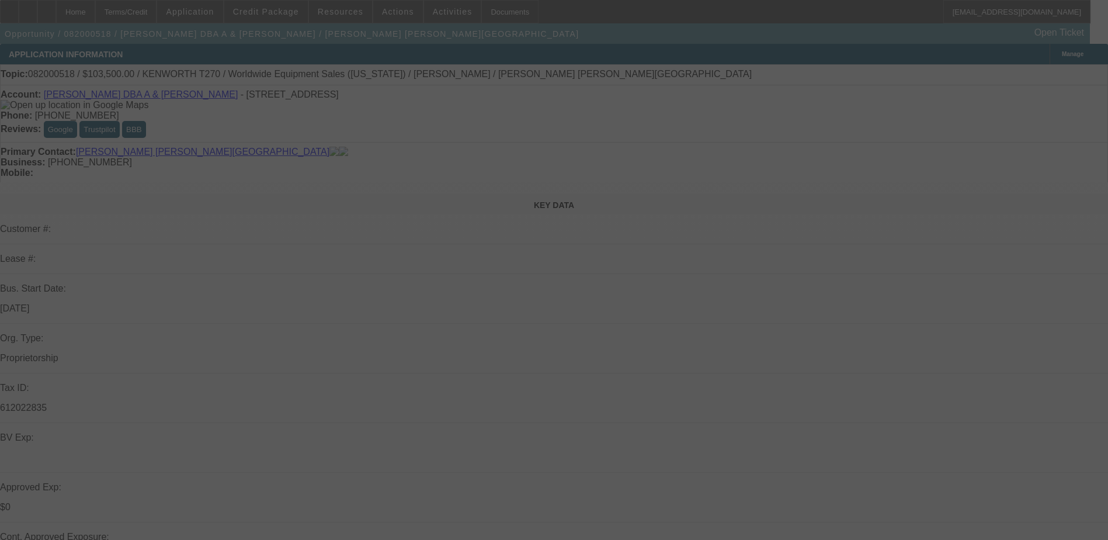
select select "0.1"
select select "0"
select select "0.1"
select select "0.2"
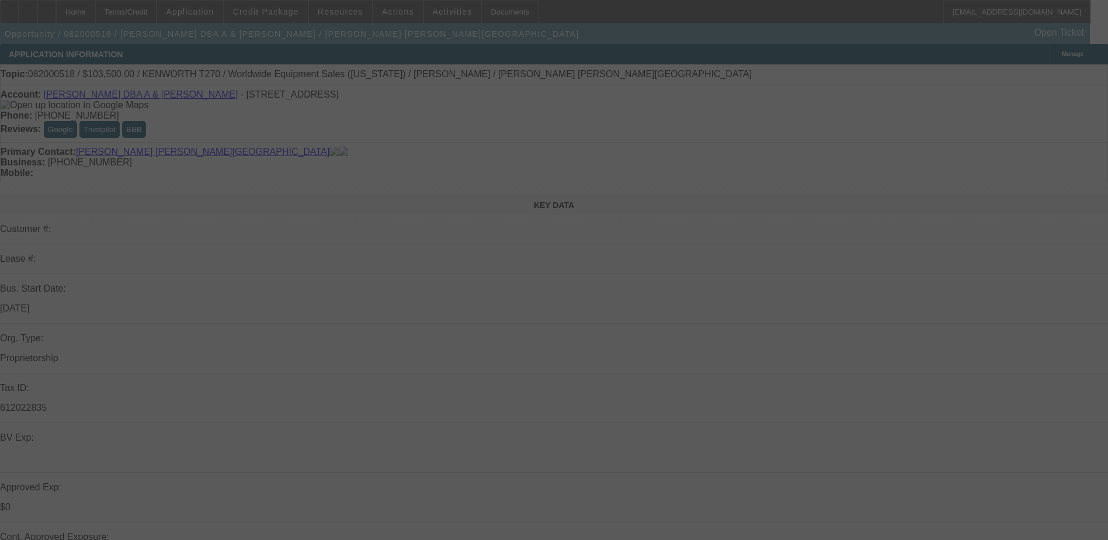
select select "2"
select select "0.1"
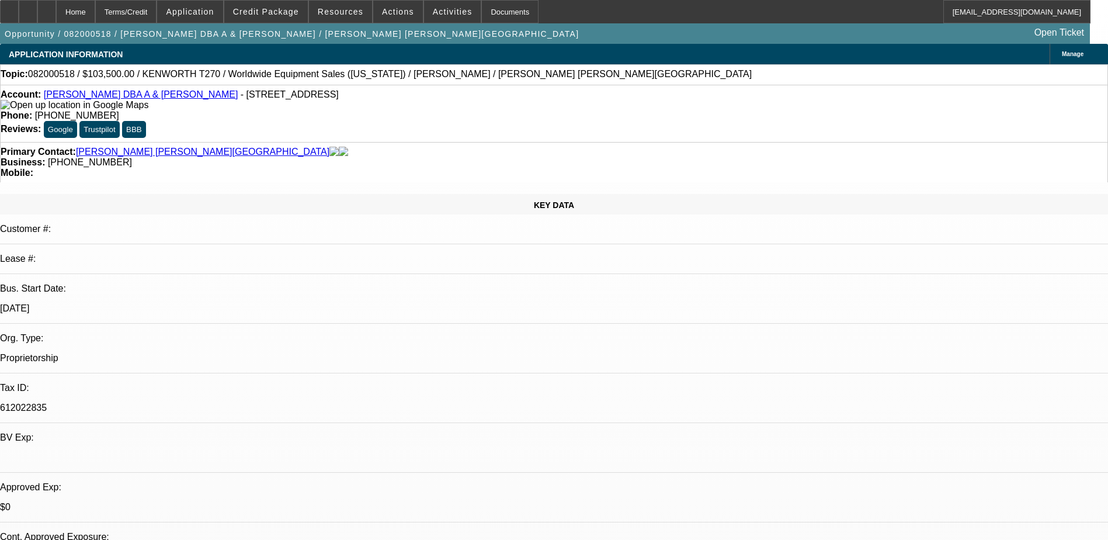
select select "1"
select select "4"
select select "1"
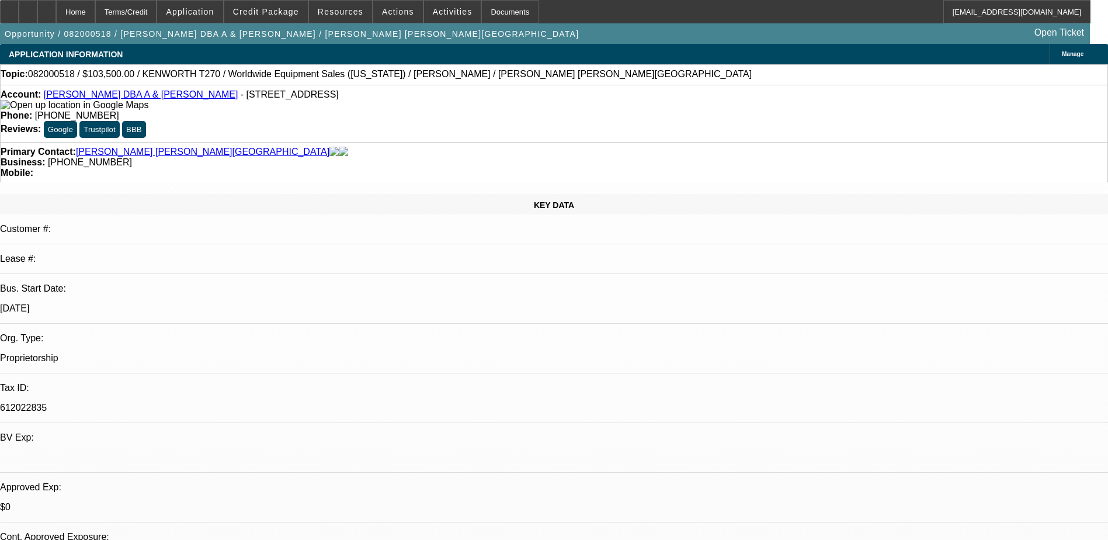
select select "4"
select select "1"
select select "4"
select select "1"
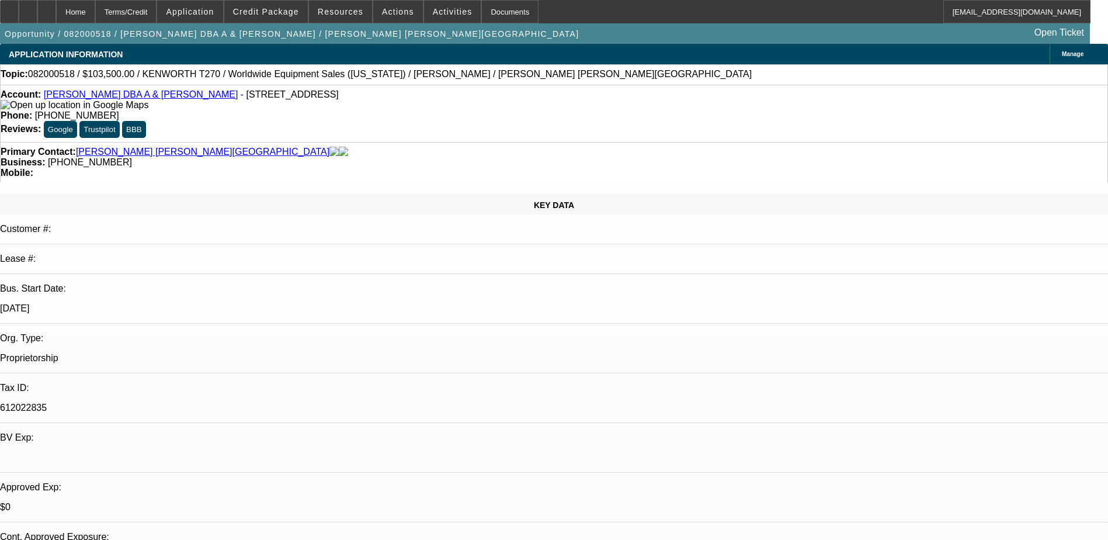
select select "2"
select select "4"
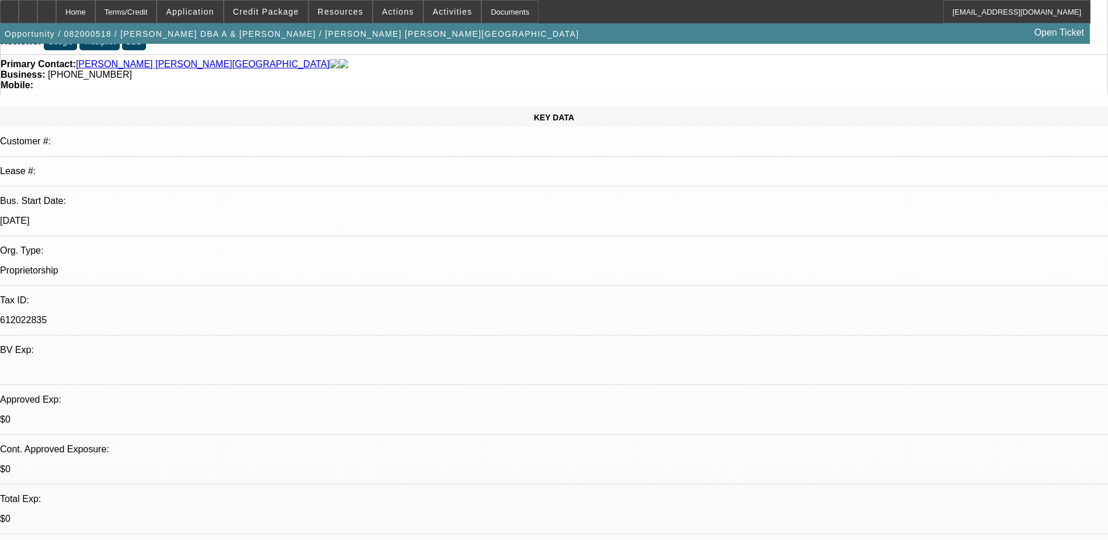
scroll to position [175, 0]
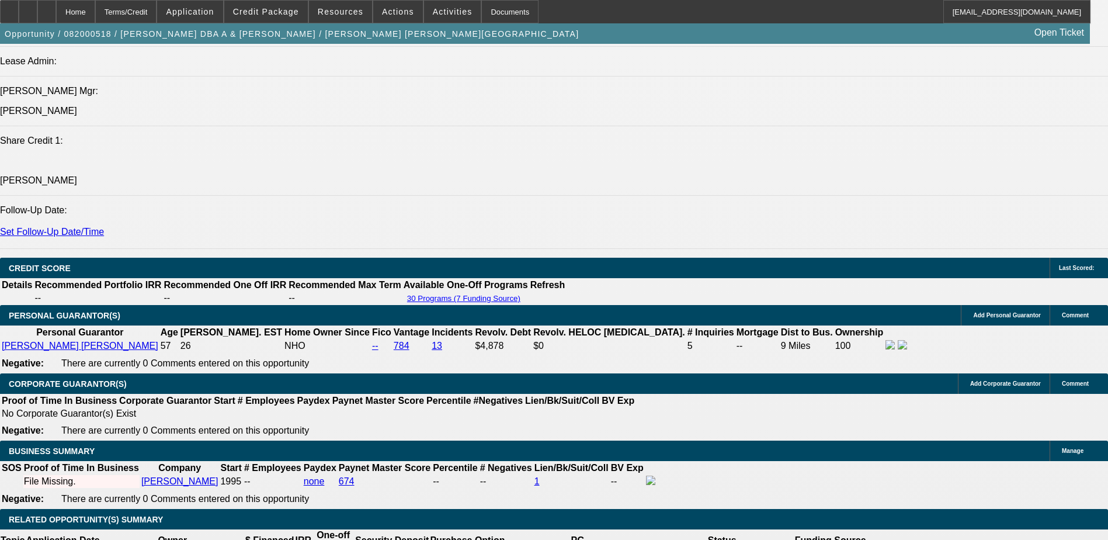
scroll to position [1518, 0]
